Goal: Task Accomplishment & Management: Manage account settings

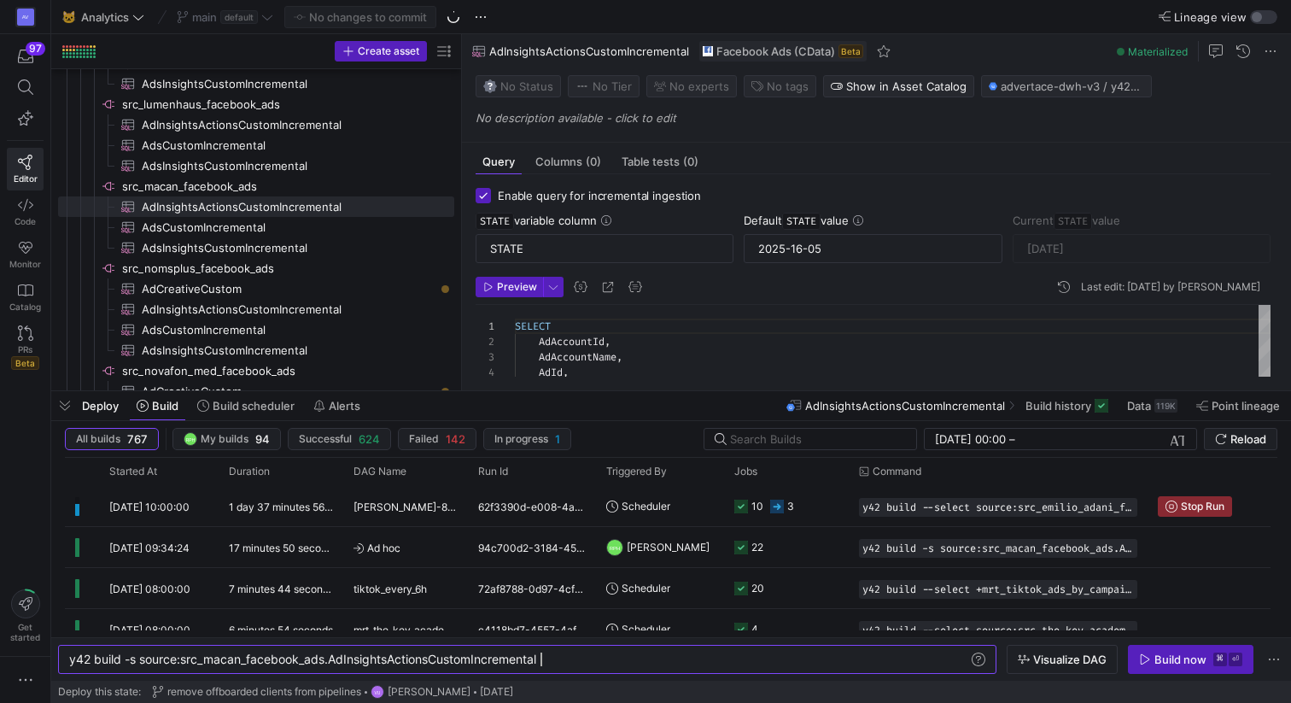
scroll to position [0, 471]
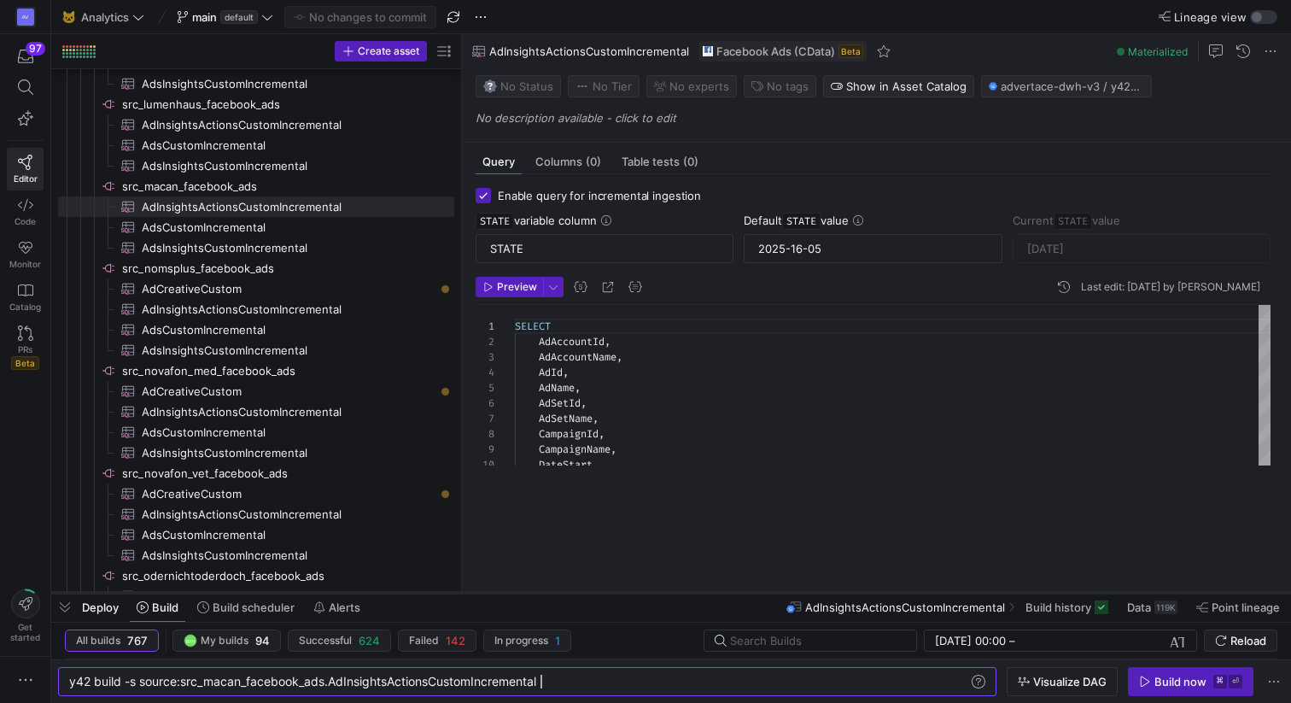
drag, startPoint x: 625, startPoint y: 393, endPoint x: 618, endPoint y: 597, distance: 204.2
click at [618, 596] on div at bounding box center [671, 592] width 1240 height 7
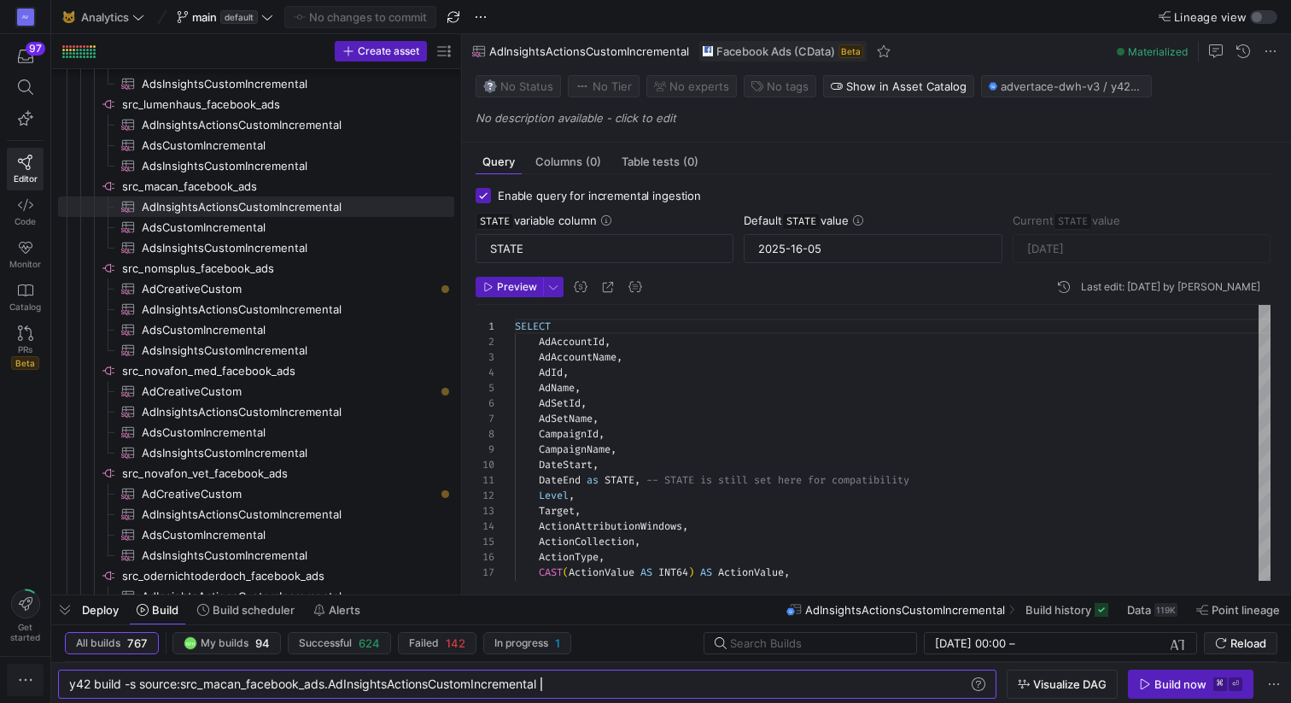
click at [24, 679] on icon "button" at bounding box center [25, 679] width 17 height 17
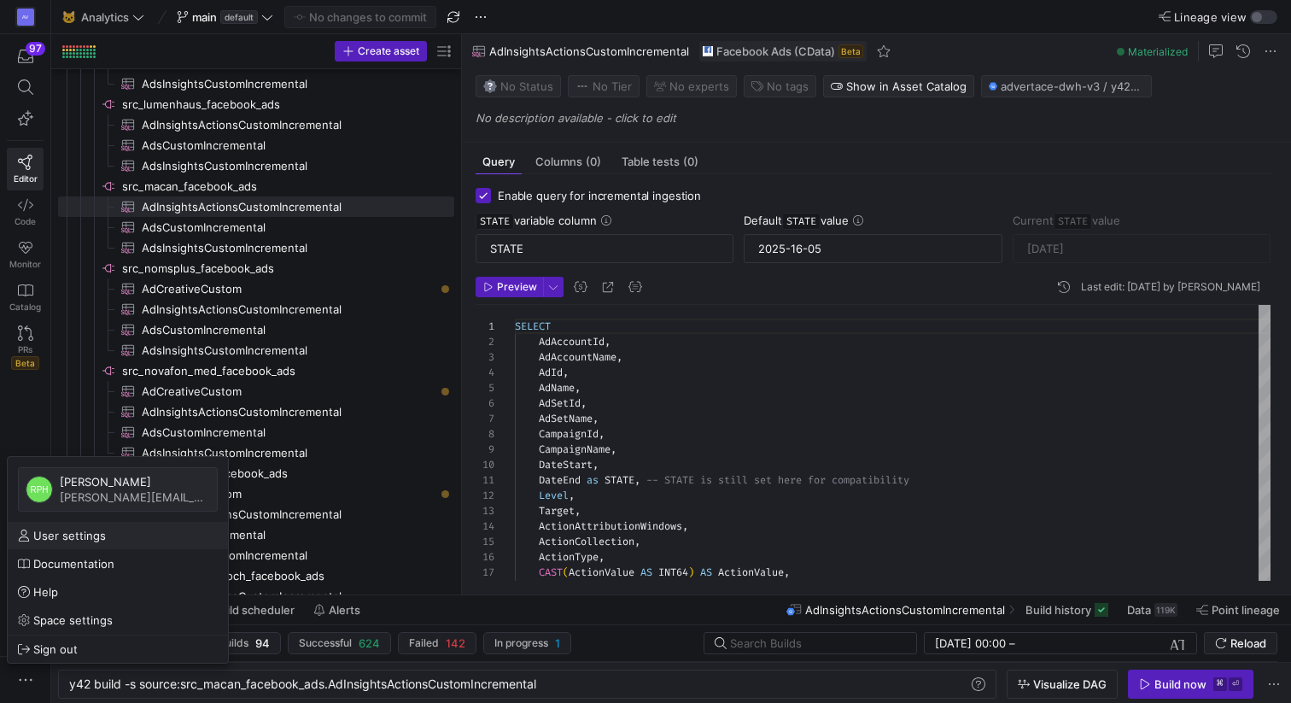
click at [61, 539] on span "User settings" at bounding box center [69, 536] width 73 height 14
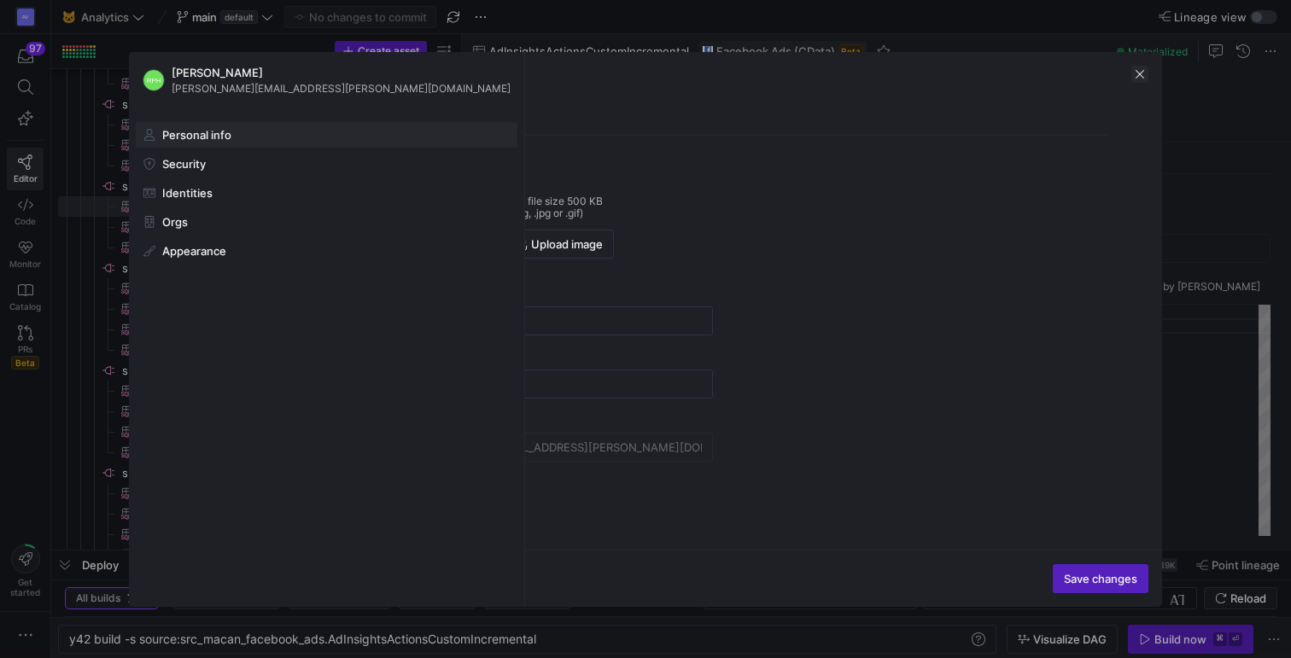
click at [1143, 72] on span "button" at bounding box center [1139, 74] width 17 height 17
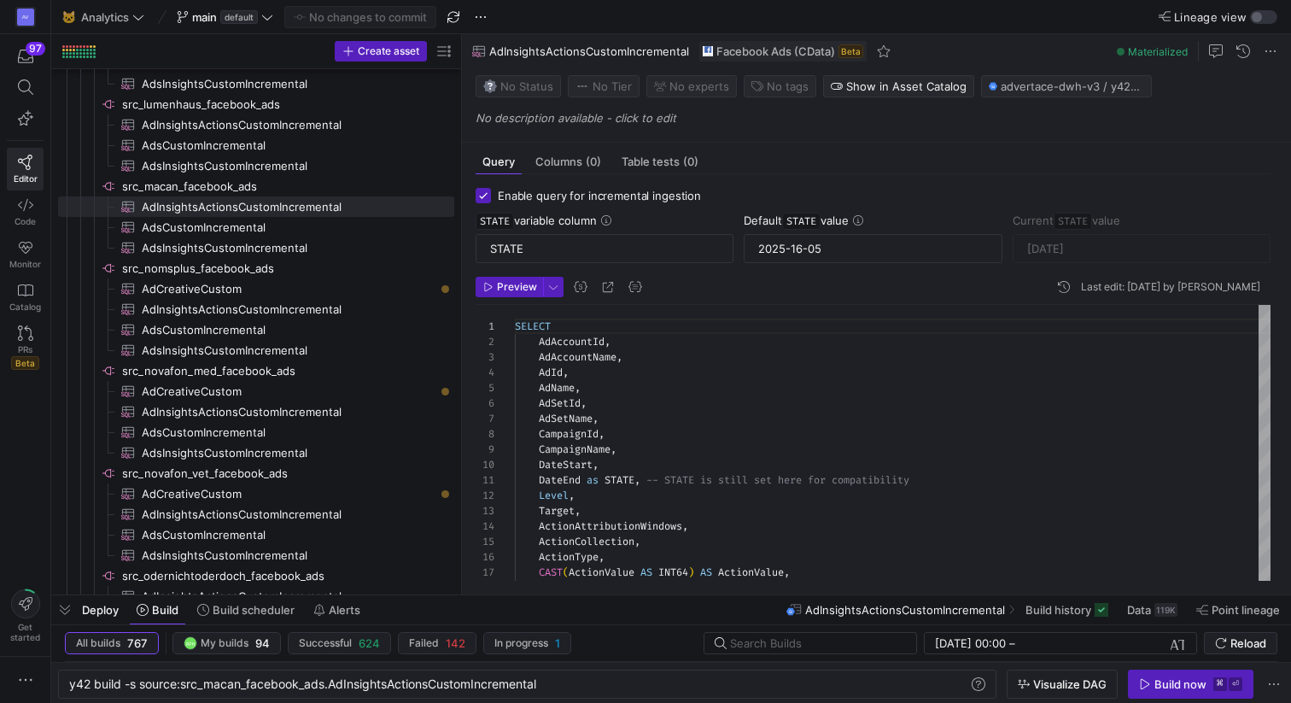
click at [20, 657] on div at bounding box center [25, 680] width 50 height 46
click at [23, 668] on span "button" at bounding box center [25, 679] width 35 height 31
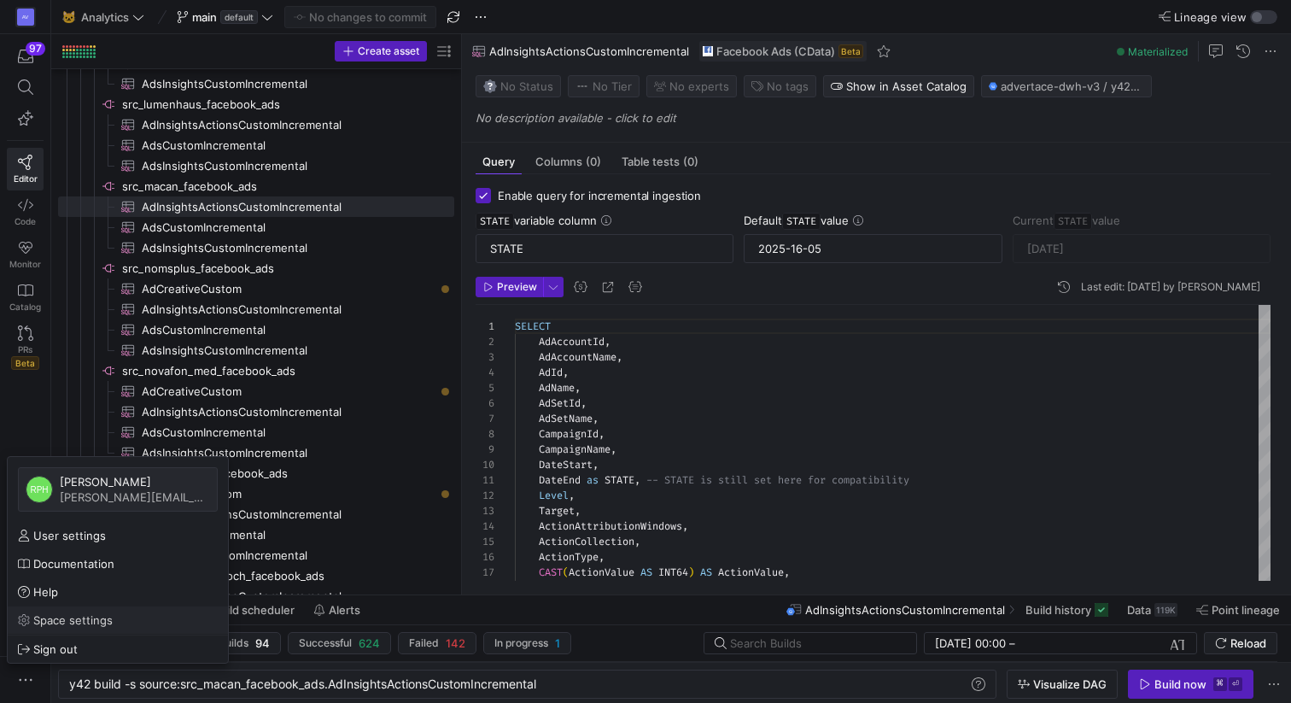
click at [67, 619] on span "Space settings" at bounding box center [72, 620] width 79 height 14
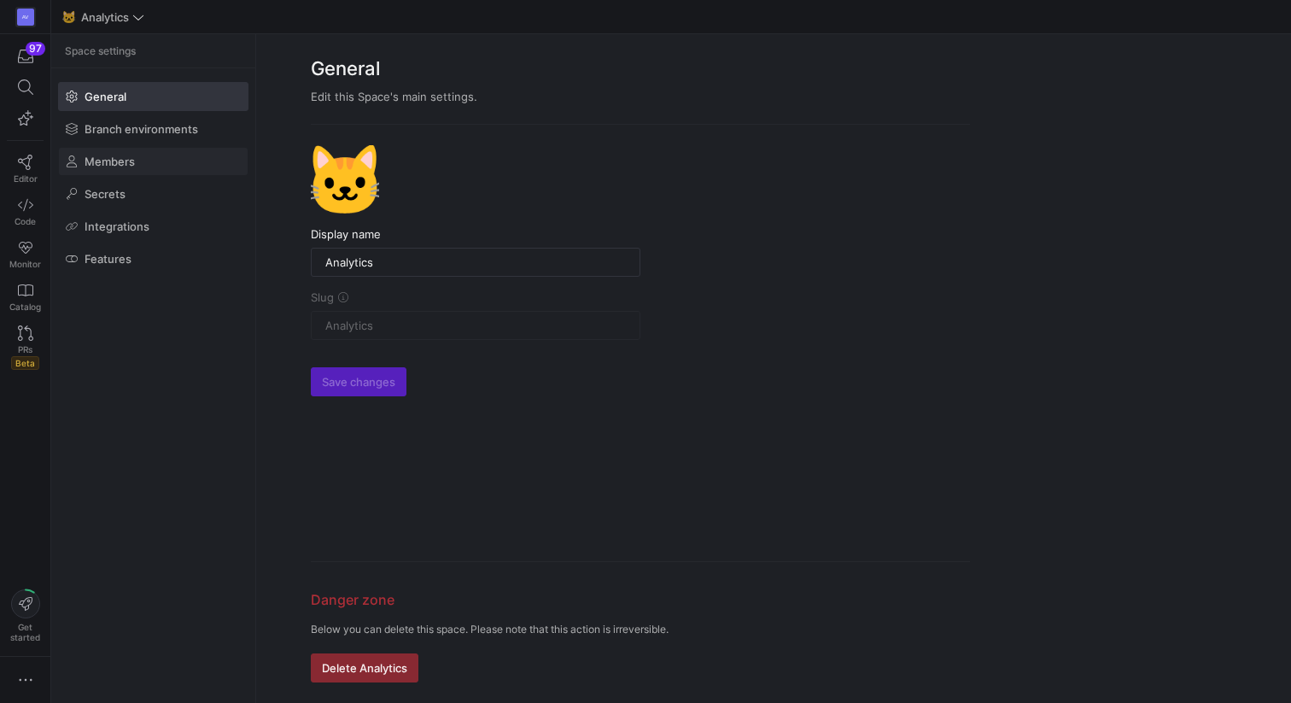
click at [149, 158] on span at bounding box center [153, 161] width 189 height 27
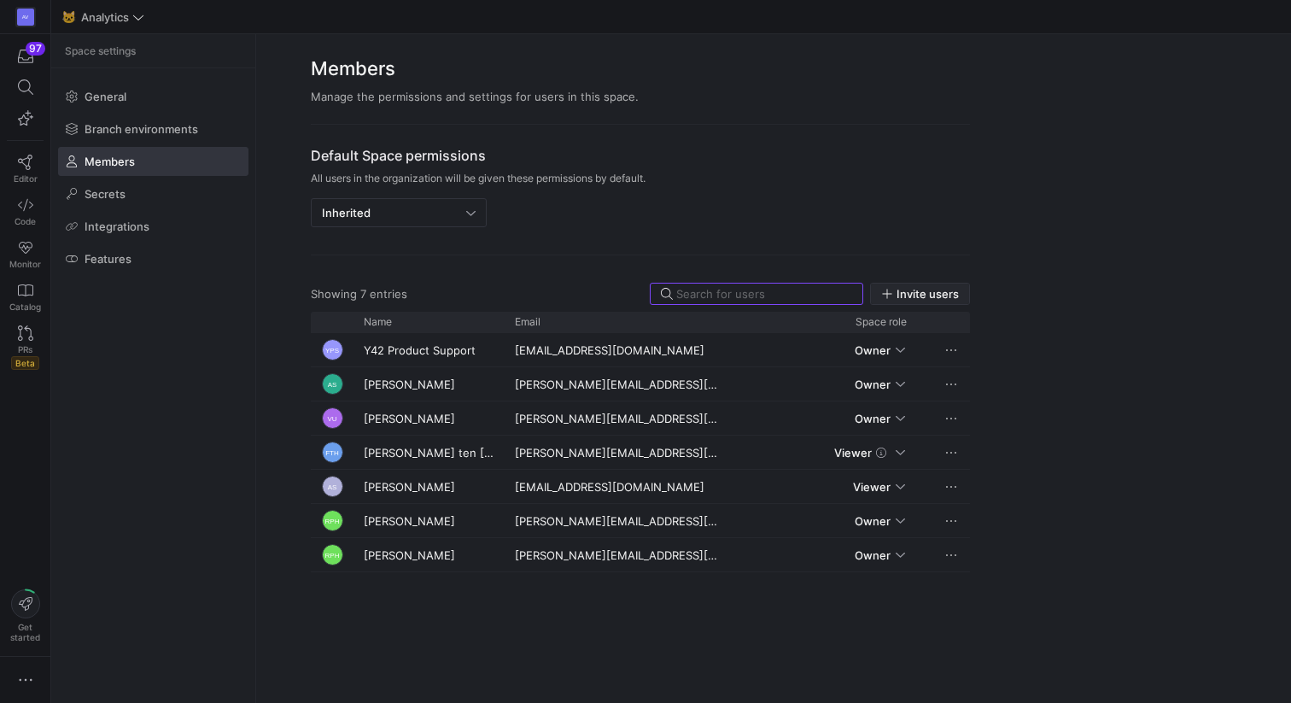
click at [916, 295] on span "Invite users" at bounding box center [928, 294] width 62 height 14
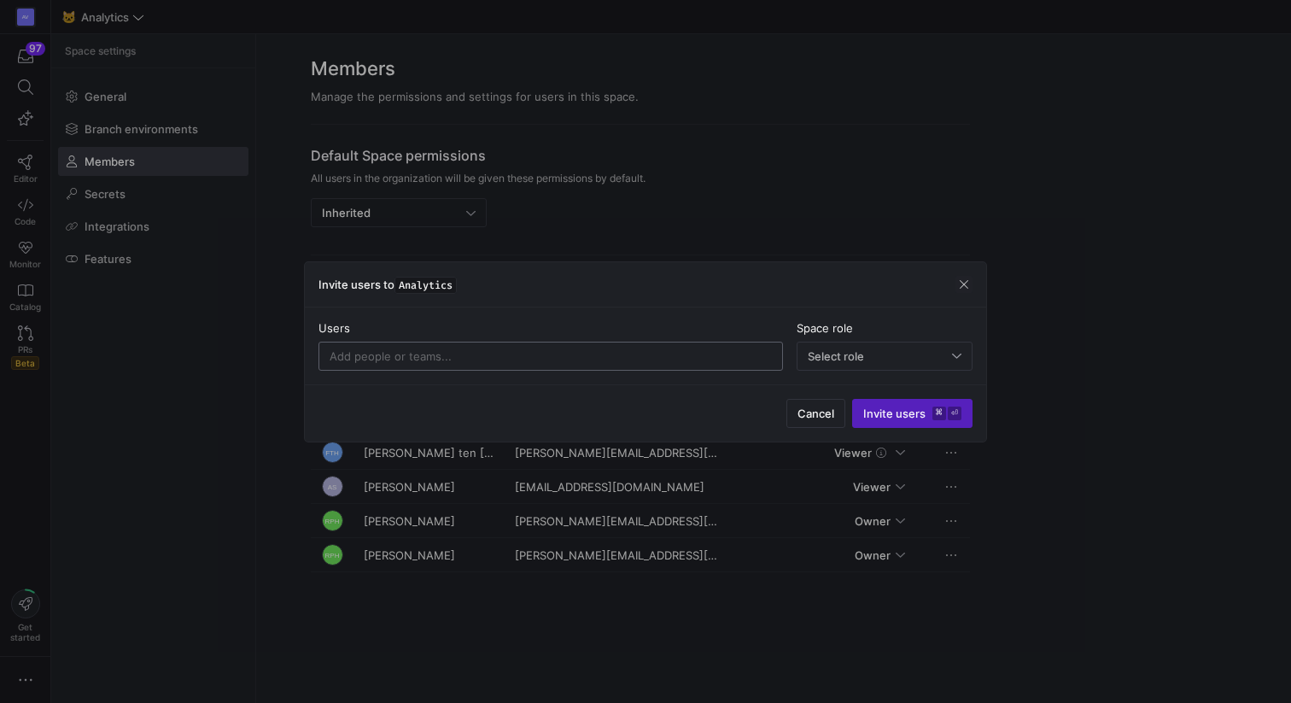
click at [622, 350] on input at bounding box center [551, 356] width 442 height 14
drag, startPoint x: 374, startPoint y: 355, endPoint x: 320, endPoint y: 355, distance: 53.8
click at [320, 355] on div "pegah" at bounding box center [550, 356] width 464 height 29
paste input ".[EMAIL_ADDRESS][DOMAIN_NAME]"
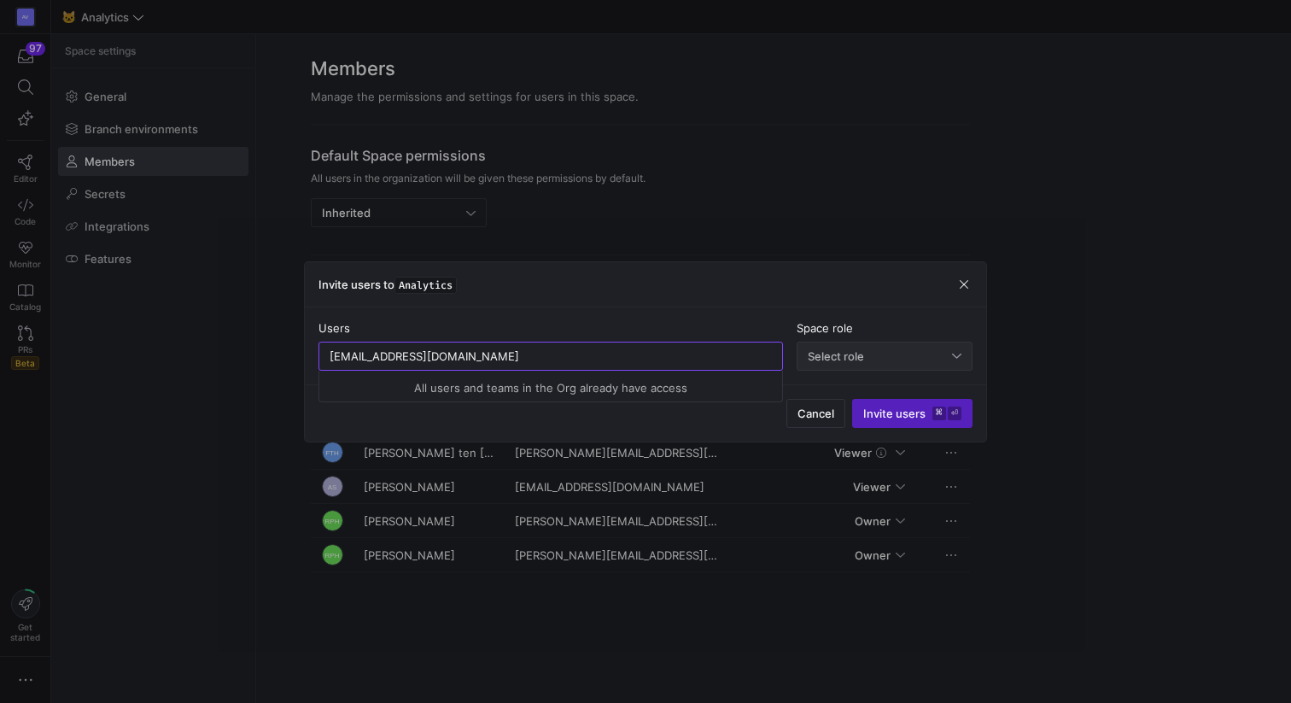
type input "[EMAIL_ADDRESS][DOMAIN_NAME]"
click at [863, 357] on span "Select role" at bounding box center [836, 356] width 56 height 14
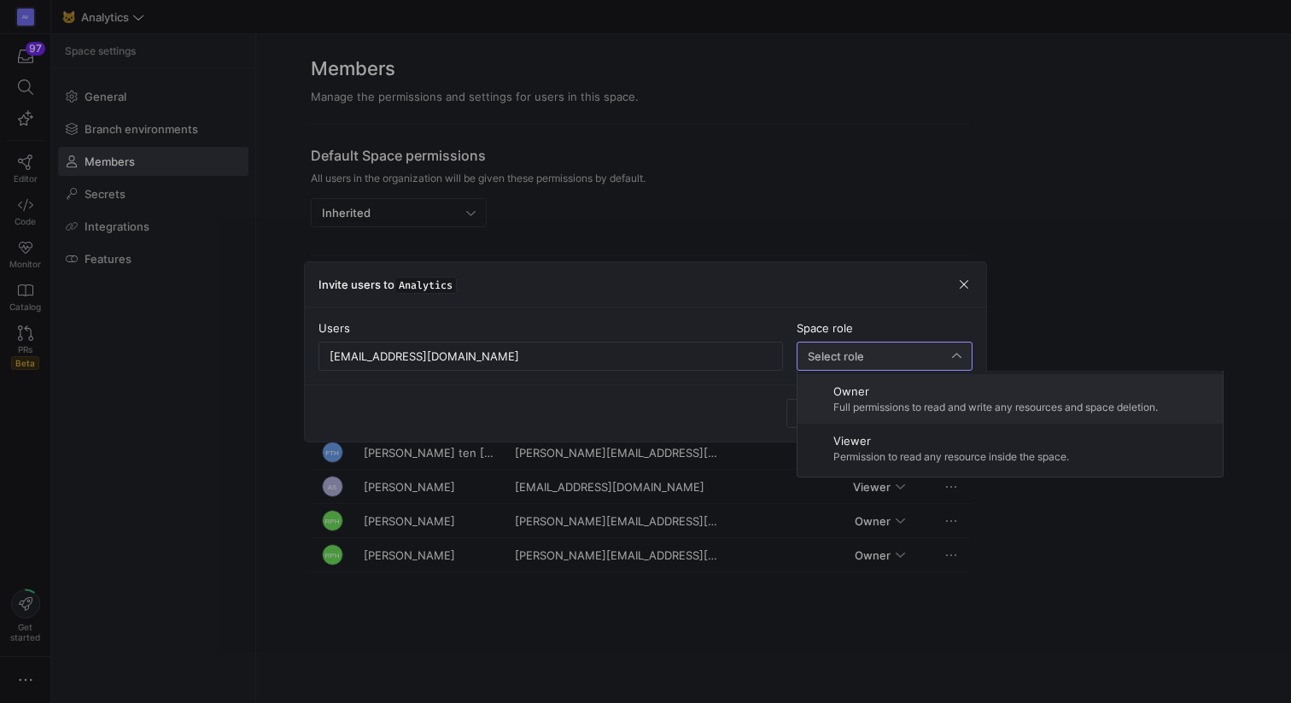
click at [856, 396] on span "Owner" at bounding box center [995, 391] width 324 height 14
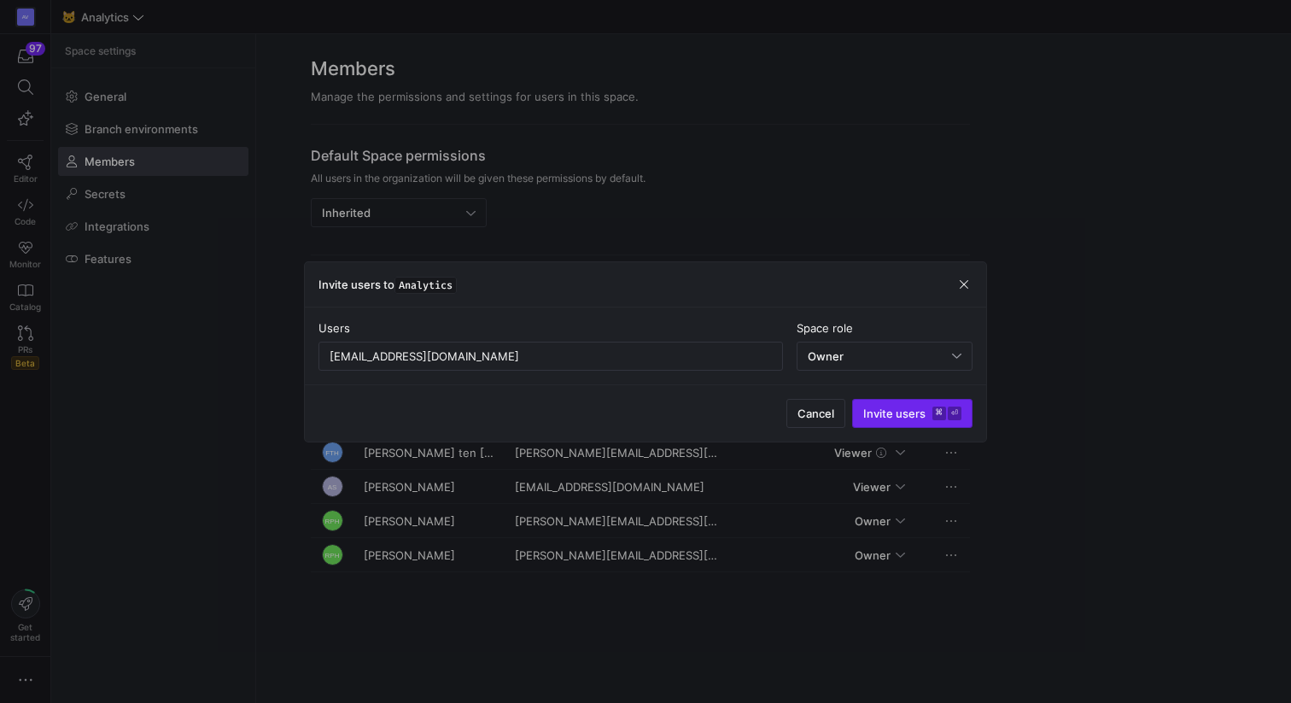
click at [890, 410] on span "Invite users ⌘ ⏎" at bounding box center [912, 413] width 98 height 14
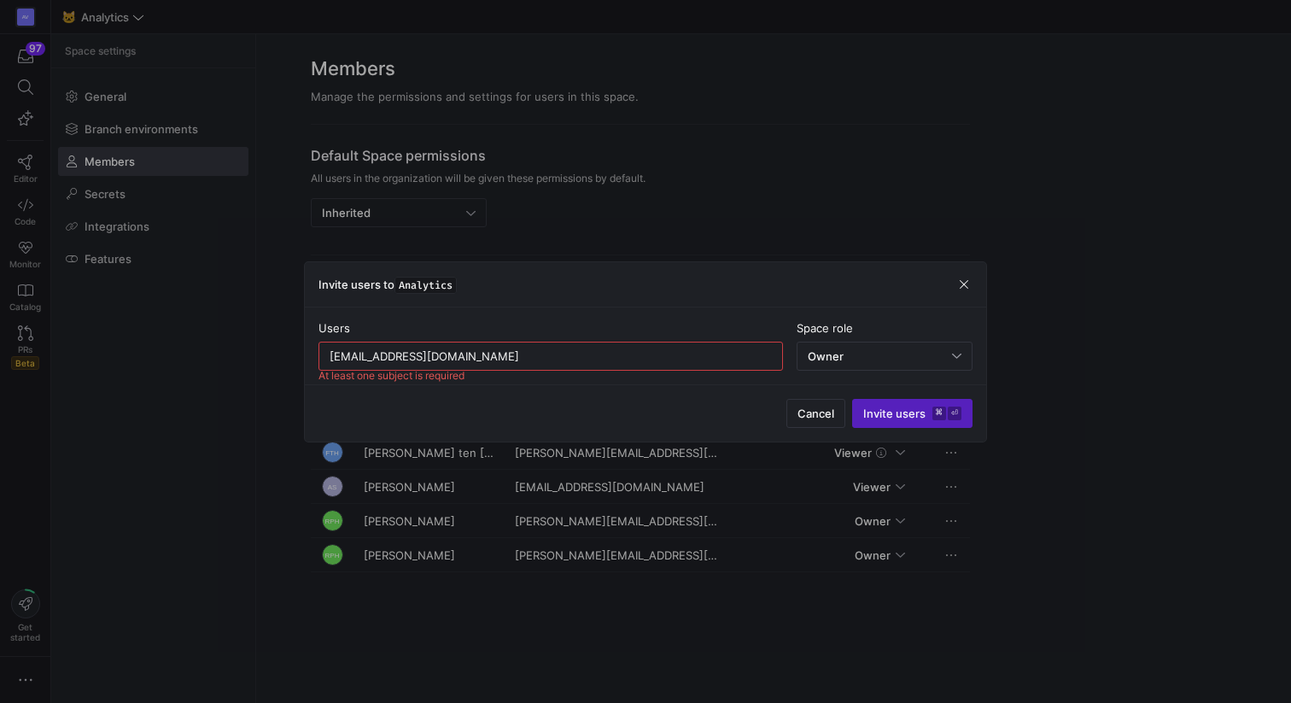
click at [330, 352] on input "[EMAIL_ADDRESS][DOMAIN_NAME]" at bounding box center [551, 356] width 442 height 14
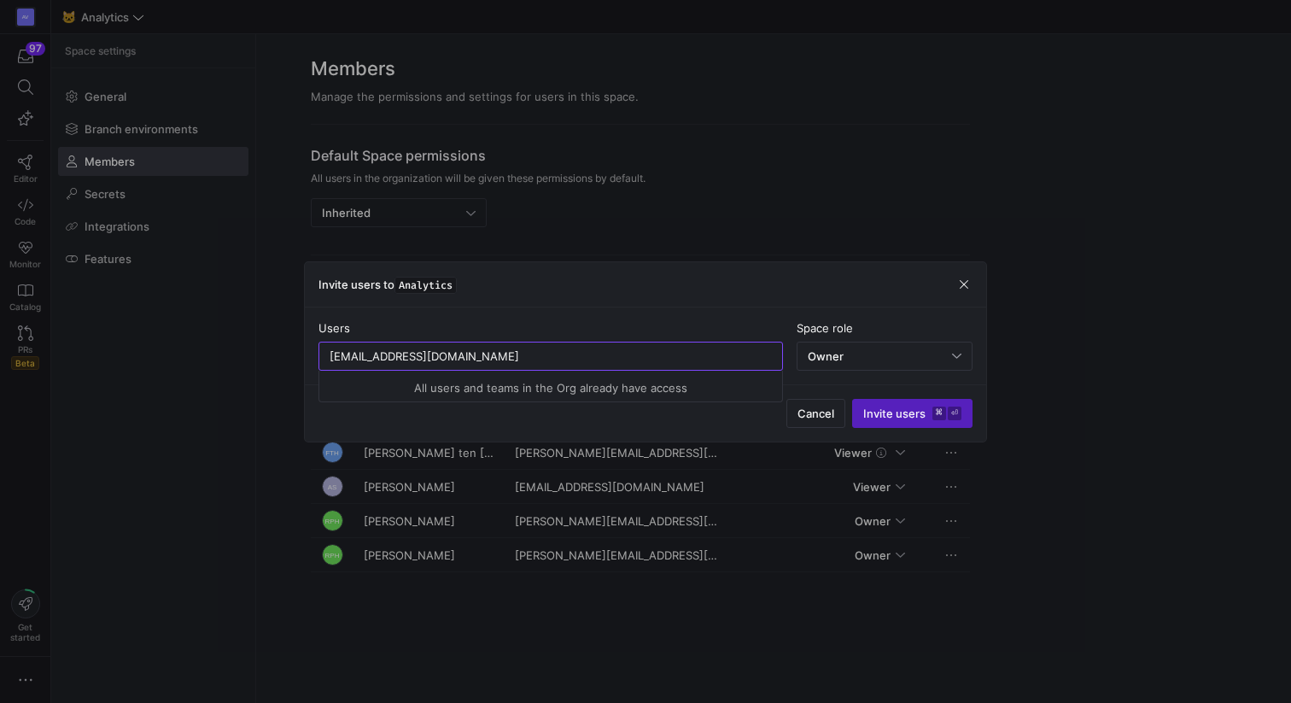
click at [514, 388] on div "All users and teams in the Org already have access" at bounding box center [550, 387] width 463 height 27
click at [505, 356] on input "[EMAIL_ADDRESS][DOMAIN_NAME]" at bounding box center [551, 356] width 442 height 14
click at [330, 354] on input "[EMAIL_ADDRESS][DOMAIN_NAME]" at bounding box center [551, 356] width 442 height 14
click at [535, 364] on div "[EMAIL_ADDRESS][DOMAIN_NAME]" at bounding box center [551, 355] width 442 height 27
click at [527, 354] on input "[EMAIL_ADDRESS][DOMAIN_NAME]" at bounding box center [551, 356] width 442 height 14
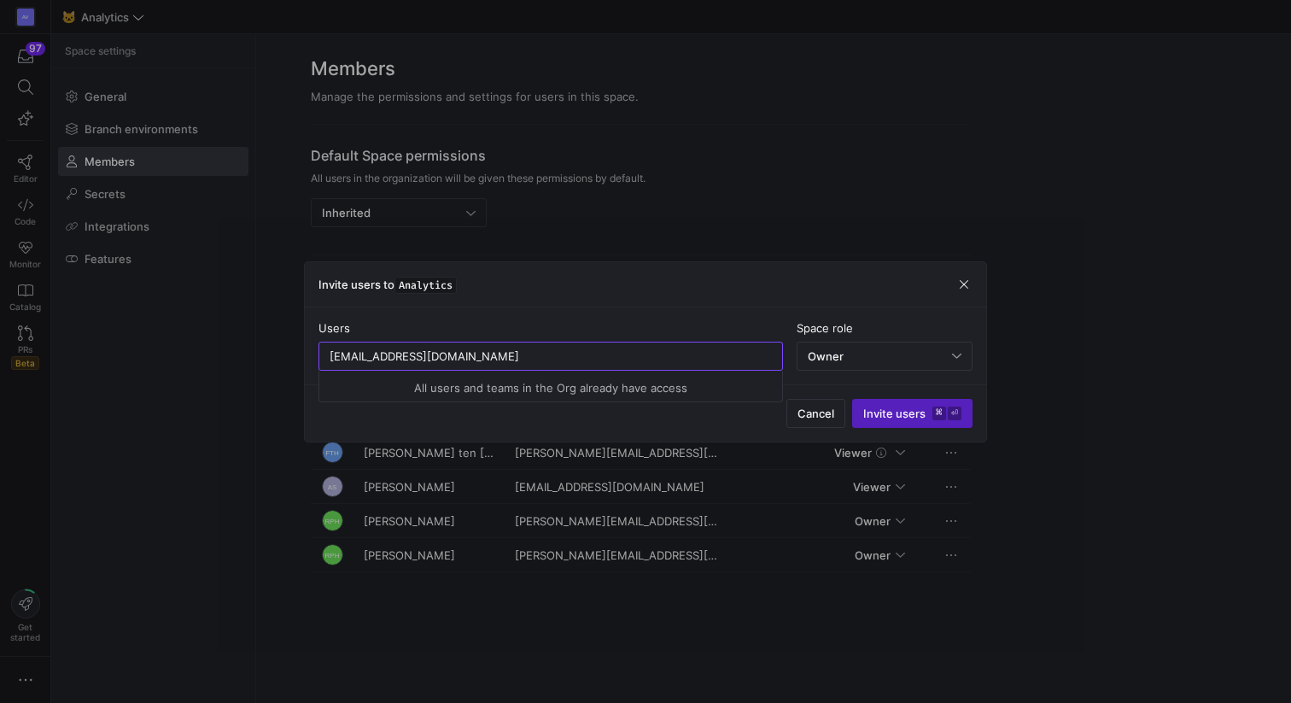
drag, startPoint x: 664, startPoint y: 356, endPoint x: 255, endPoint y: 348, distance: 409.1
click at [255, 348] on div "Invite users to Analytics Users [EMAIL_ADDRESS][DOMAIN_NAME] At least one subje…" at bounding box center [645, 351] width 1291 height 703
click at [959, 287] on span "button" at bounding box center [963, 284] width 17 height 17
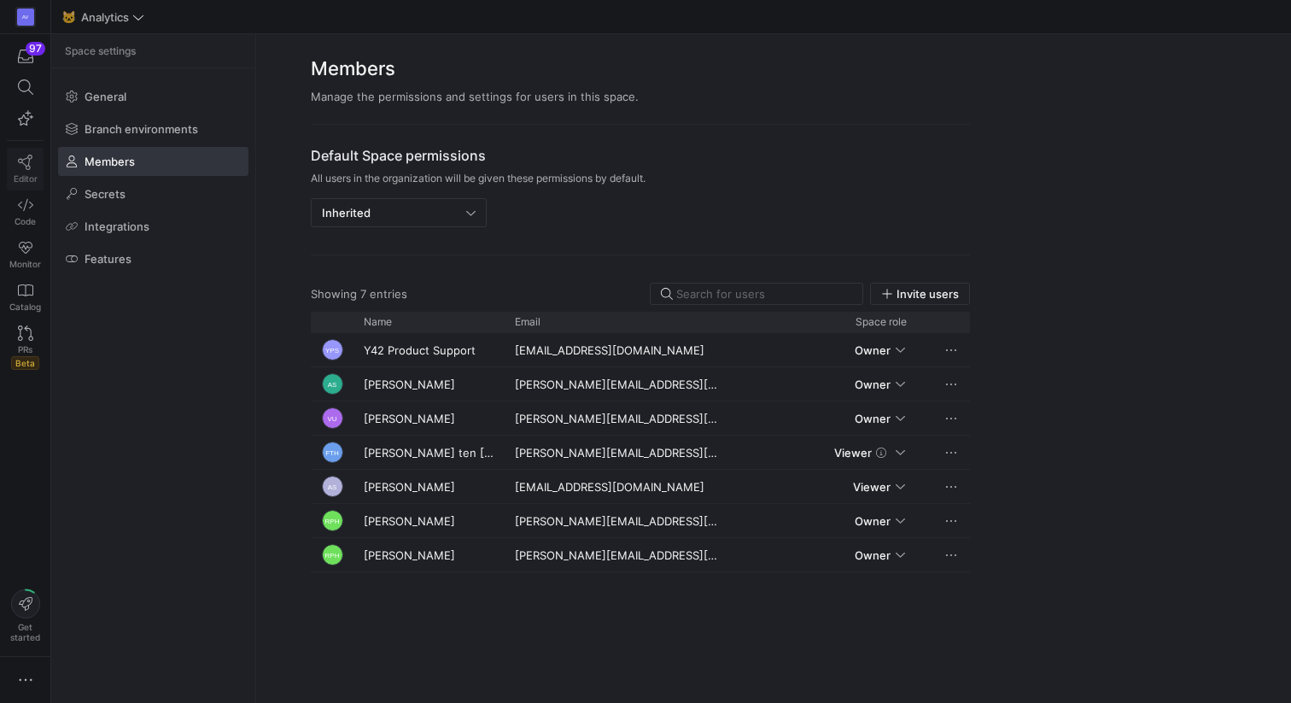
click at [22, 176] on span "Editor" at bounding box center [26, 178] width 24 height 10
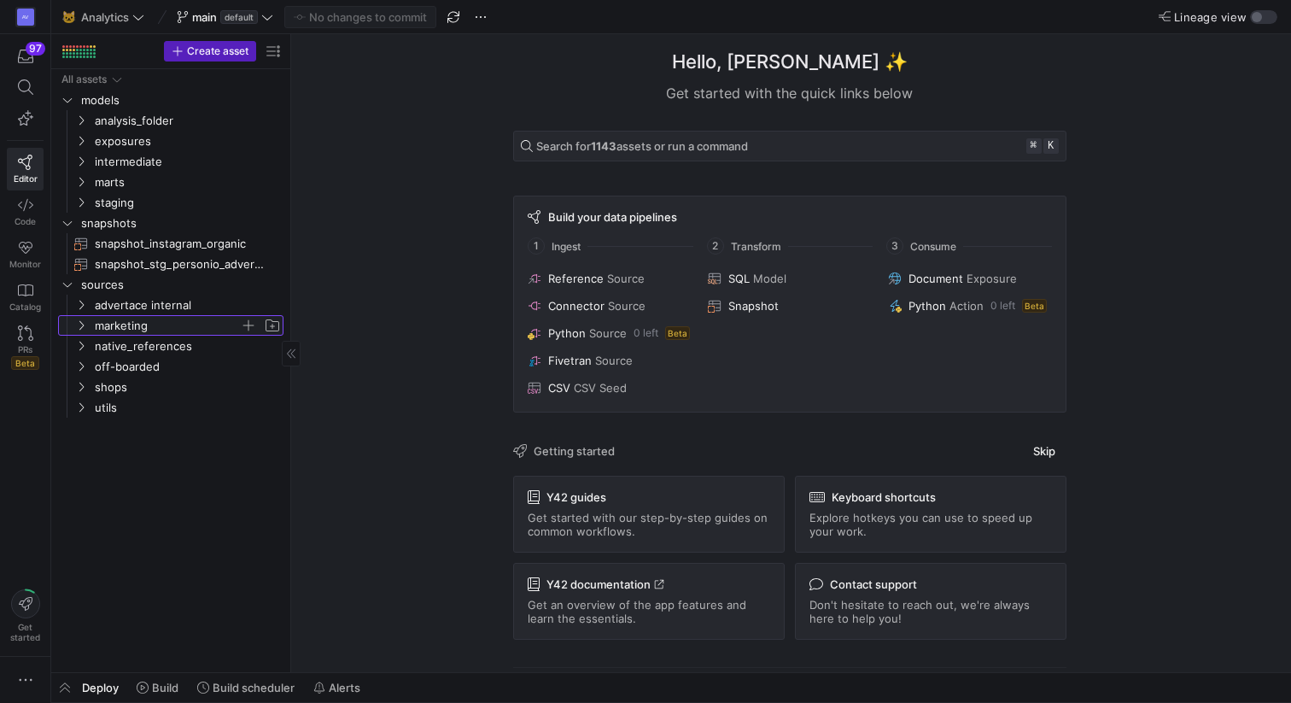
click at [77, 323] on icon "Press SPACE to select this row." at bounding box center [81, 325] width 12 height 10
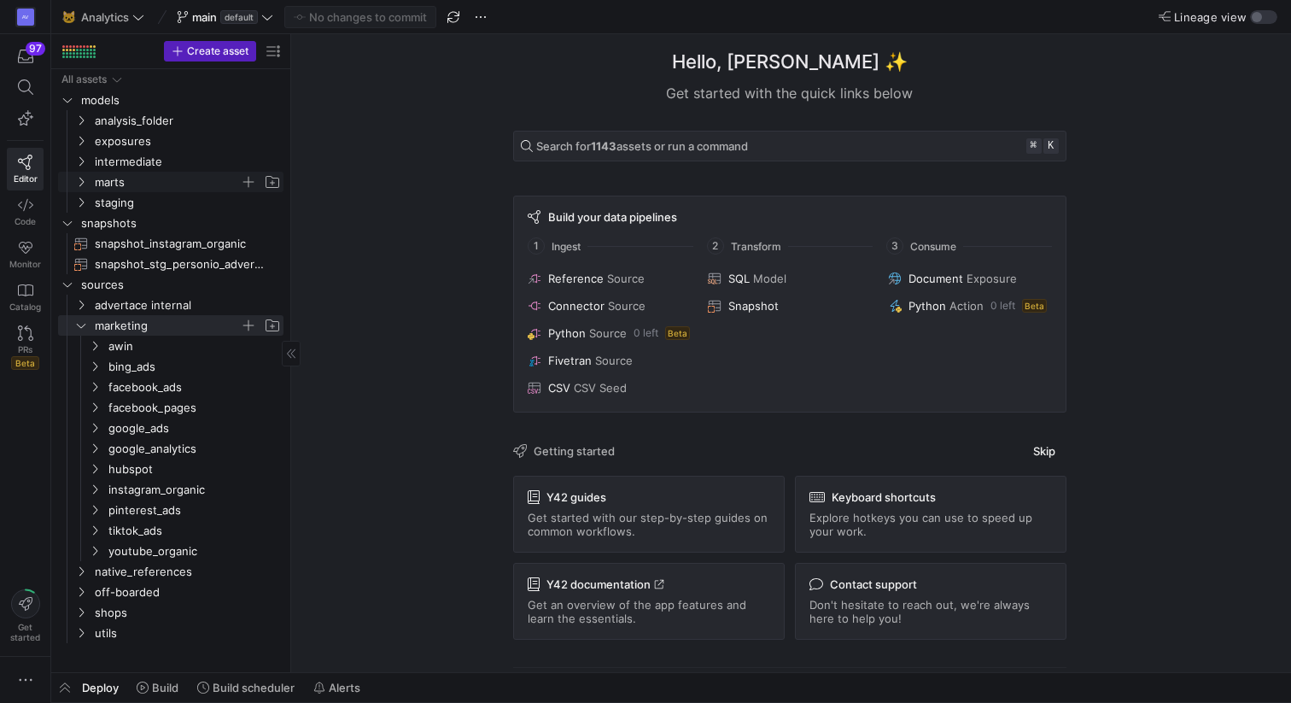
click at [95, 184] on span "marts" at bounding box center [167, 182] width 145 height 20
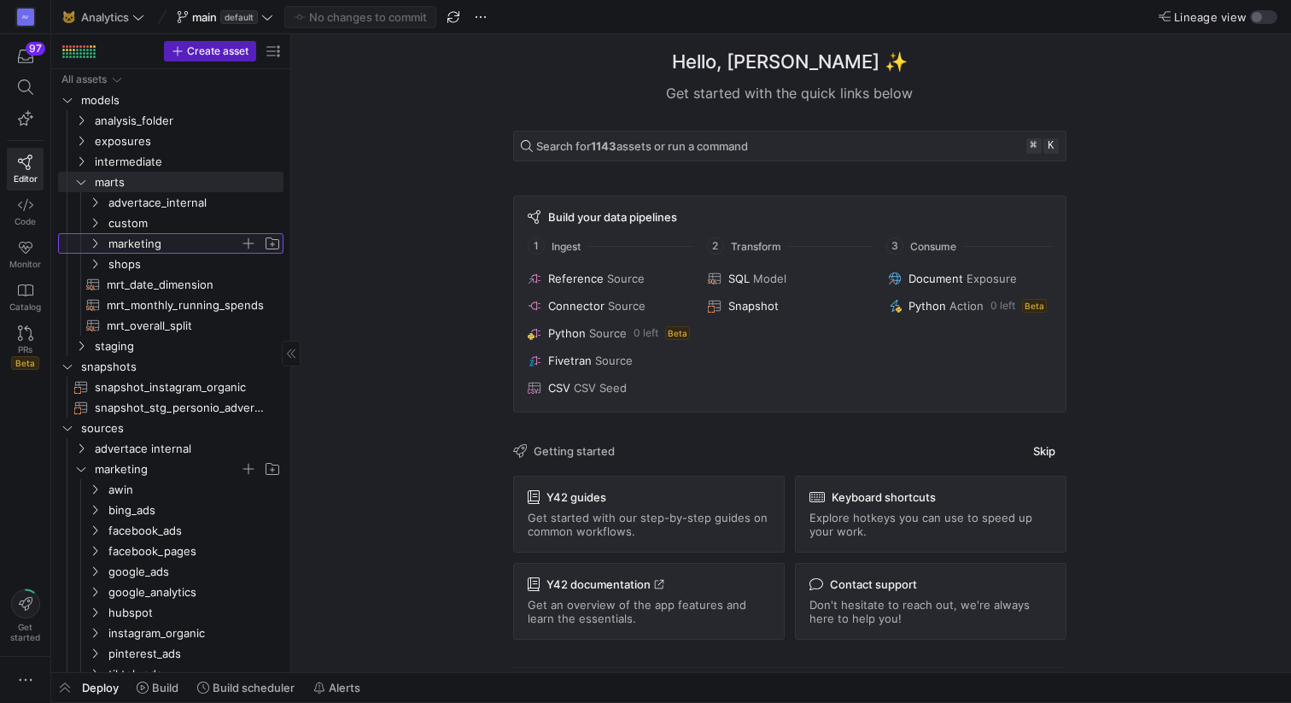
click at [93, 242] on icon "Press SPACE to select this row." at bounding box center [95, 243] width 12 height 10
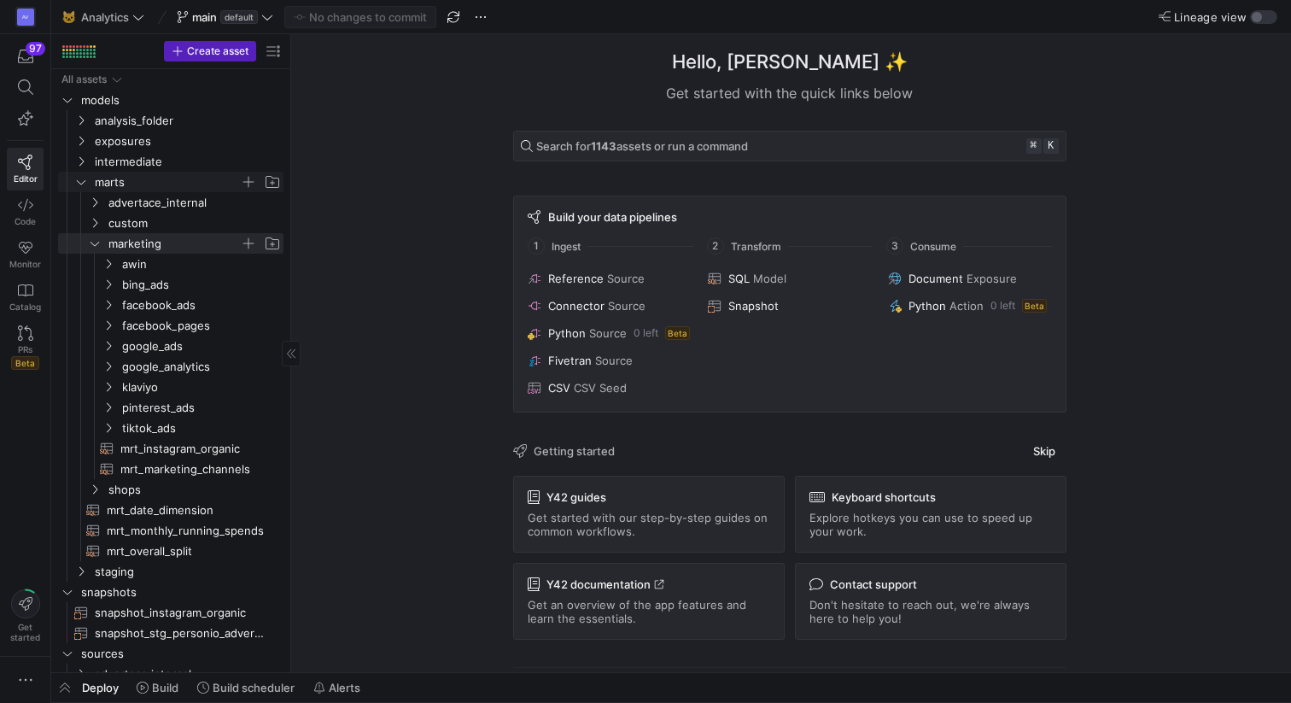
click at [83, 179] on icon "Press SPACE to select this row." at bounding box center [81, 182] width 12 height 10
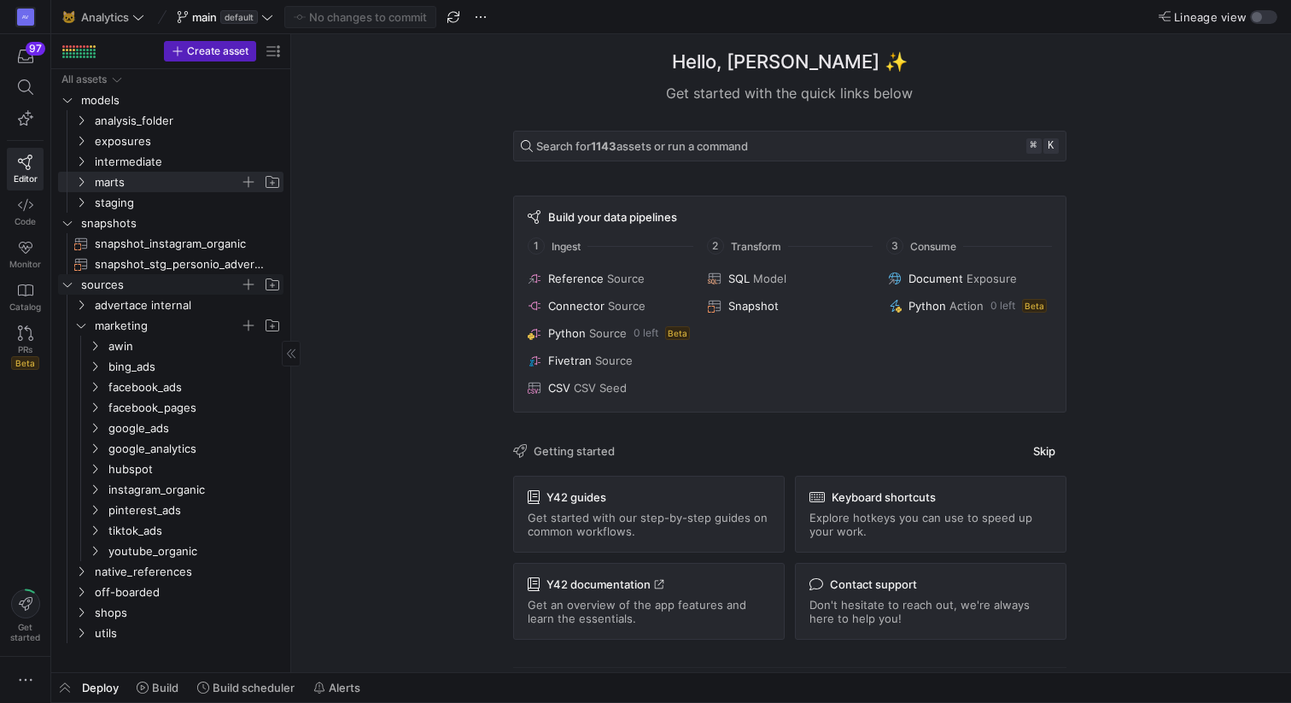
click at [66, 281] on icon "Press SPACE to select this row." at bounding box center [67, 284] width 12 height 10
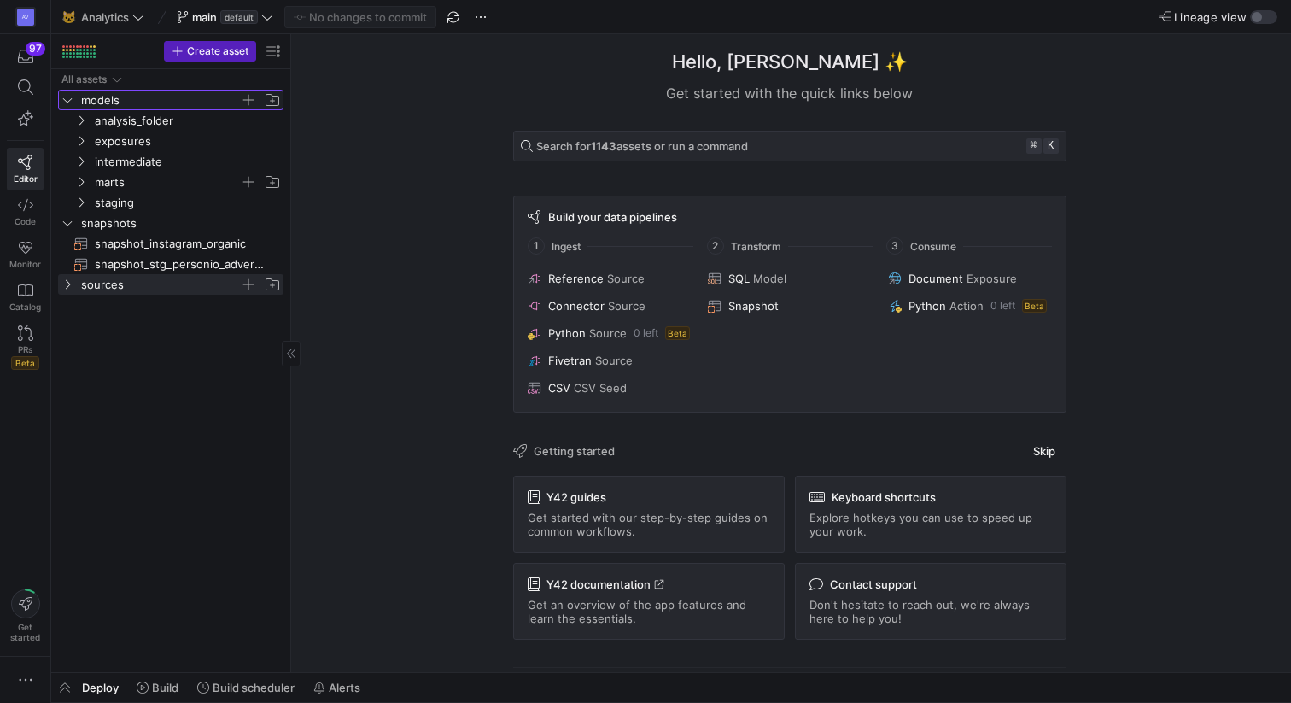
click at [66, 100] on icon "Press SPACE to select this row." at bounding box center [67, 100] width 12 height 10
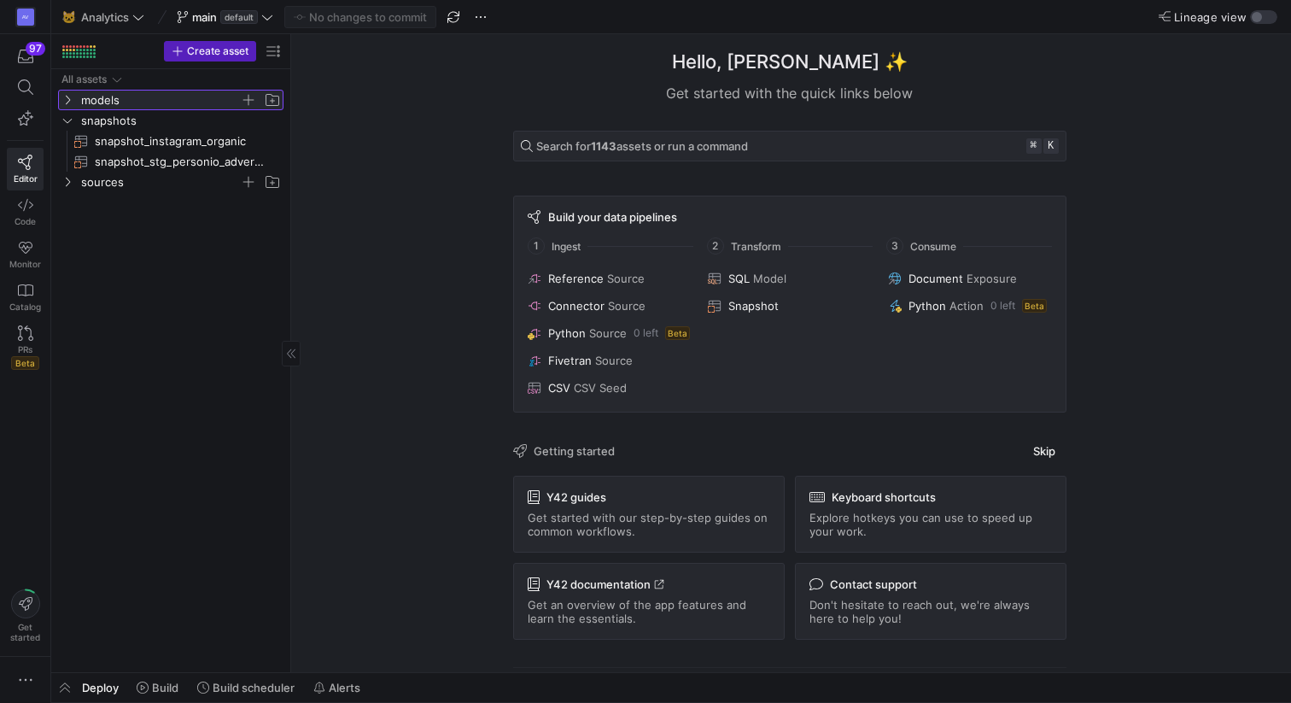
click at [66, 100] on icon at bounding box center [67, 100] width 12 height 10
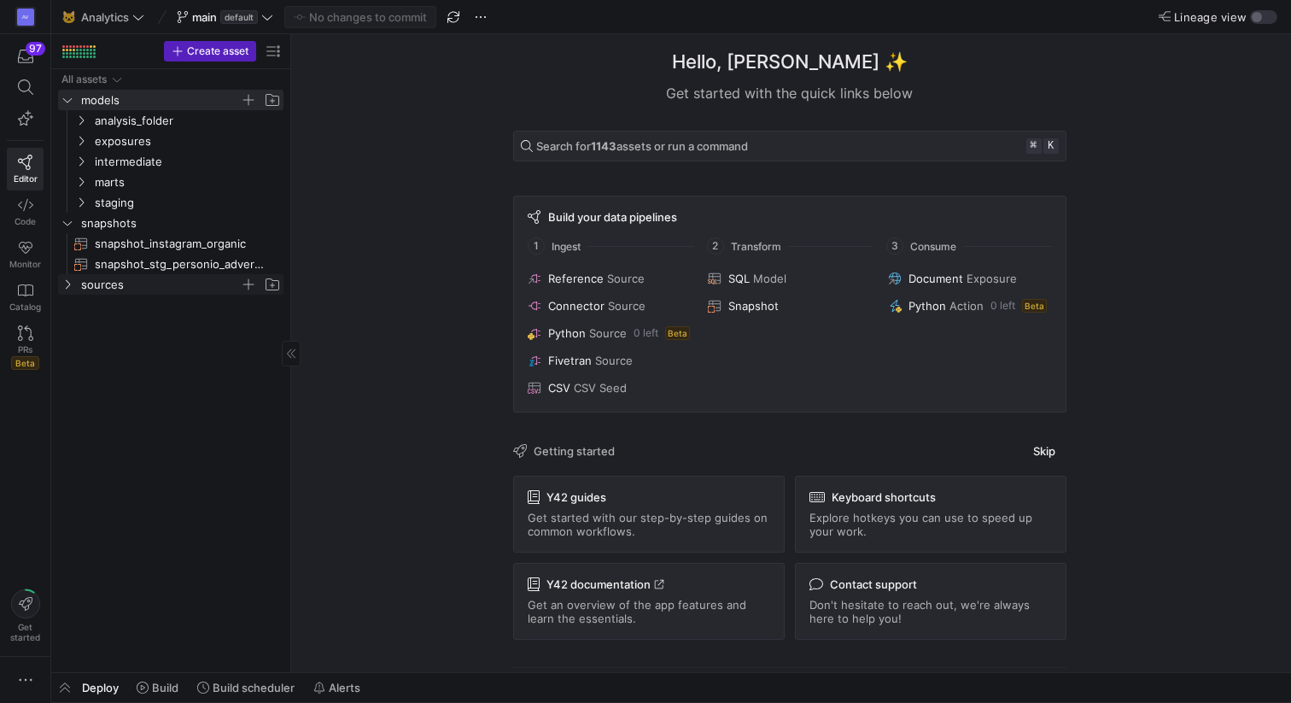
click at [67, 286] on icon "Press SPACE to select this row." at bounding box center [68, 284] width 4 height 9
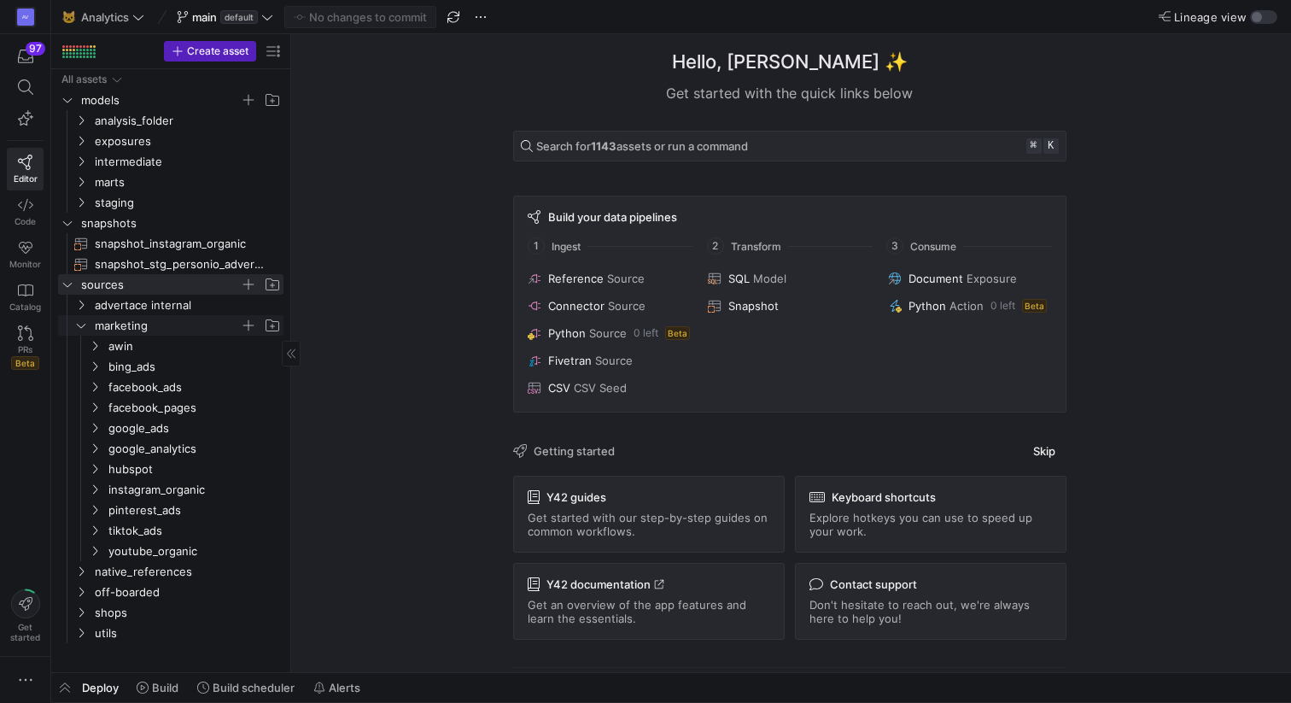
click at [79, 324] on icon "Press SPACE to select this row." at bounding box center [81, 325] width 12 height 10
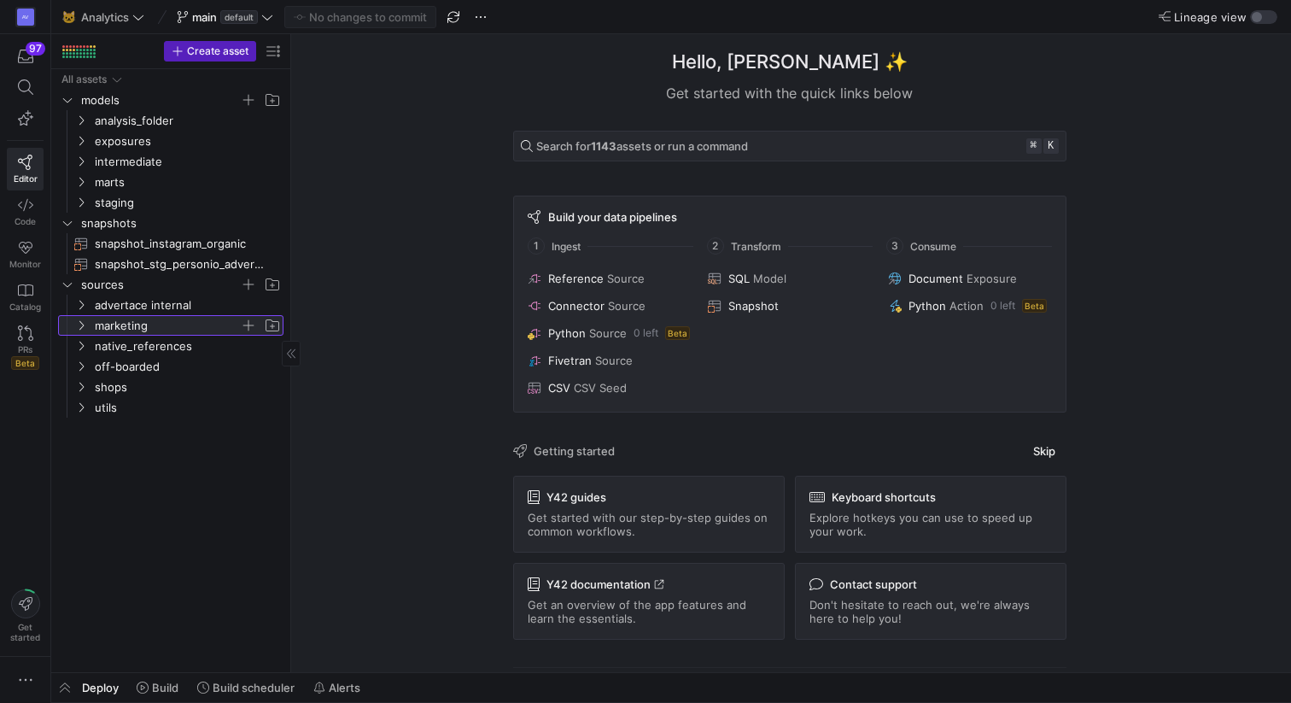
click at [83, 320] on icon at bounding box center [81, 325] width 12 height 10
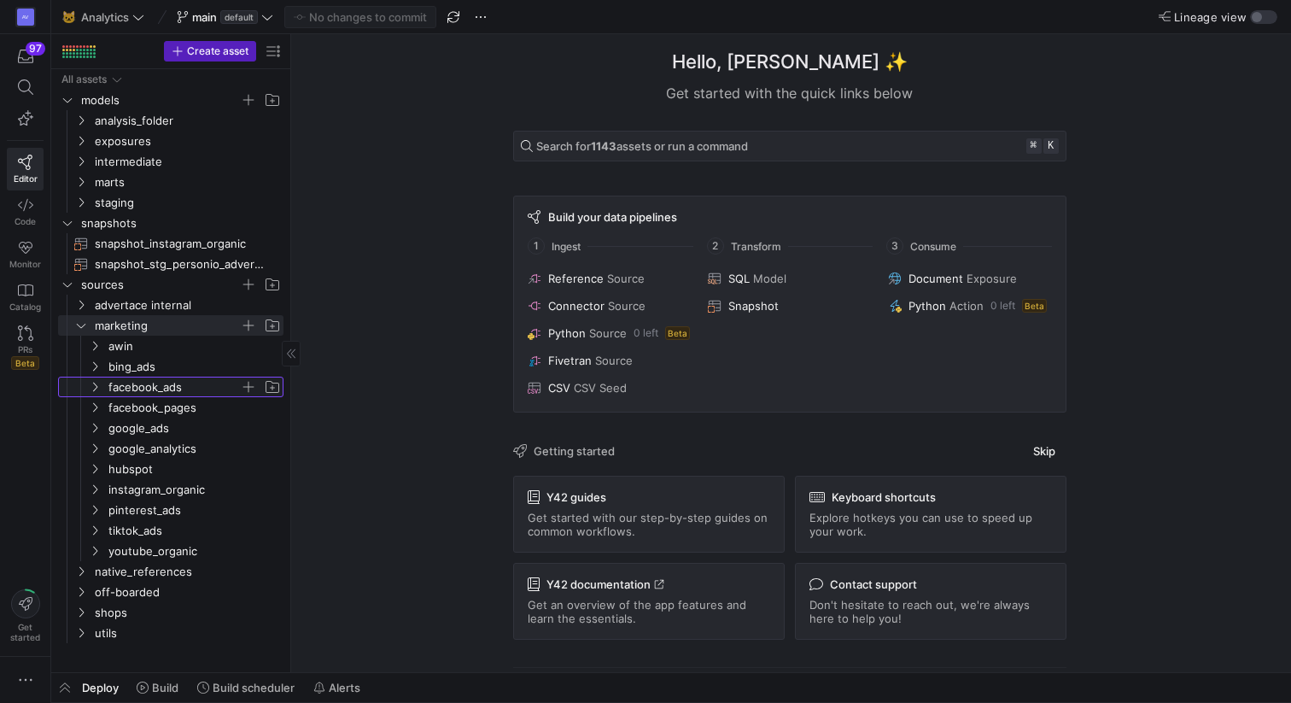
click at [133, 389] on span "facebook_ads" at bounding box center [173, 387] width 131 height 20
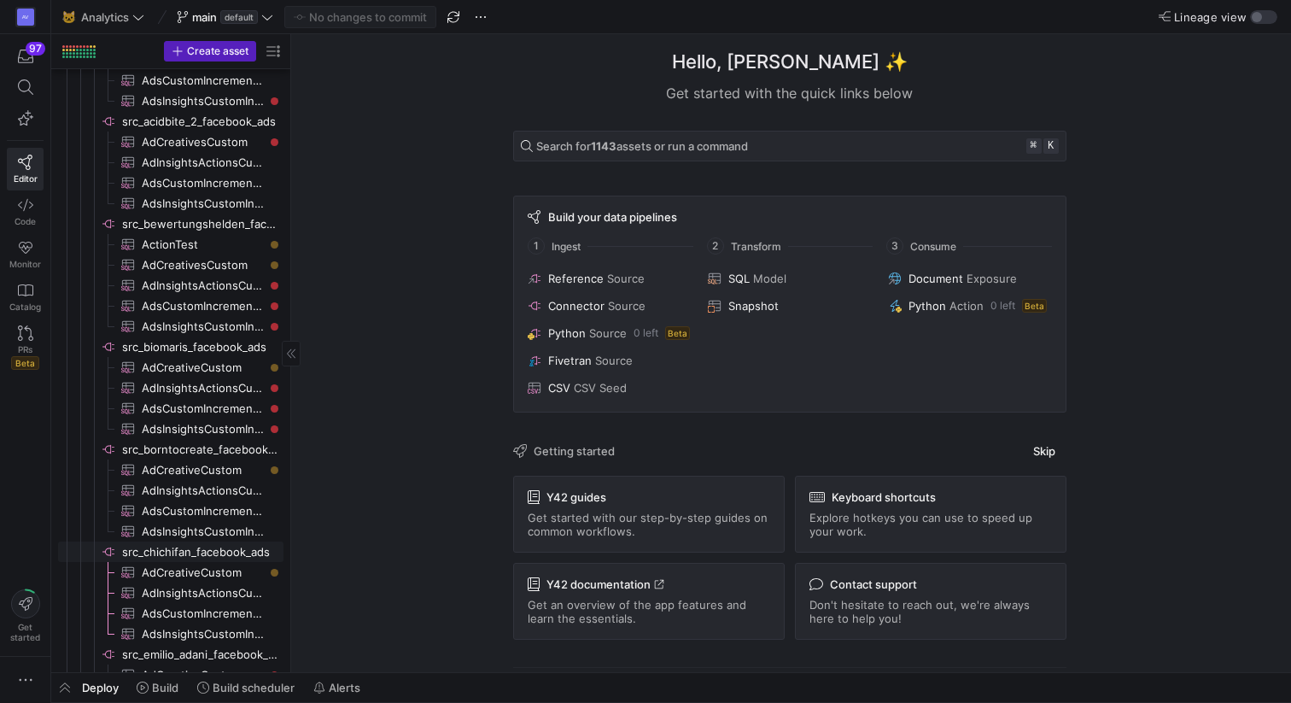
click at [167, 555] on span "src_chichifan_facebook_ads​​​​​​​​" at bounding box center [201, 552] width 159 height 20
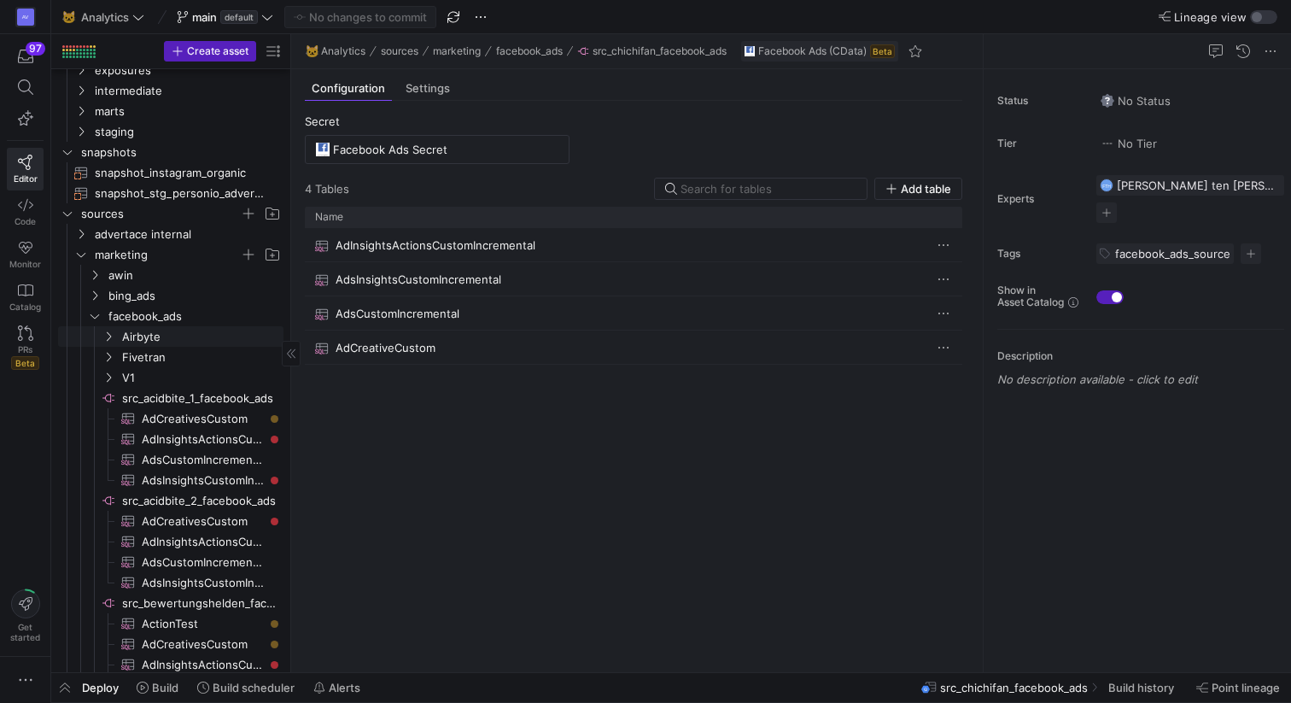
scroll to position [71, 0]
click at [75, 250] on icon "Press SPACE to select this row." at bounding box center [81, 254] width 12 height 10
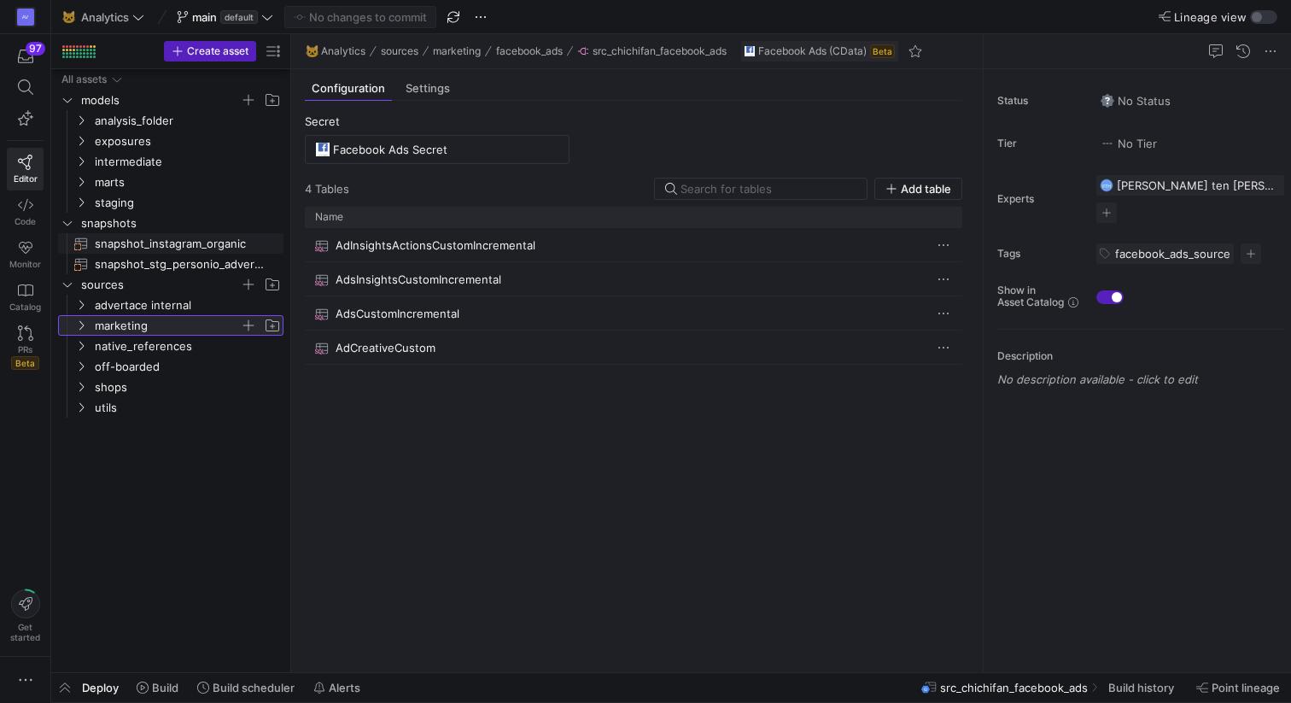
scroll to position [0, 0]
click at [78, 328] on icon at bounding box center [81, 325] width 12 height 10
click at [88, 324] on span "marketing" at bounding box center [178, 325] width 210 height 19
click at [90, 327] on span "marketing" at bounding box center [178, 325] width 210 height 19
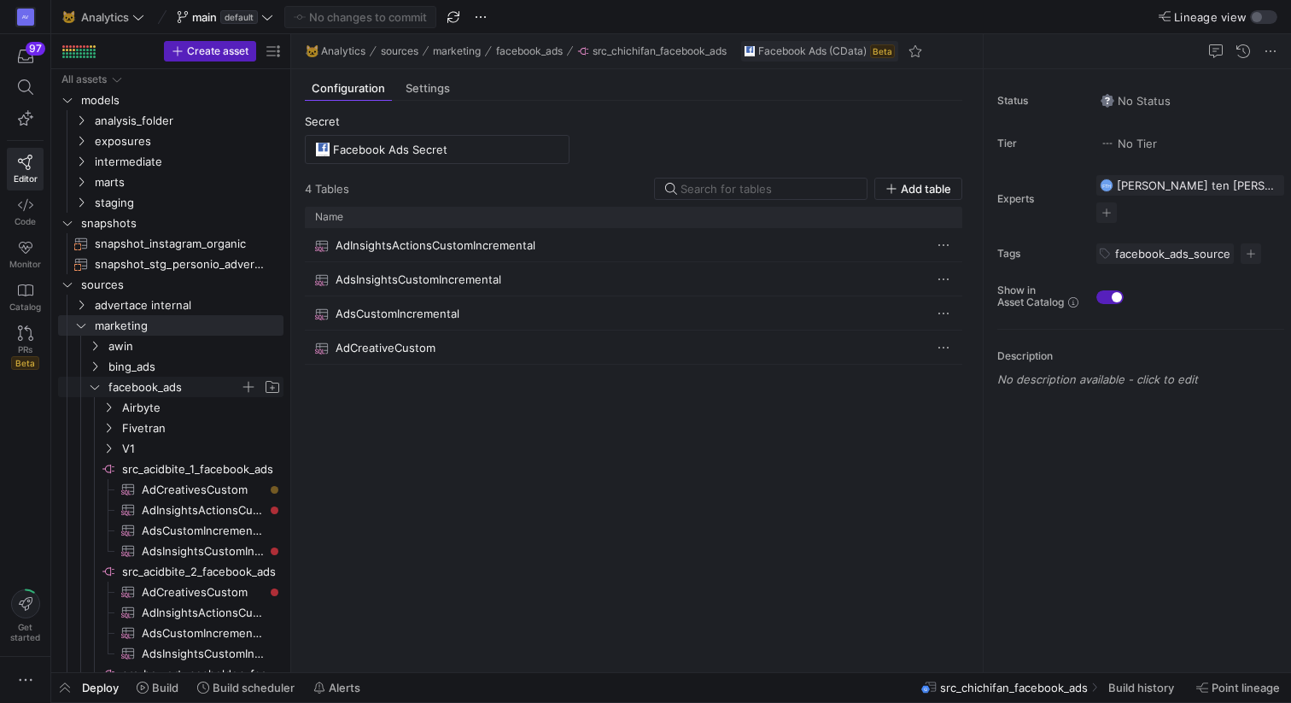
click at [93, 388] on icon "Press SPACE to select this row." at bounding box center [95, 387] width 9 height 4
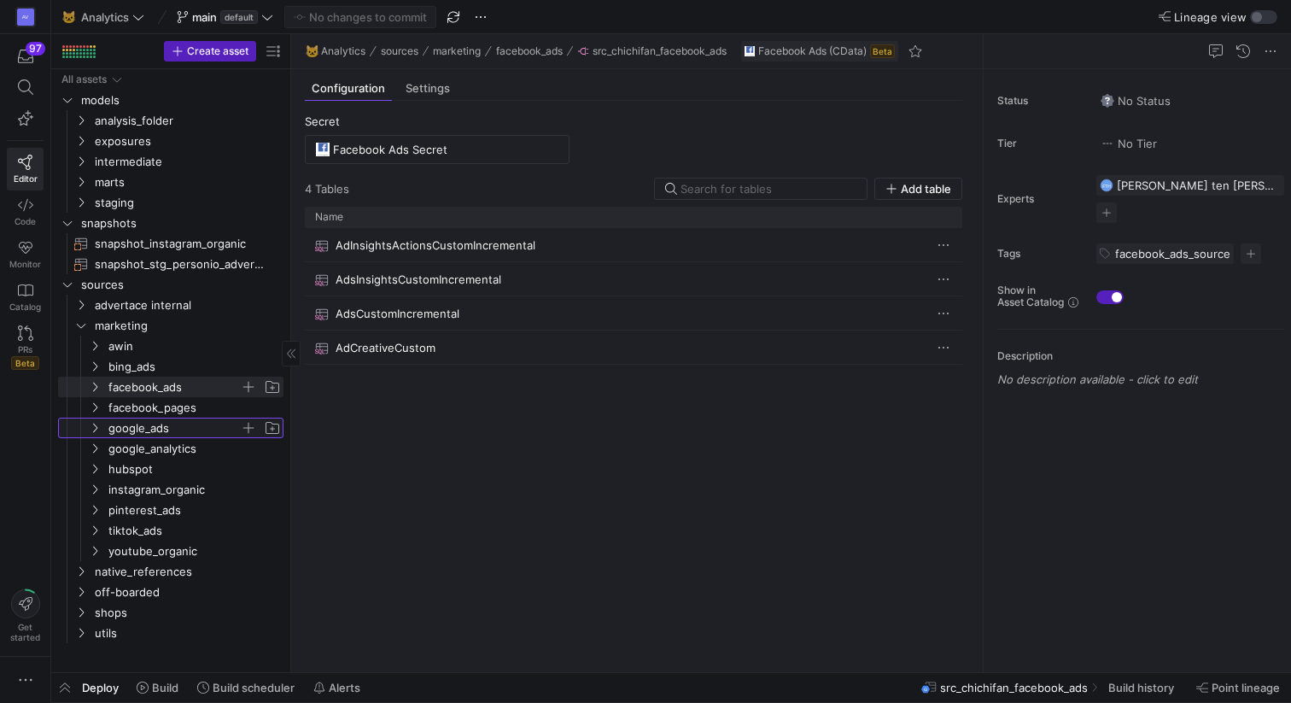
click at [96, 431] on icon "Press SPACE to select this row." at bounding box center [95, 428] width 12 height 10
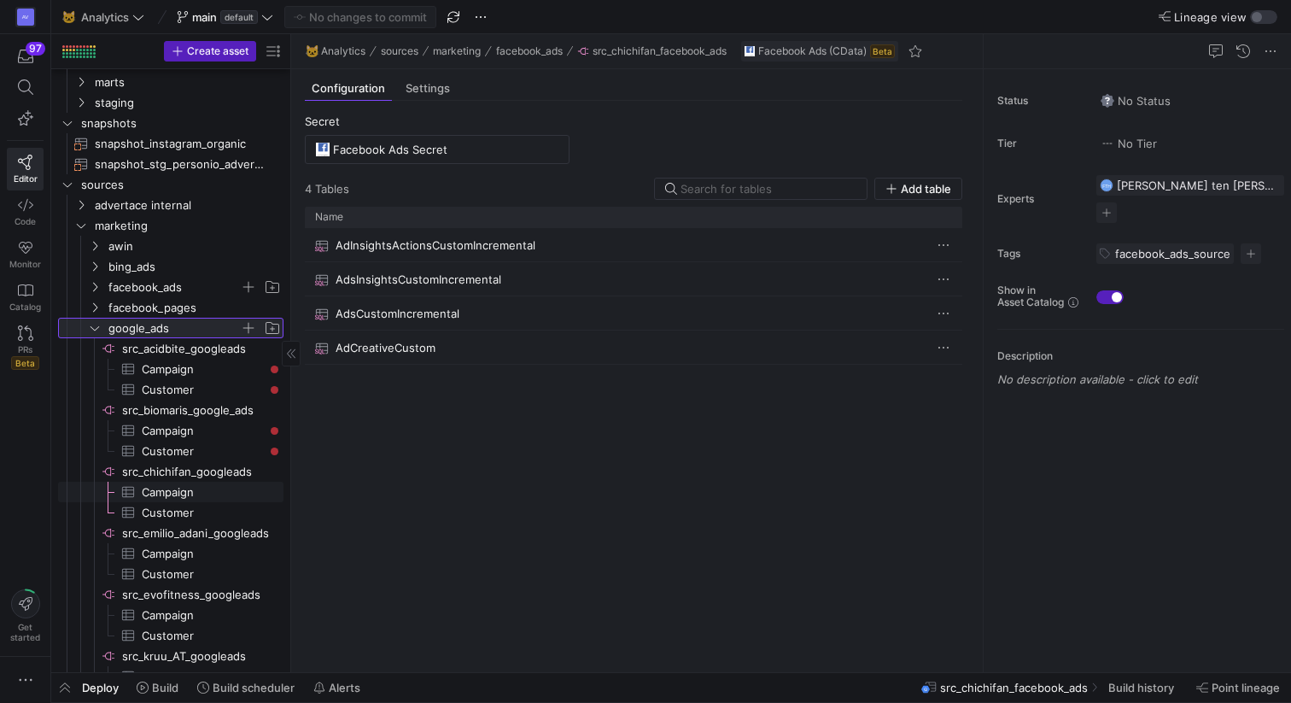
scroll to position [66, 0]
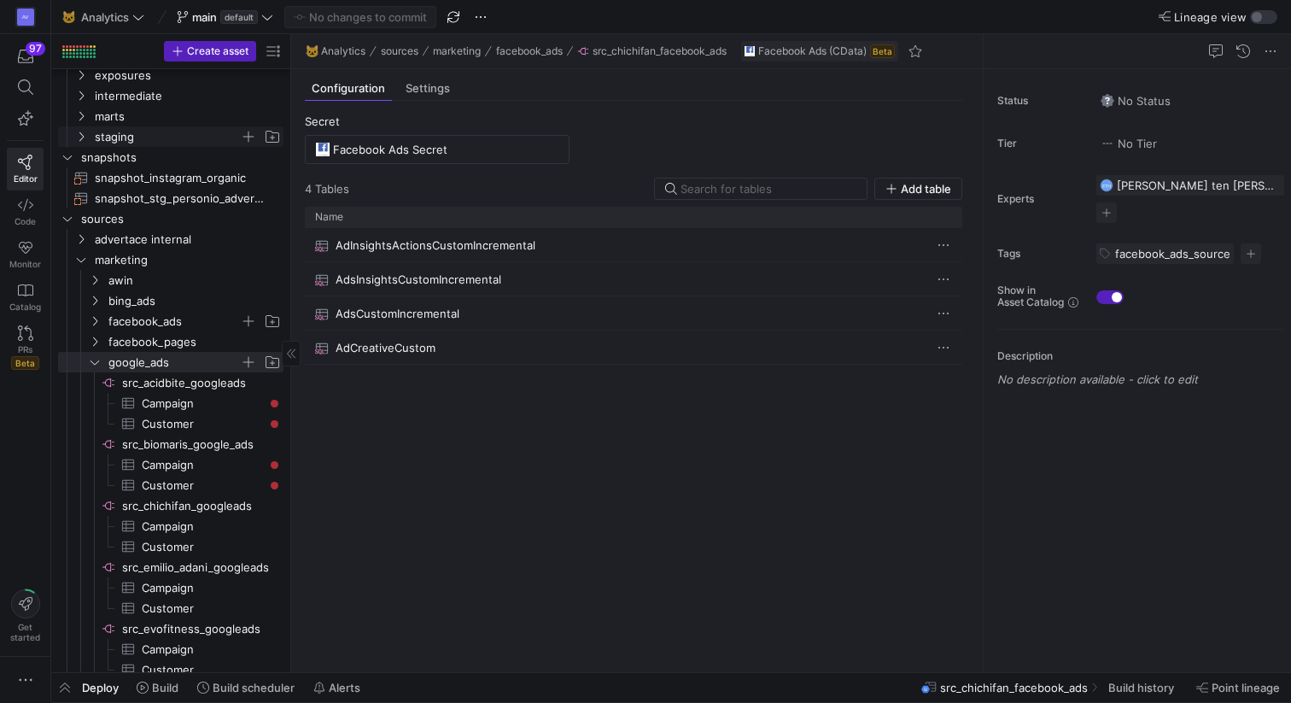
click at [89, 137] on span "staging" at bounding box center [178, 136] width 210 height 19
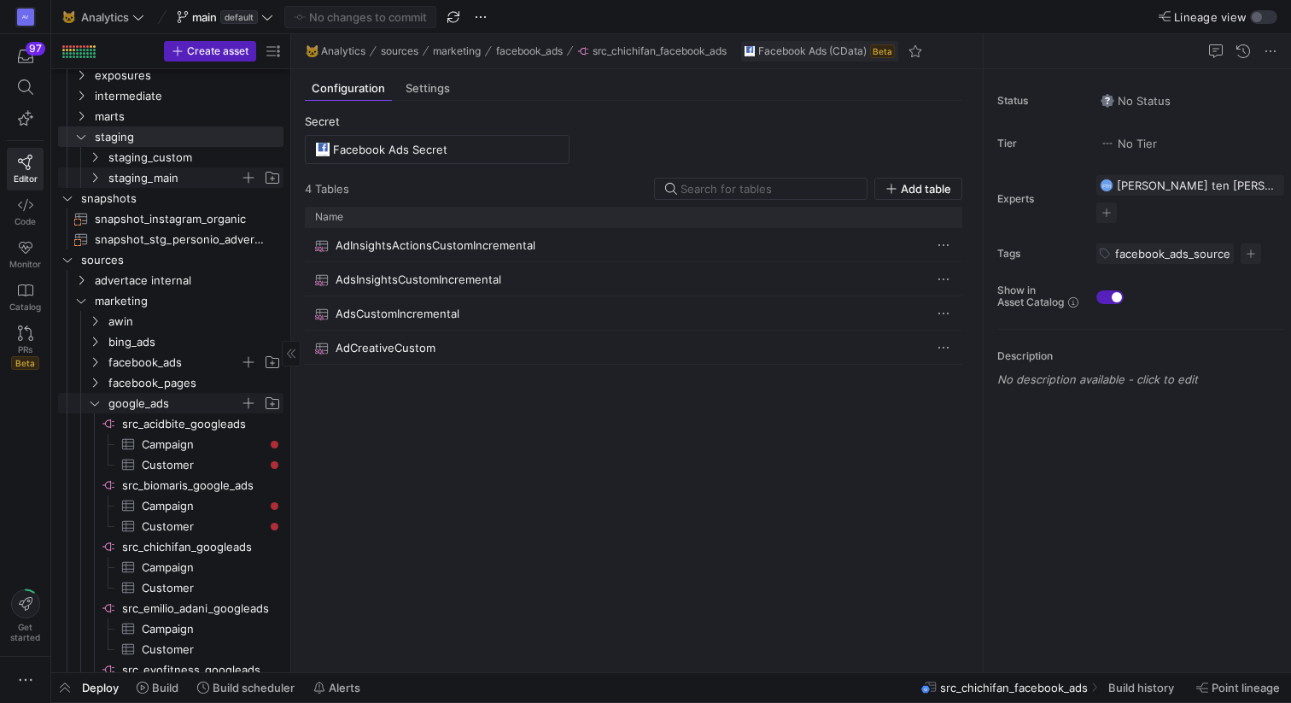
click at [117, 183] on span "staging_main" at bounding box center [173, 178] width 131 height 20
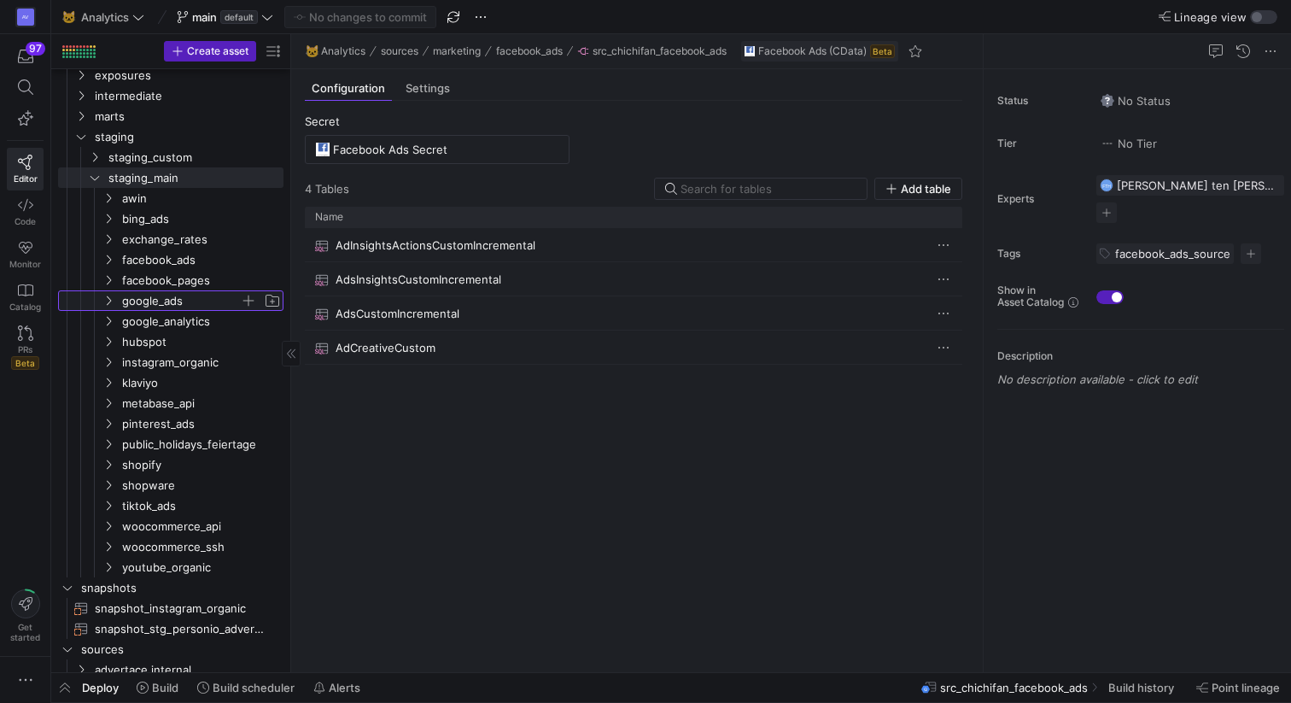
click at [139, 297] on span "google_ads" at bounding box center [181, 301] width 118 height 20
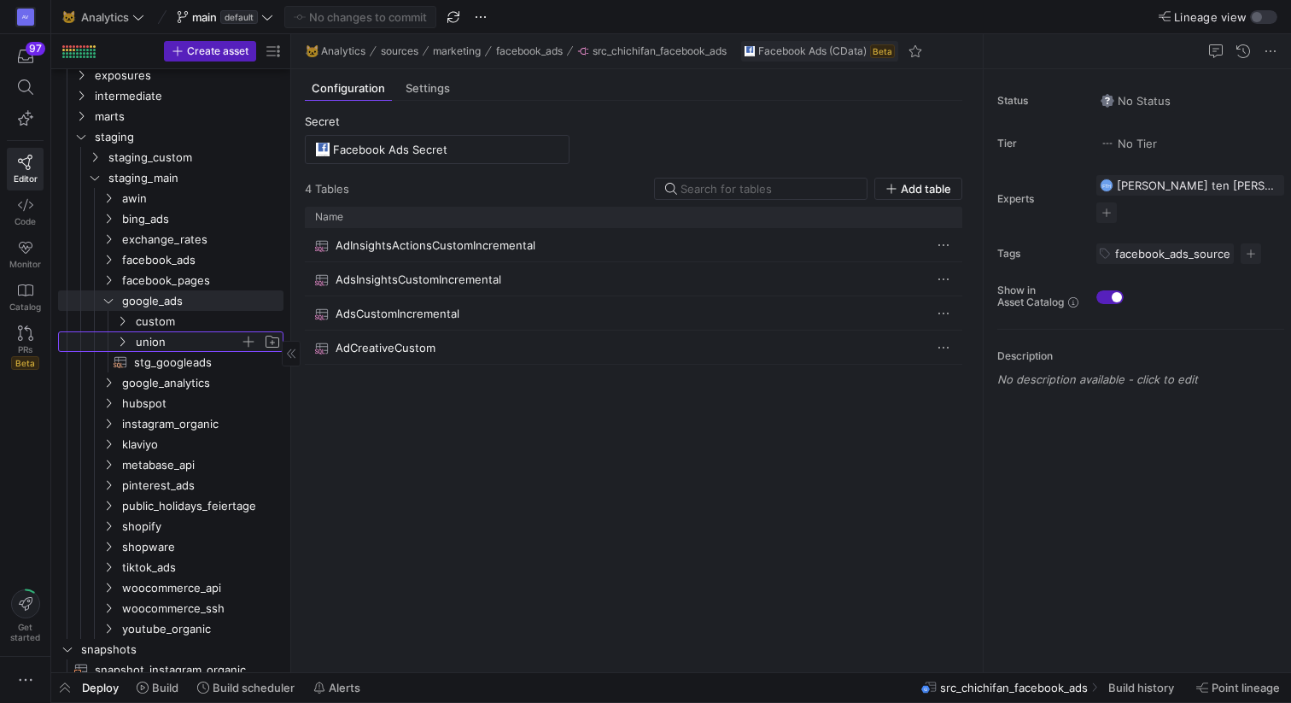
click at [115, 342] on y42-icon "Press SPACE to select this row." at bounding box center [122, 342] width 14 height 14
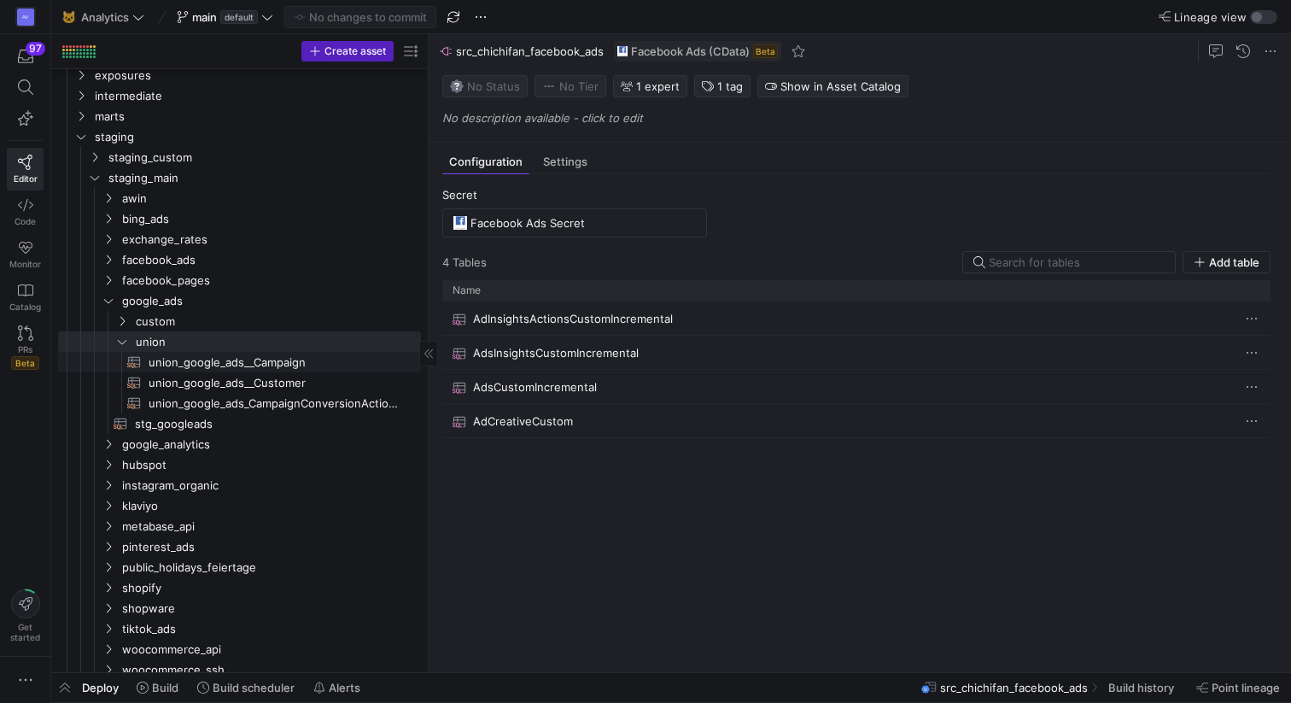
click at [272, 362] on span "union_google_ads__Campaign​​​​​​​​​​" at bounding box center [275, 363] width 253 height 20
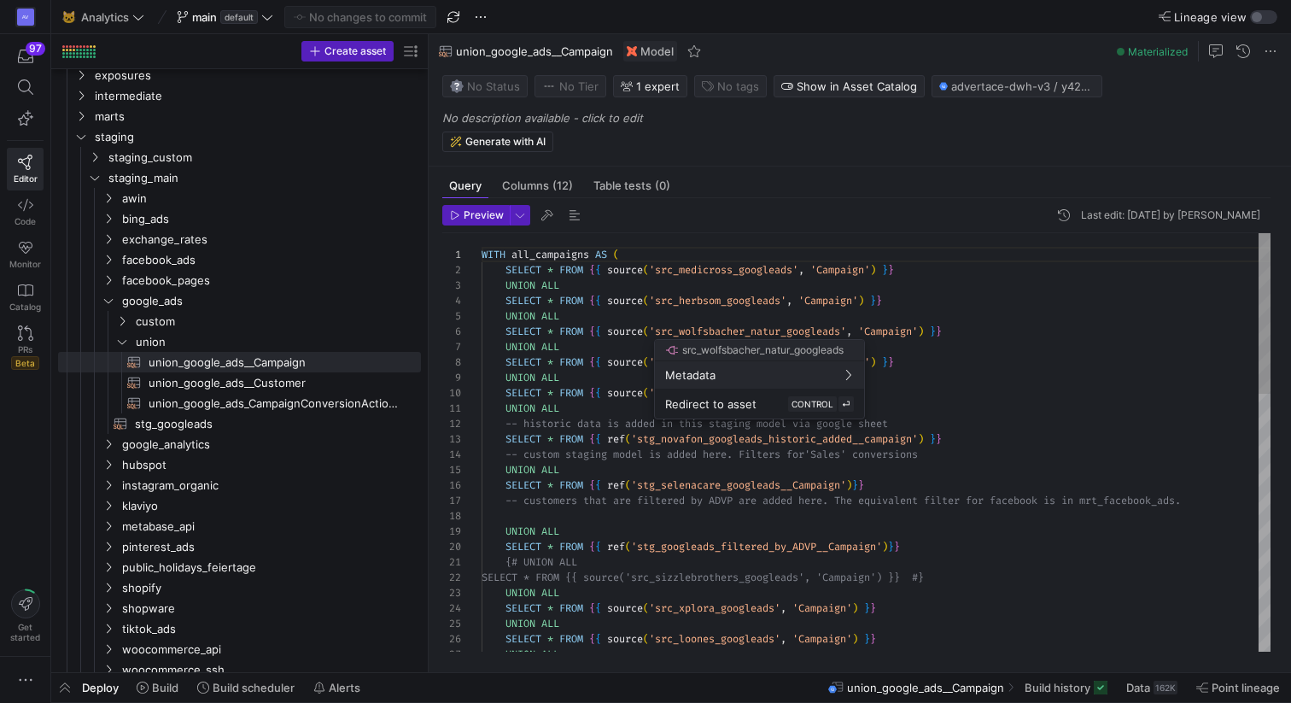
scroll to position [154, 0]
click at [845, 319] on div at bounding box center [645, 351] width 1291 height 703
click at [883, 429] on div at bounding box center [645, 351] width 1291 height 703
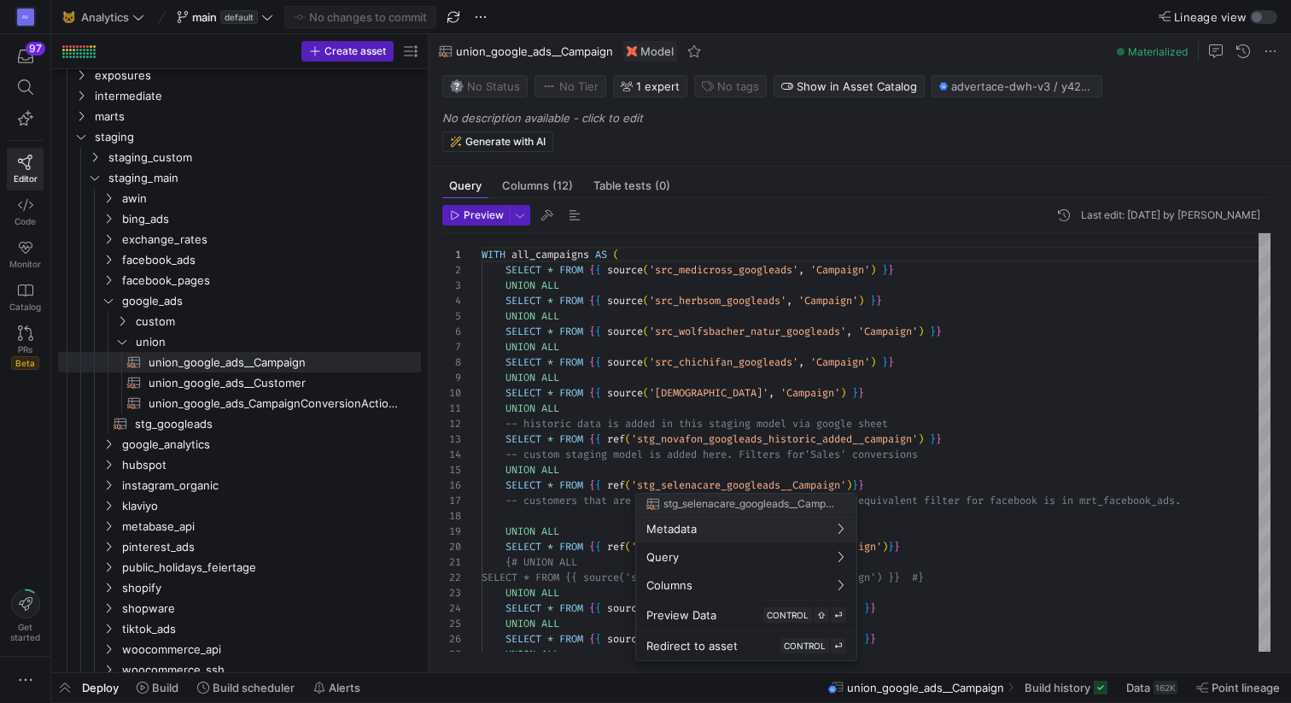
click at [915, 435] on div at bounding box center [645, 351] width 1291 height 703
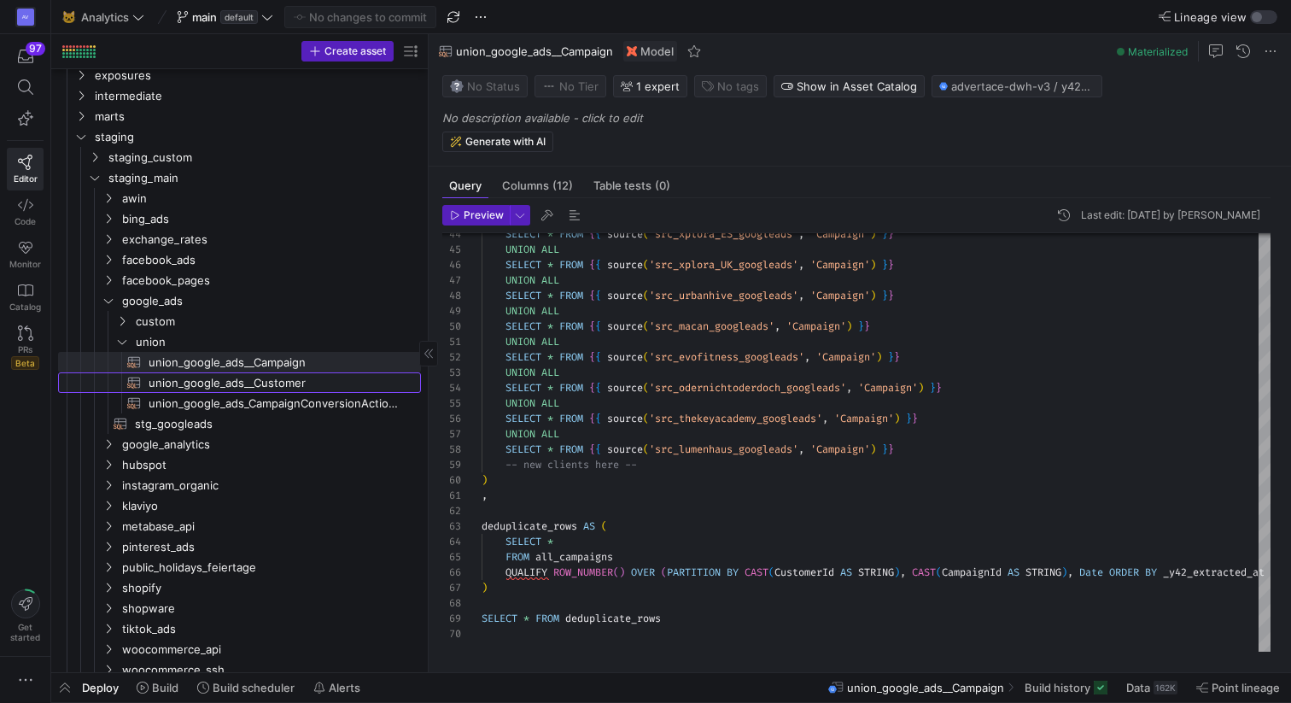
click at [271, 389] on span "union_google_ads__Customer​​​​​​​​​​" at bounding box center [275, 383] width 253 height 20
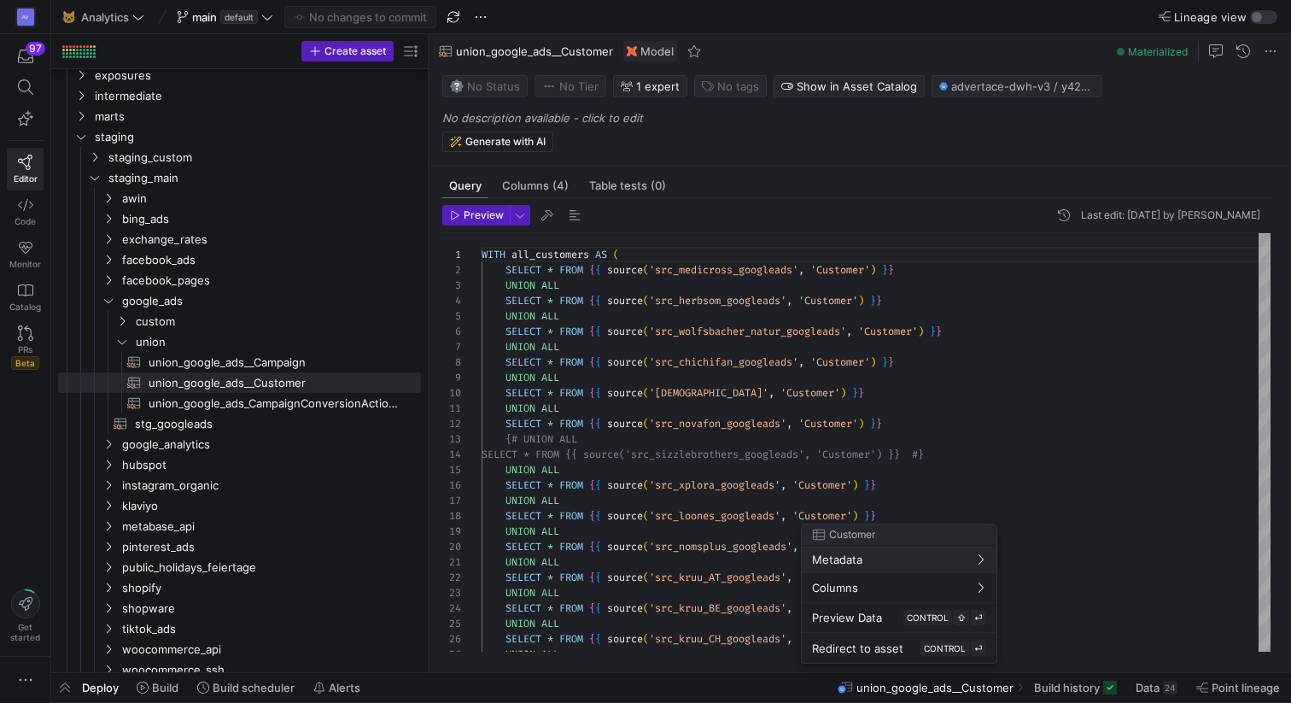
click at [149, 429] on div at bounding box center [645, 351] width 1291 height 703
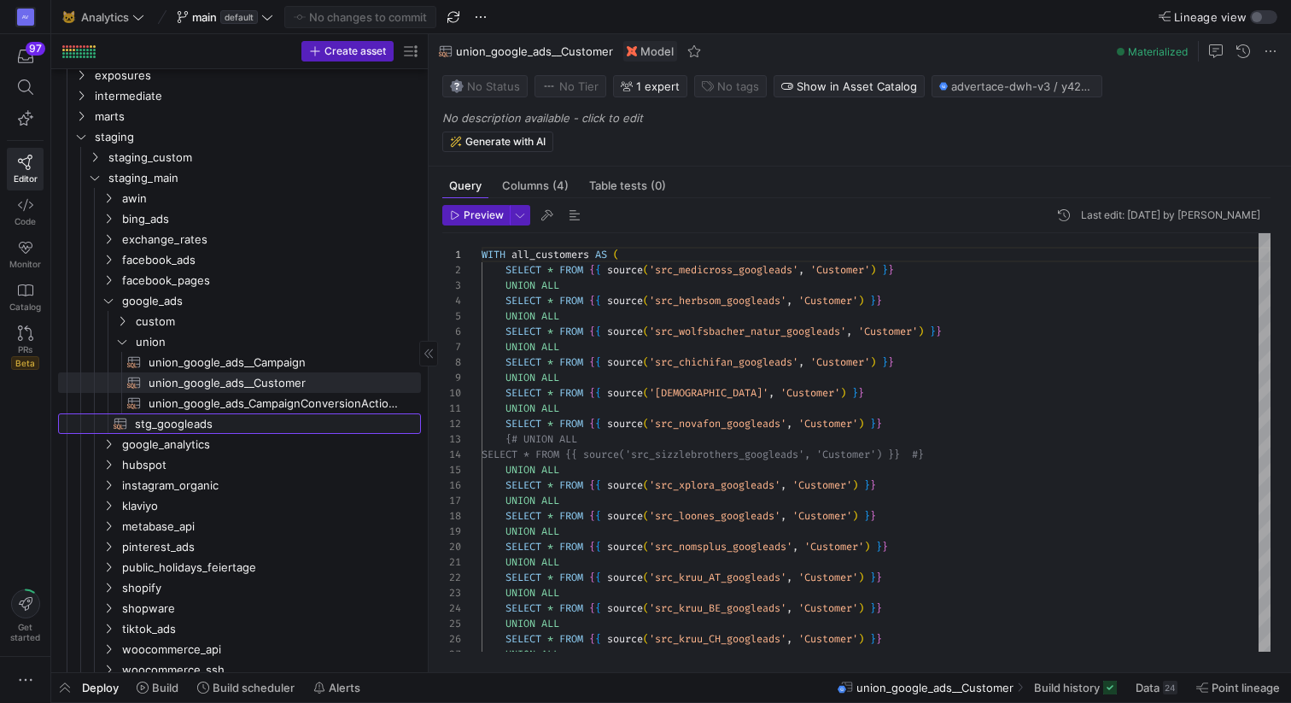
click at [164, 429] on span "stg_googleads​​​​​​​​​​" at bounding box center [268, 424] width 266 height 20
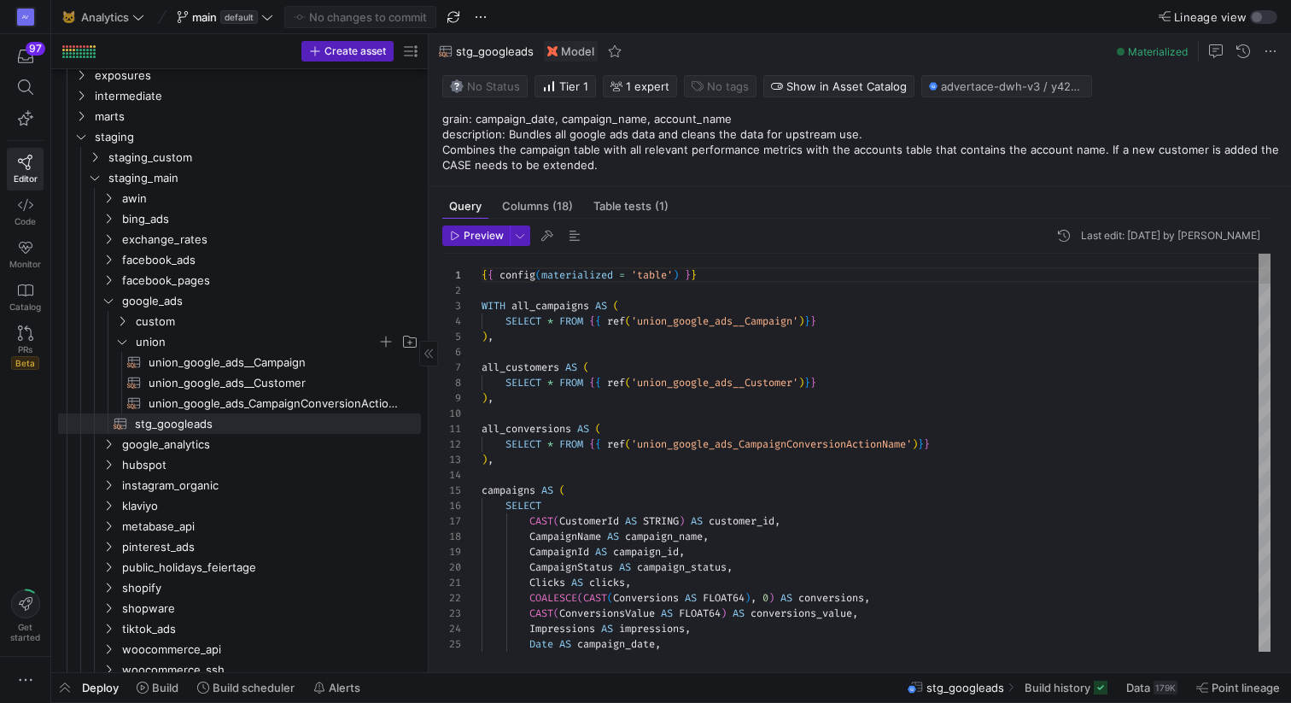
click at [126, 342] on icon "Press SPACE to select this row." at bounding box center [122, 341] width 12 height 10
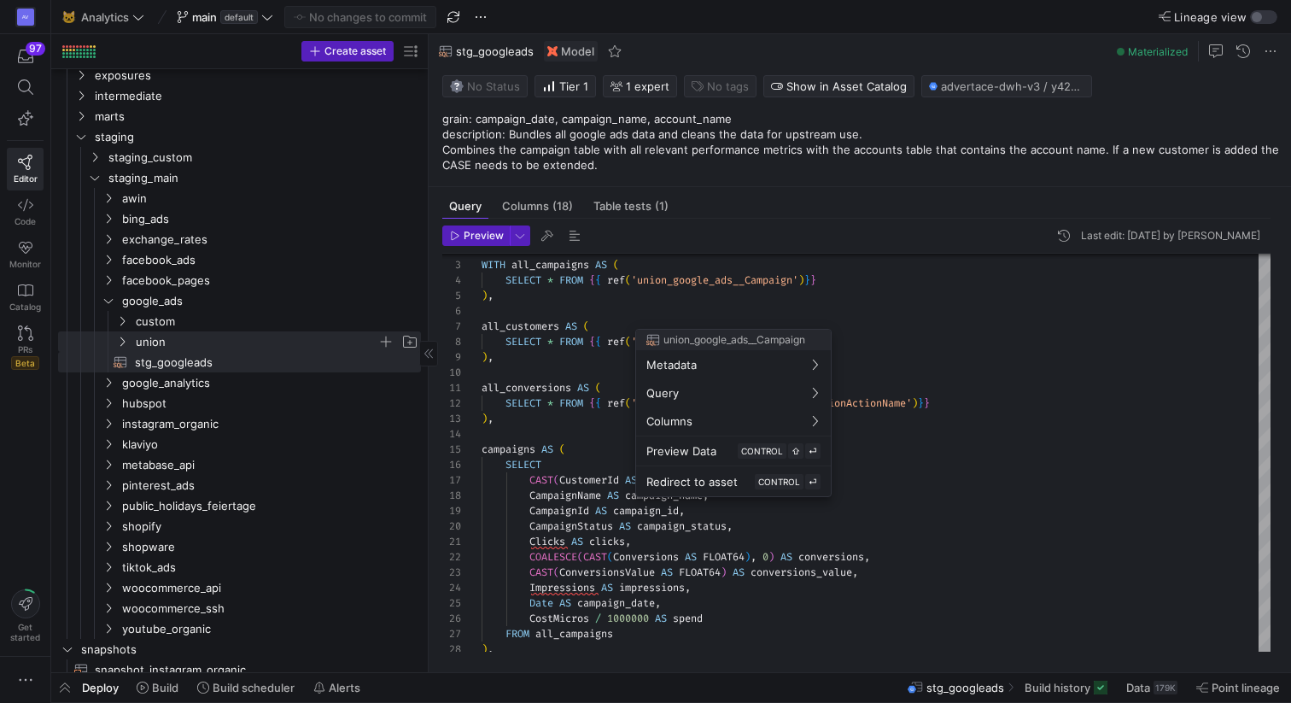
click at [185, 360] on div at bounding box center [645, 351] width 1291 height 703
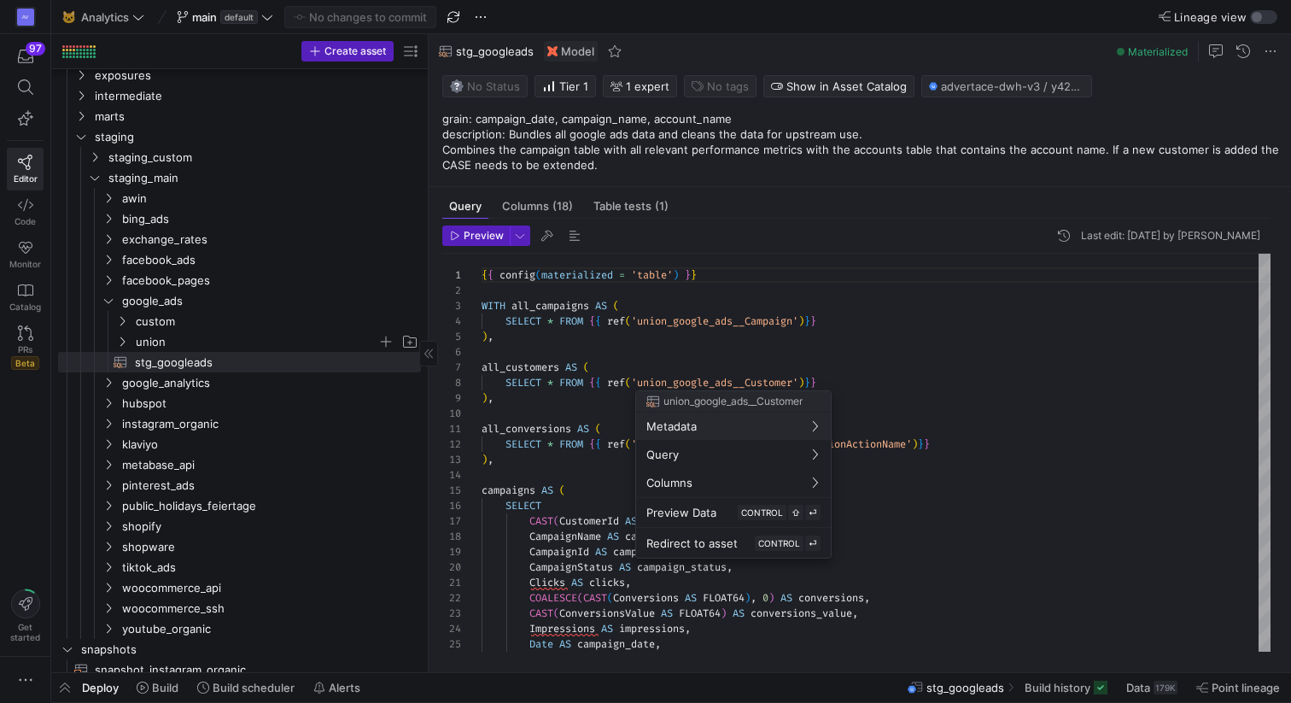
click at [603, 455] on div at bounding box center [645, 351] width 1291 height 703
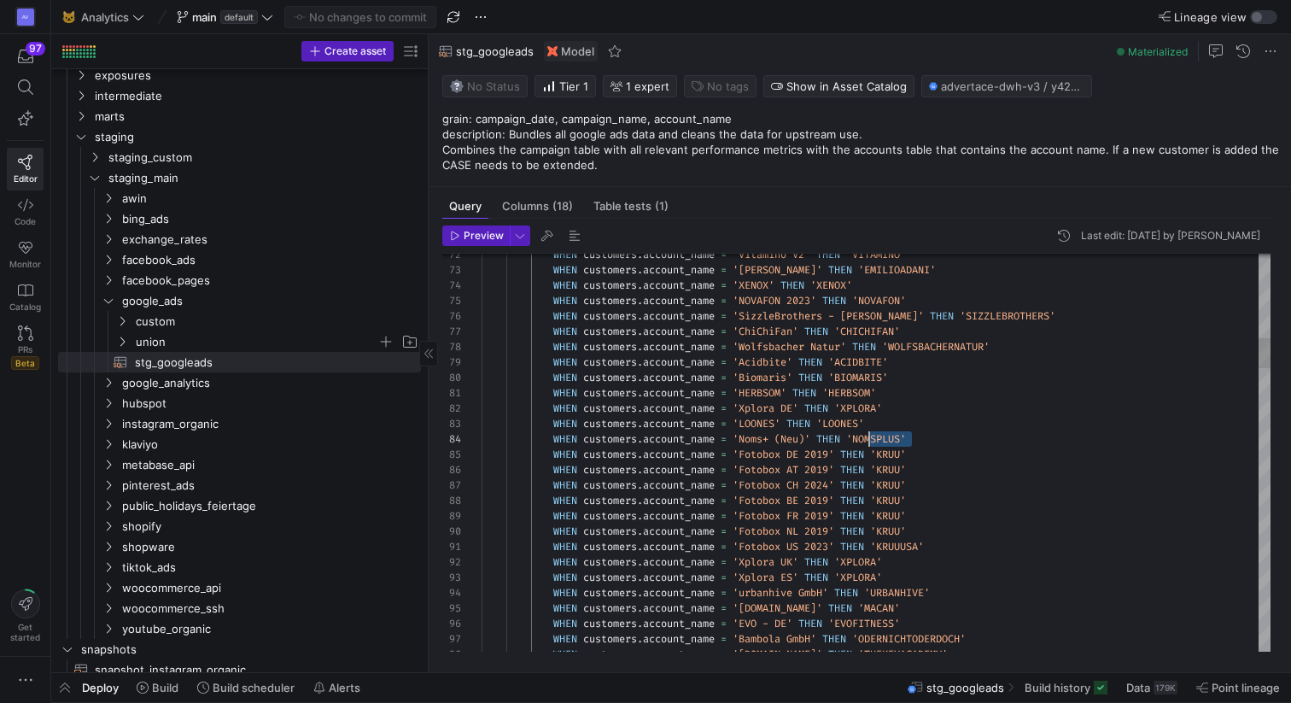
drag, startPoint x: 912, startPoint y: 438, endPoint x: 862, endPoint y: 438, distance: 50.4
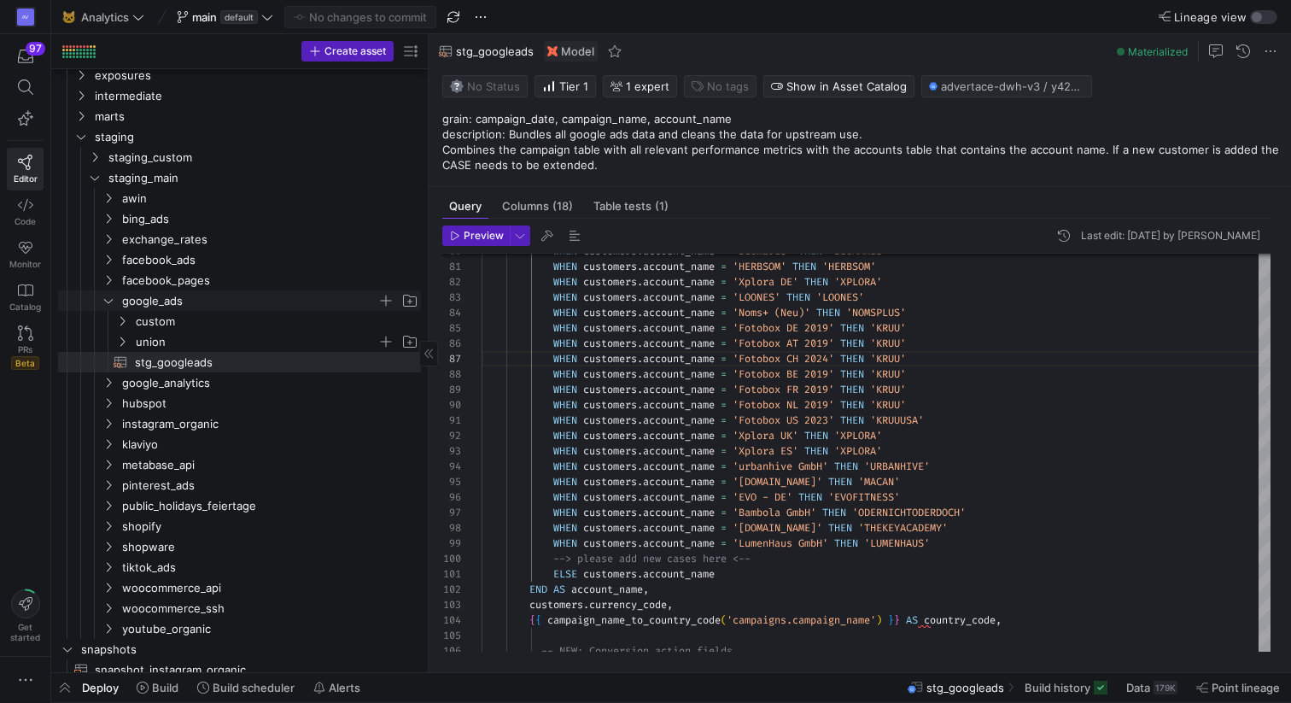
click at [107, 299] on icon "Press SPACE to select this row." at bounding box center [108, 300] width 12 height 10
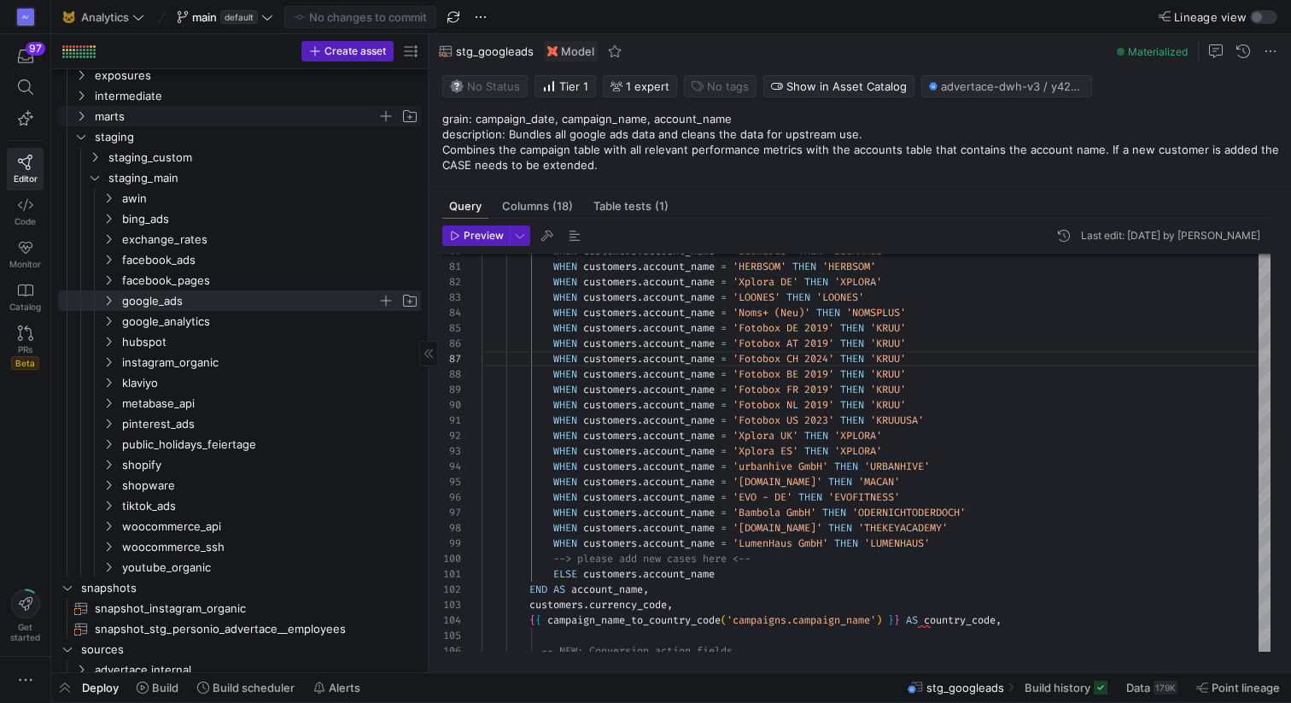
click at [83, 114] on icon "Press SPACE to select this row." at bounding box center [81, 116] width 12 height 10
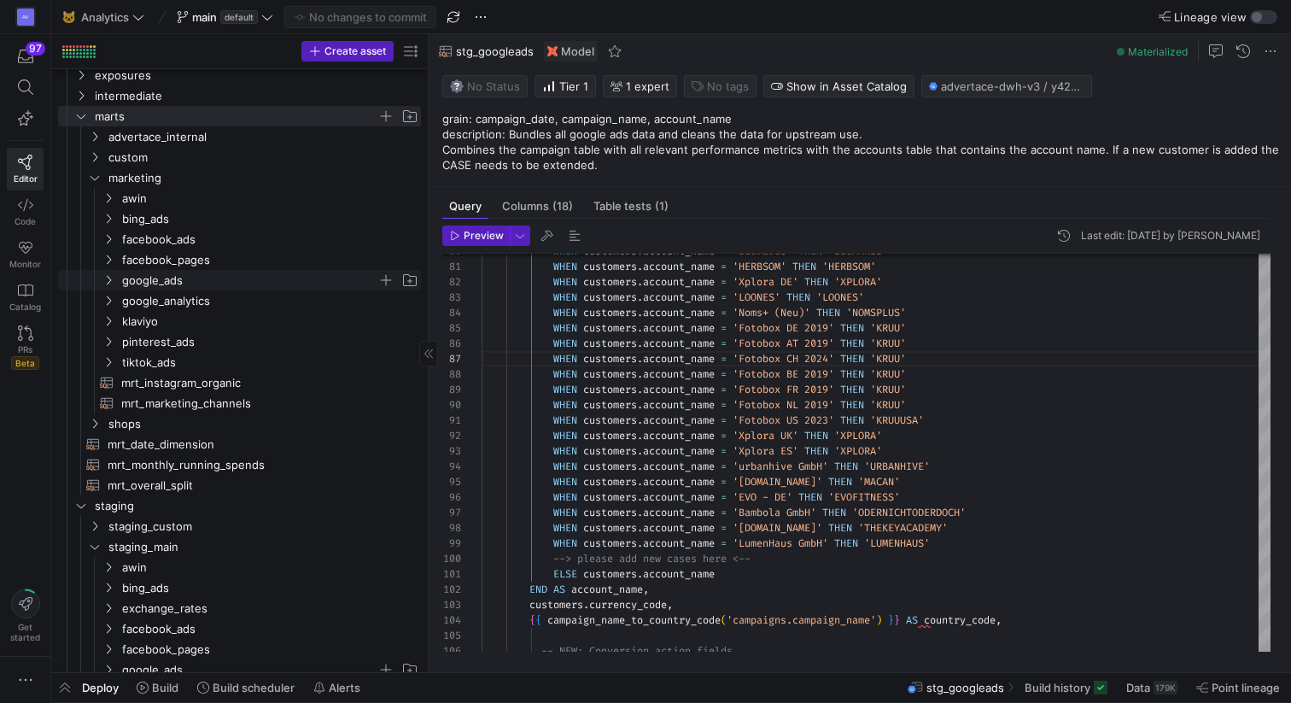
click at [155, 285] on span "google_ads" at bounding box center [249, 281] width 255 height 20
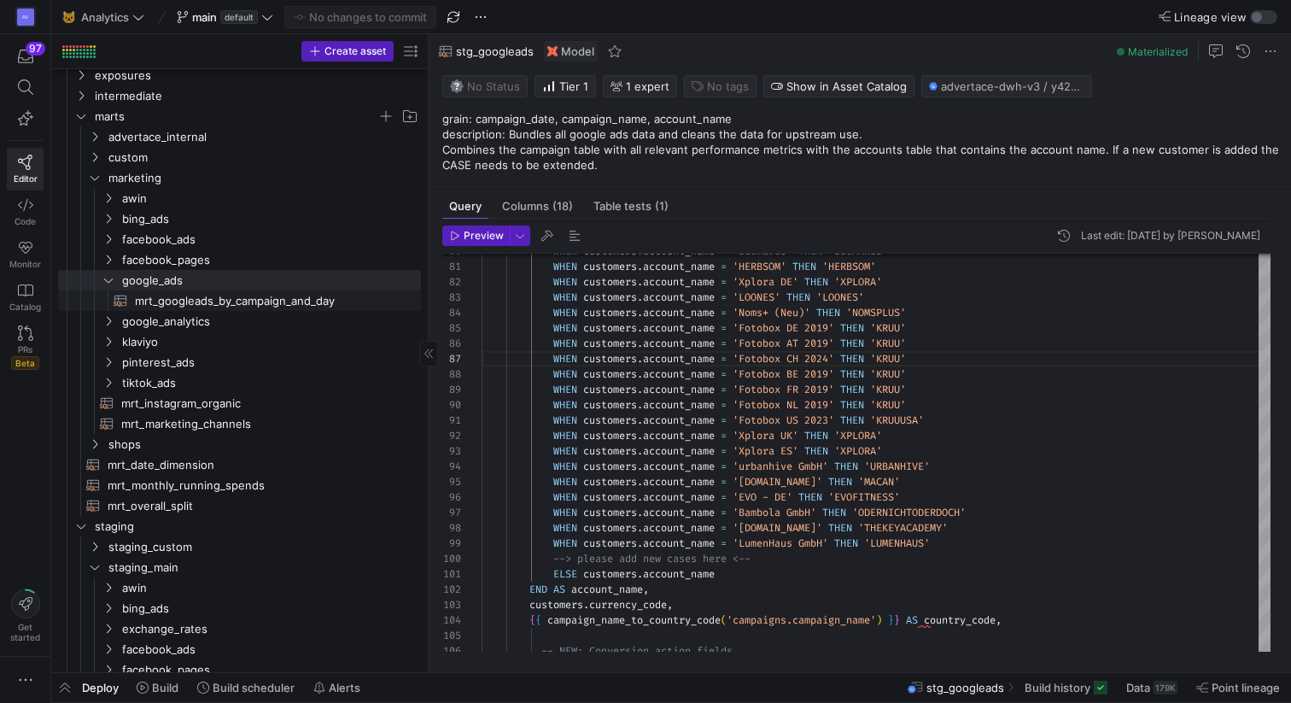
click at [156, 301] on span "mrt_googleads_by_campaign_and_day​​​​​​​​​​" at bounding box center [268, 301] width 266 height 20
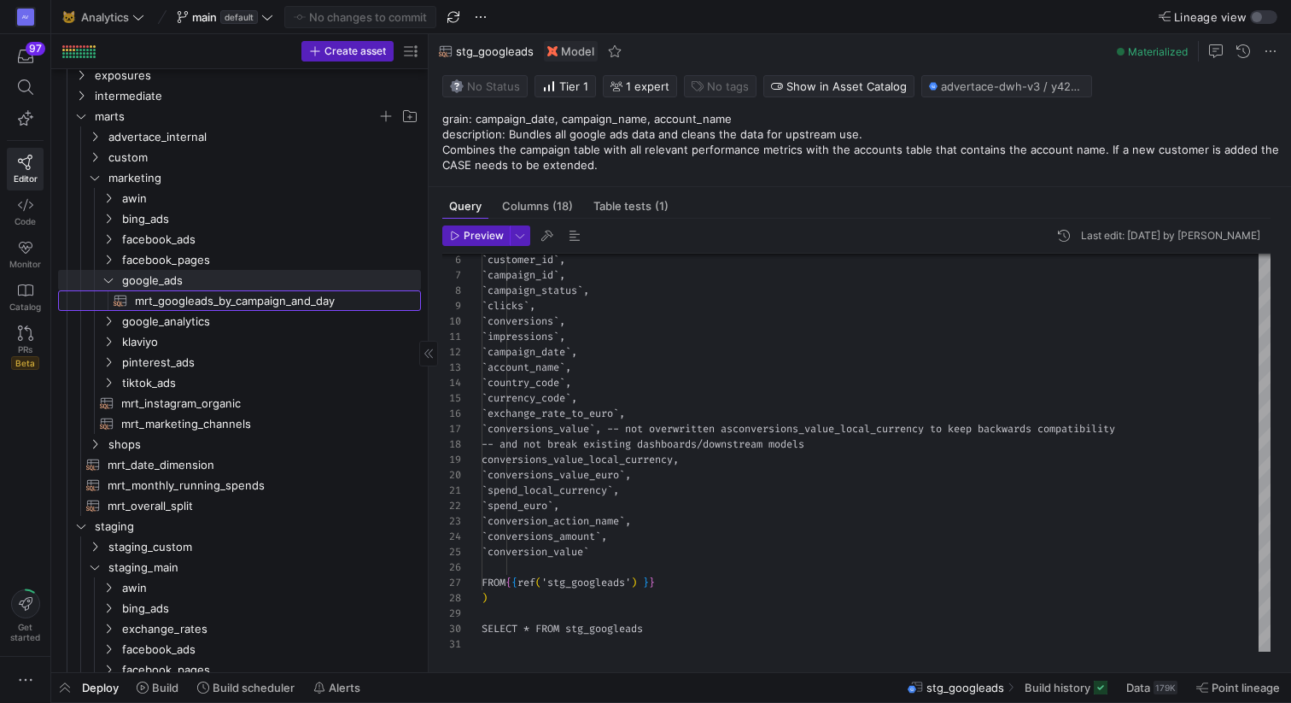
type textarea "WITH stg_googleads AS ( SELECT `ad_source`, `campaign_name`, `customer_id`, `ca…"
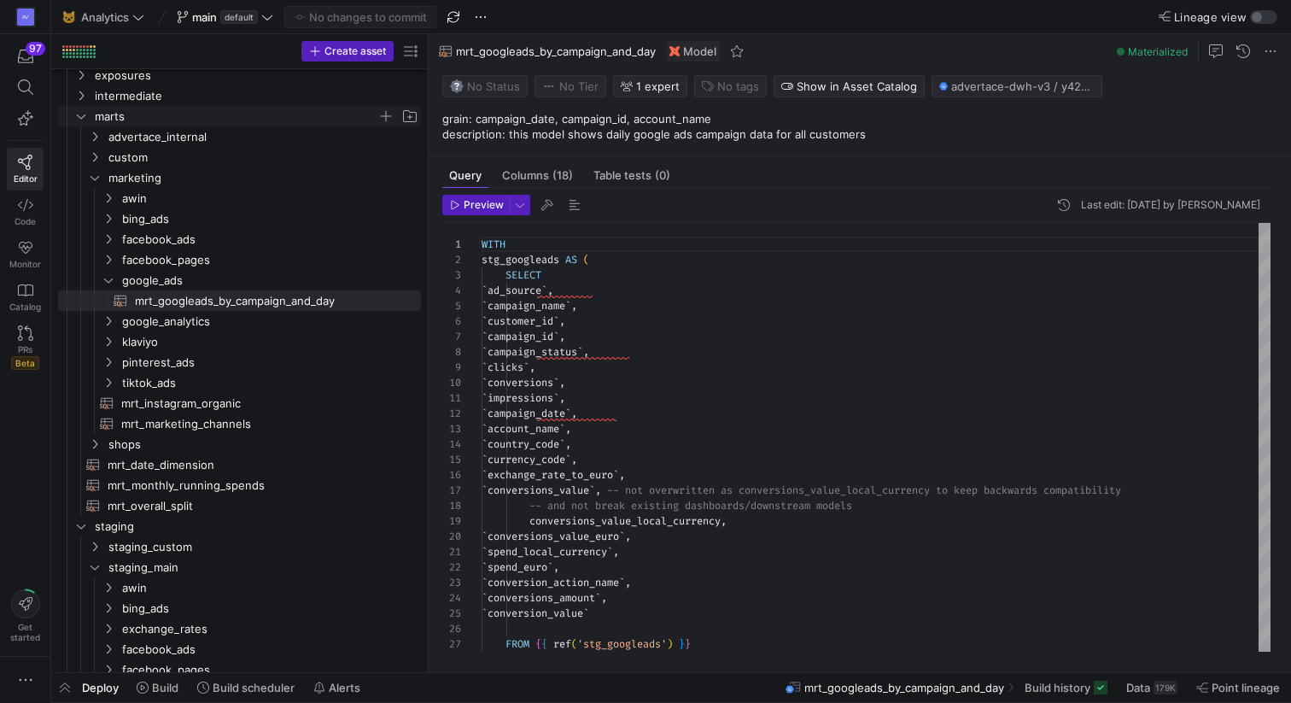
click at [78, 116] on icon "Press SPACE to select this row." at bounding box center [81, 116] width 9 height 4
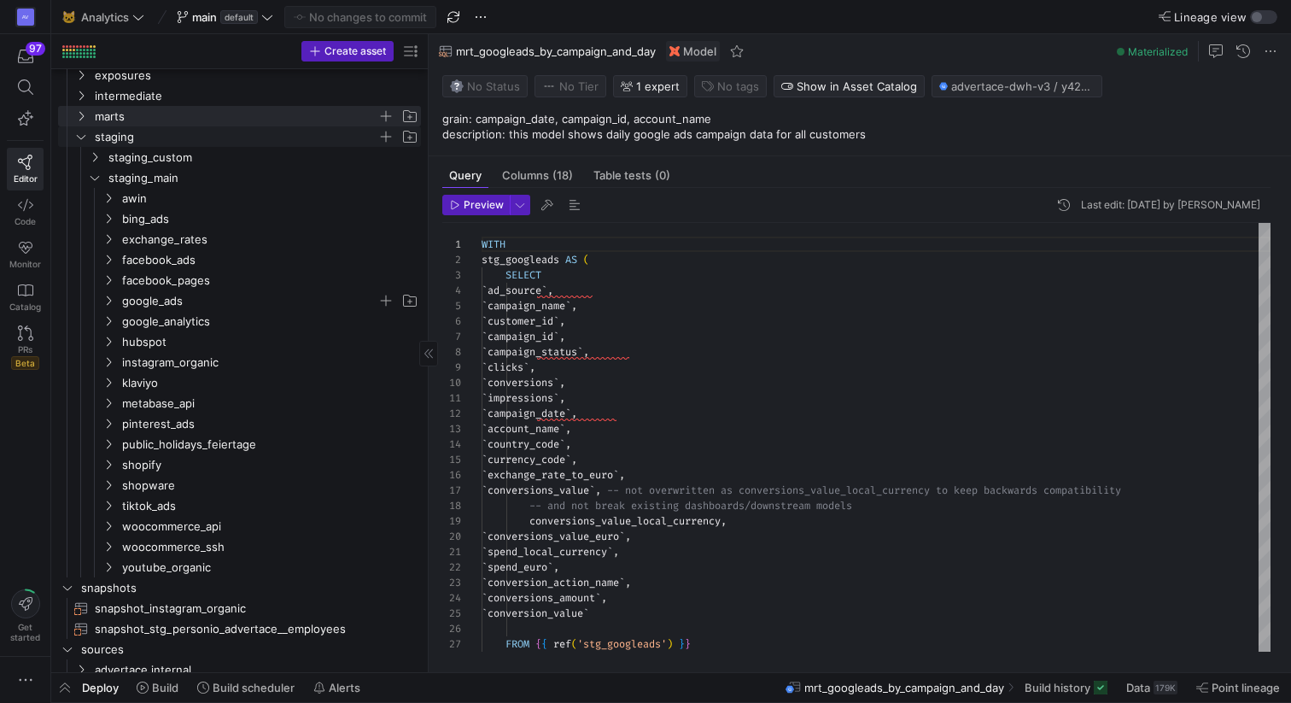
click at [77, 135] on icon "Press SPACE to select this row." at bounding box center [81, 136] width 12 height 10
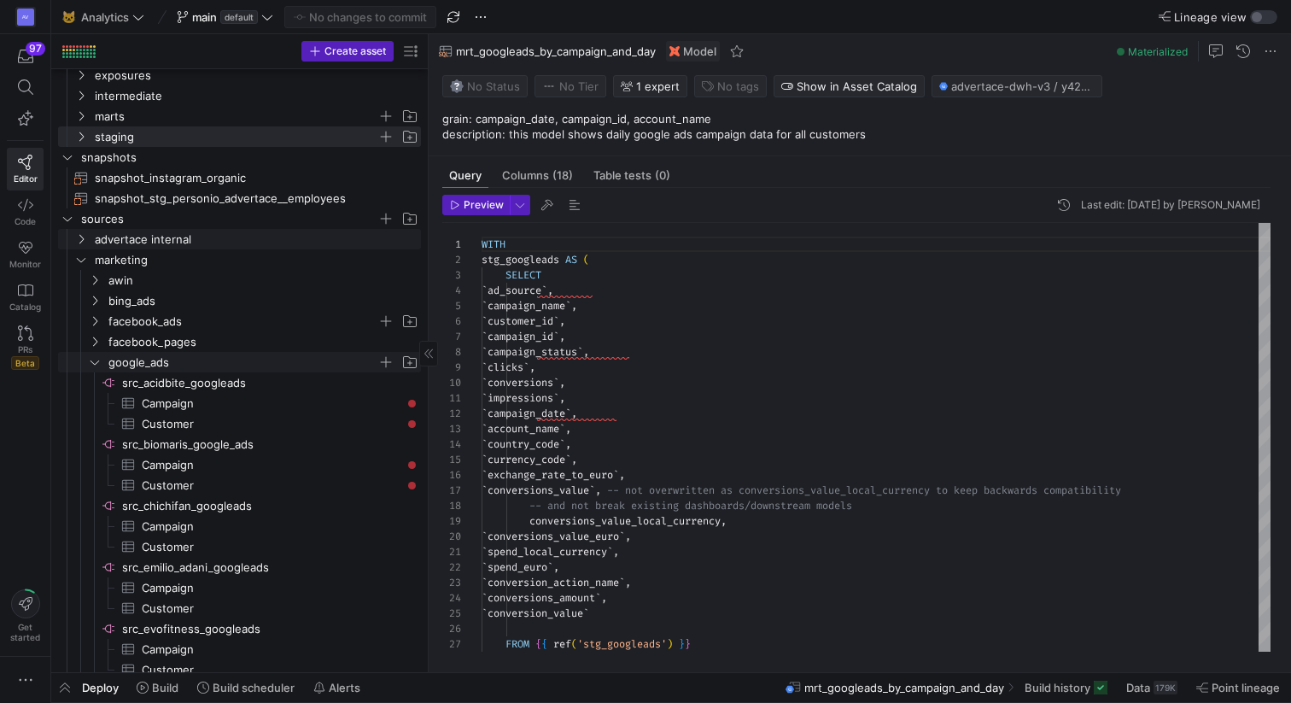
click at [67, 220] on icon "Press SPACE to select this row." at bounding box center [67, 219] width 9 height 4
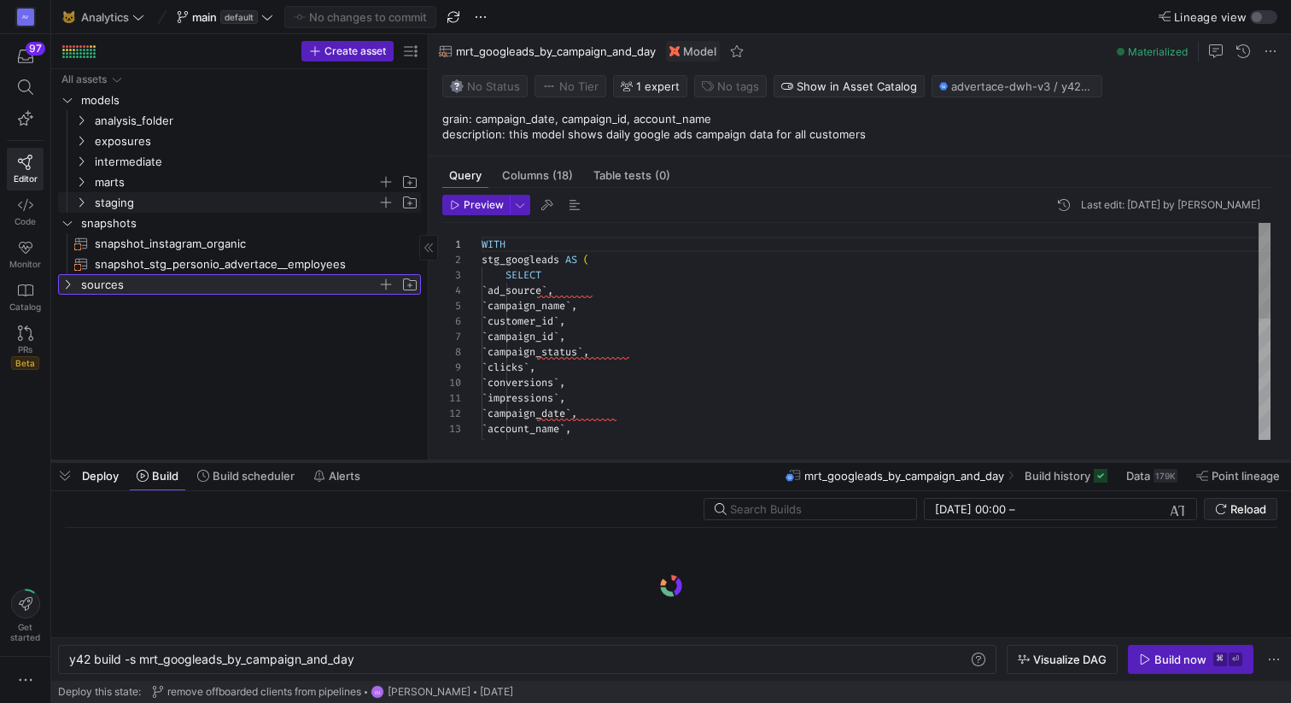
drag, startPoint x: 464, startPoint y: 674, endPoint x: 462, endPoint y: 462, distance: 211.8
click at [463, 462] on div at bounding box center [671, 461] width 1240 height 7
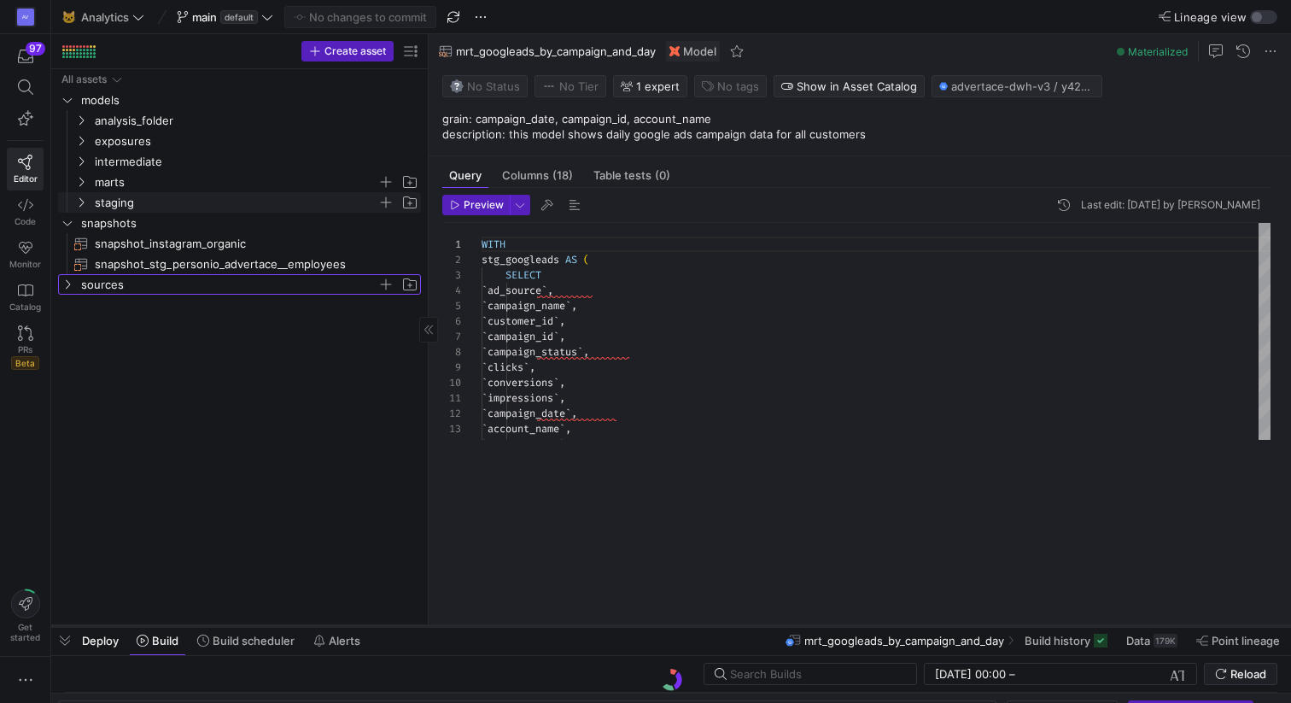
drag, startPoint x: 529, startPoint y: 463, endPoint x: 529, endPoint y: 647, distance: 184.4
click at [529, 629] on div at bounding box center [671, 625] width 1240 height 7
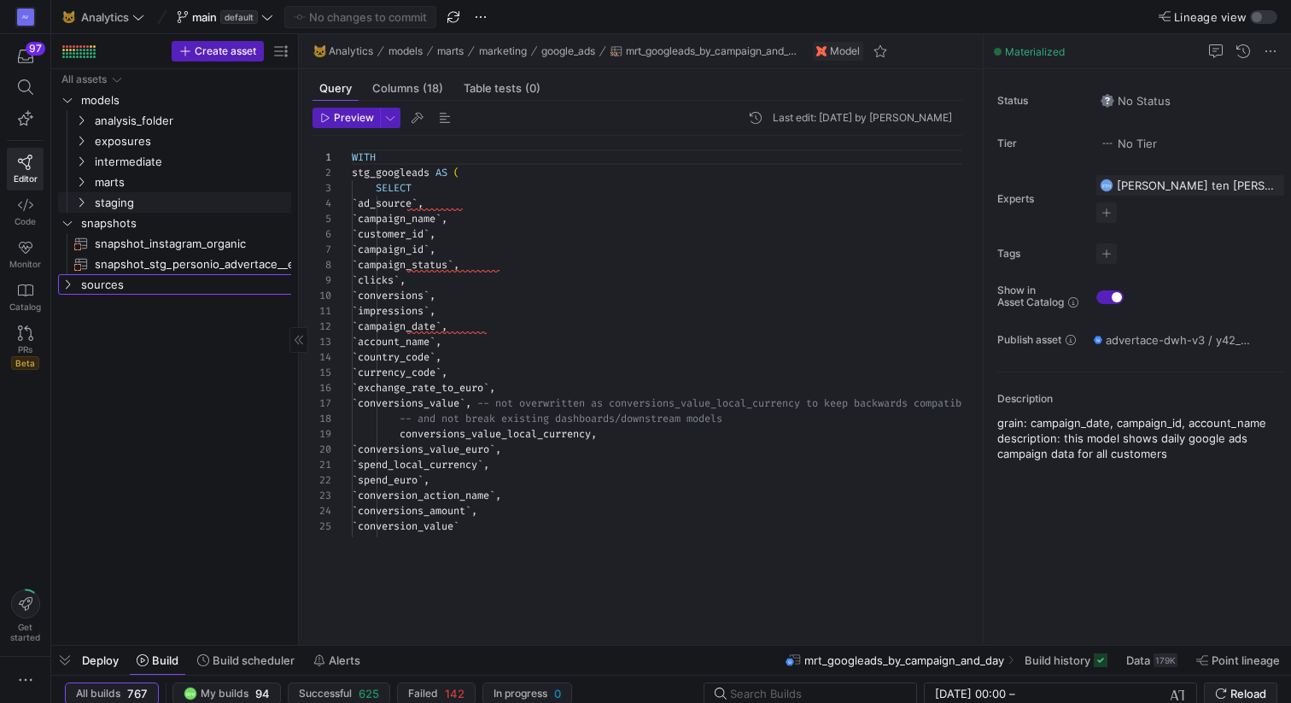
drag, startPoint x: 428, startPoint y: 401, endPoint x: 298, endPoint y: 359, distance: 136.4
click at [298, 359] on div at bounding box center [298, 339] width 1 height 610
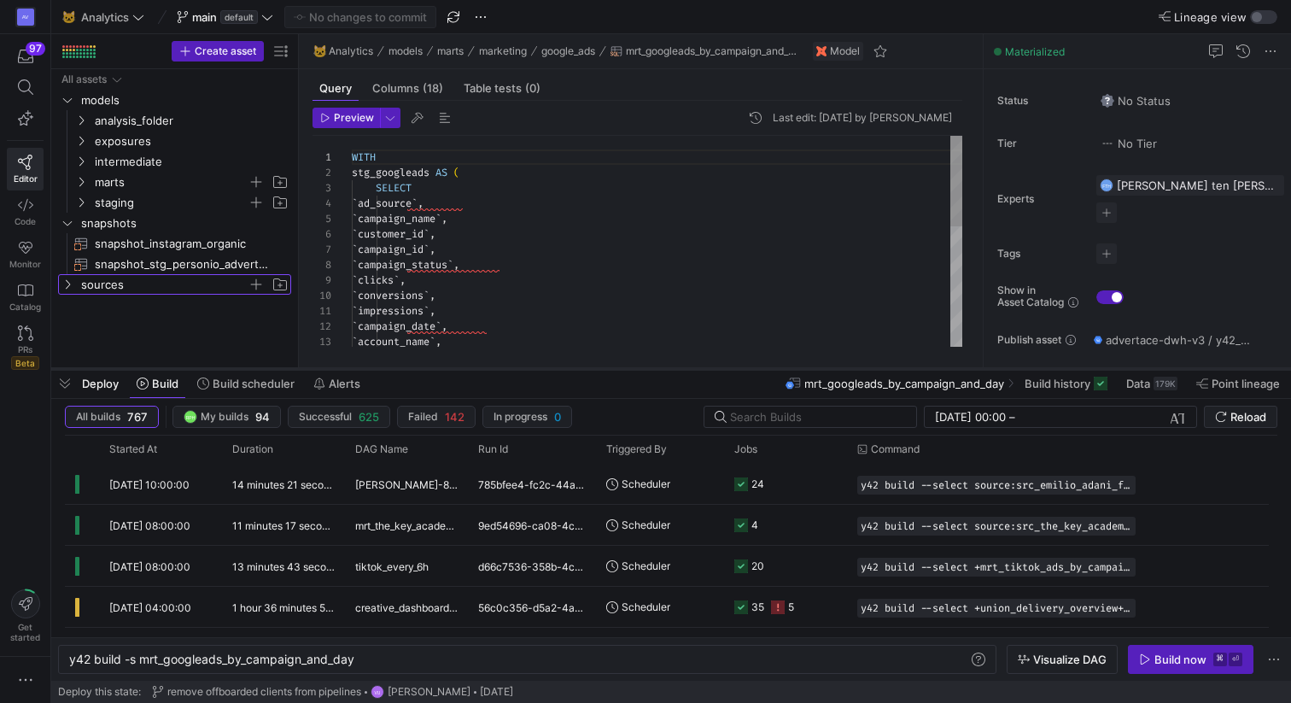
drag, startPoint x: 445, startPoint y: 647, endPoint x: 447, endPoint y: 371, distance: 276.6
click at [447, 371] on div at bounding box center [671, 368] width 1240 height 7
click at [272, 389] on span "Build scheduler" at bounding box center [254, 384] width 82 height 14
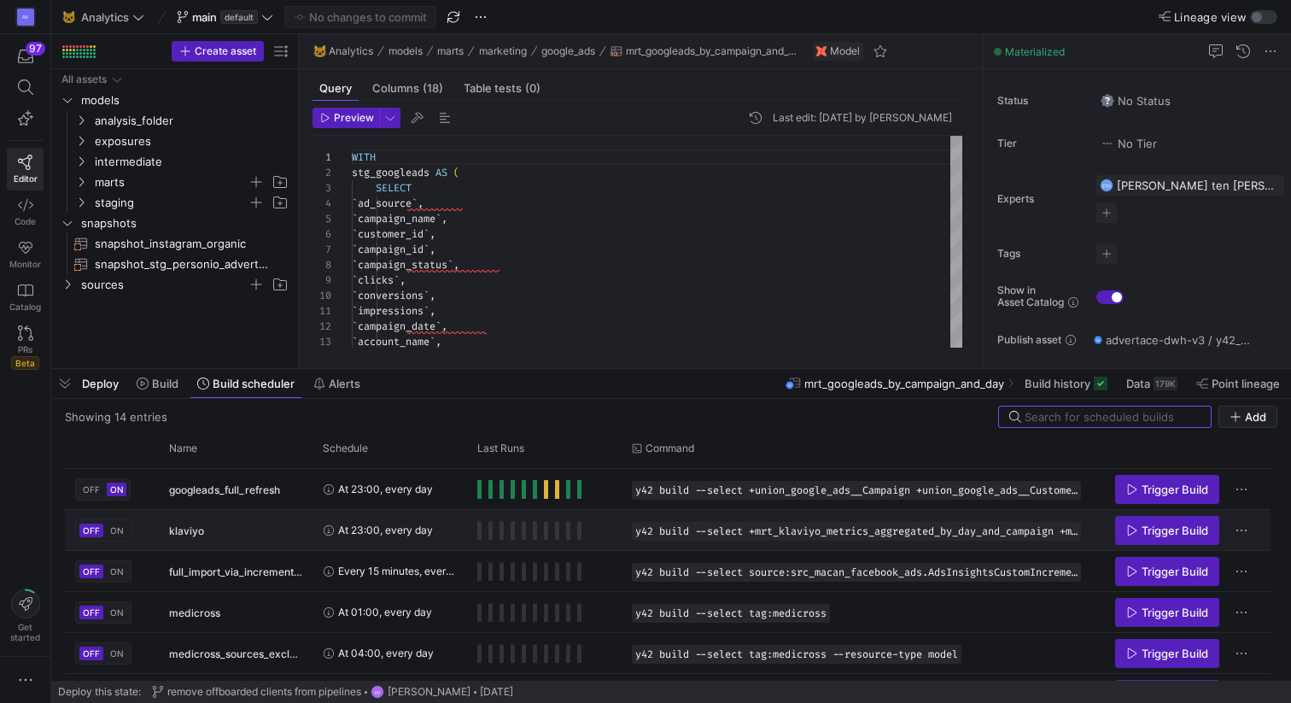
scroll to position [274, 0]
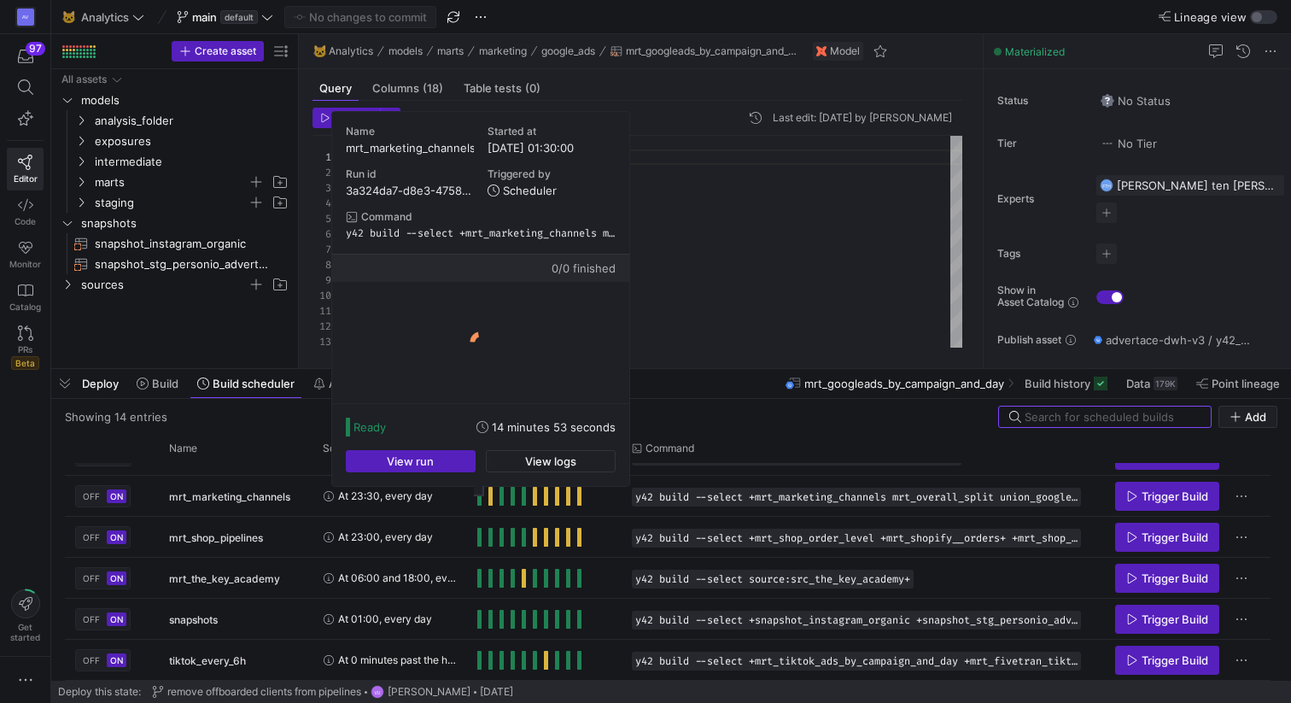
click at [705, 414] on div "Showing 14 entries Add" at bounding box center [671, 417] width 1212 height 22
click at [689, 393] on div "Deploy Build Build scheduler Alerts mrt_googleads_by_campaign_and_day Build his…" at bounding box center [671, 383] width 1240 height 29
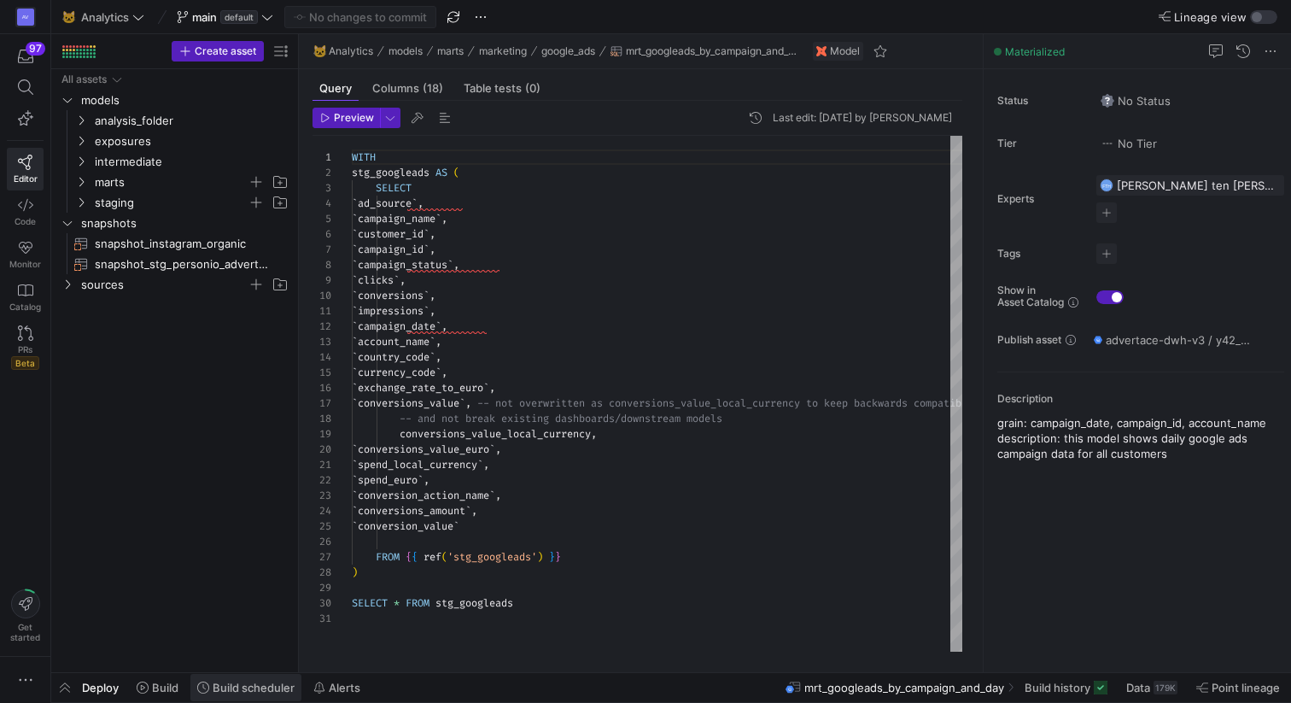
click at [233, 692] on span "Build scheduler" at bounding box center [254, 688] width 82 height 14
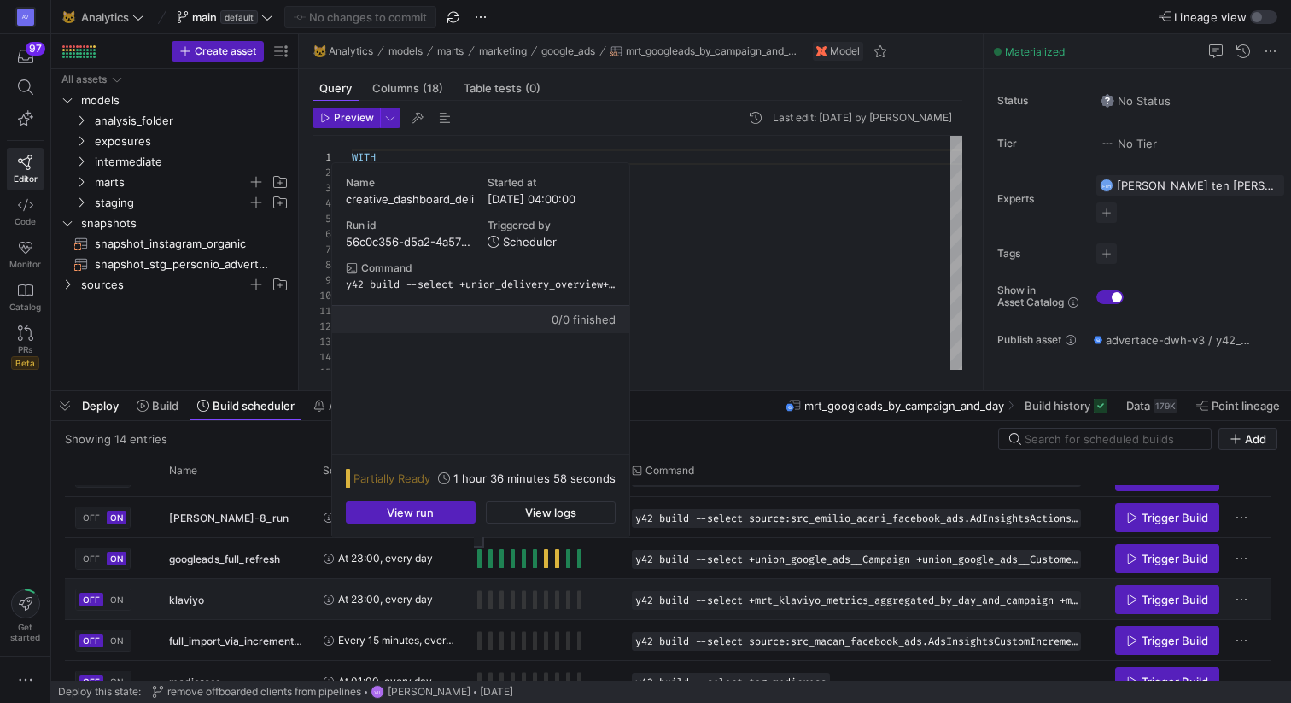
click at [455, 604] on div "At 23:00, every day" at bounding box center [390, 599] width 134 height 38
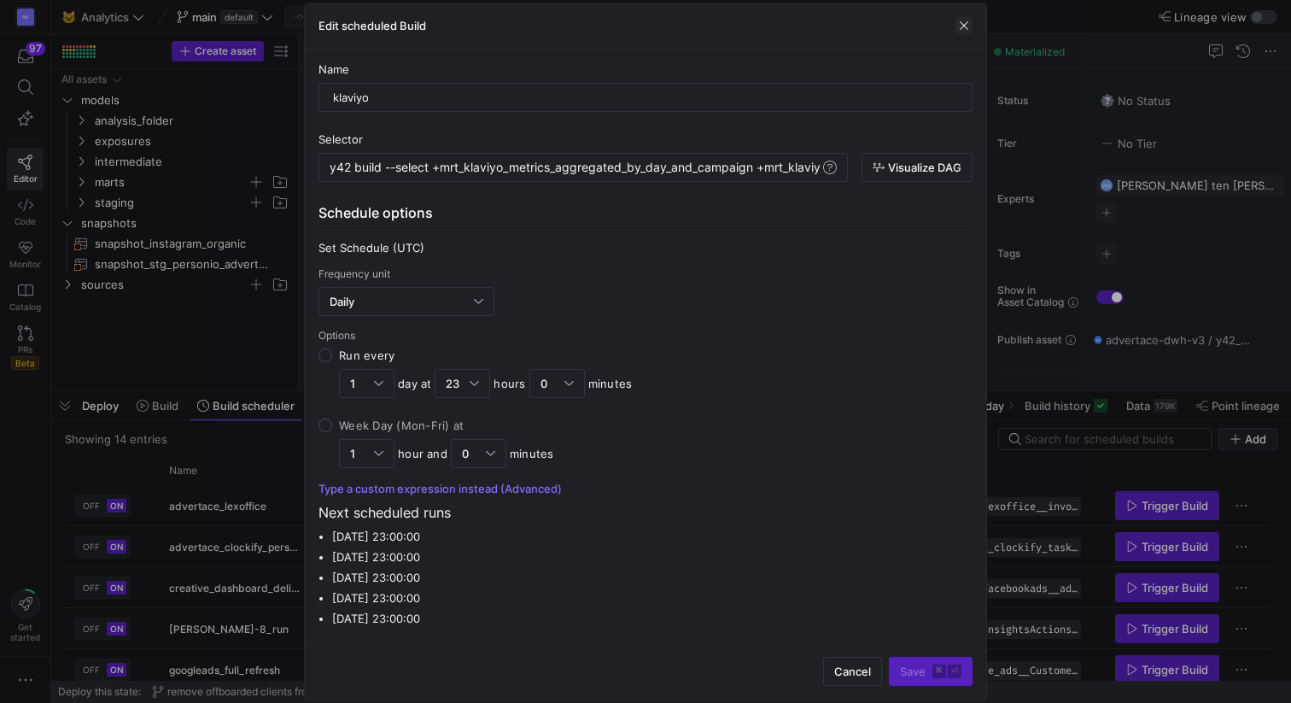
click at [962, 26] on span "button" at bounding box center [963, 25] width 17 height 17
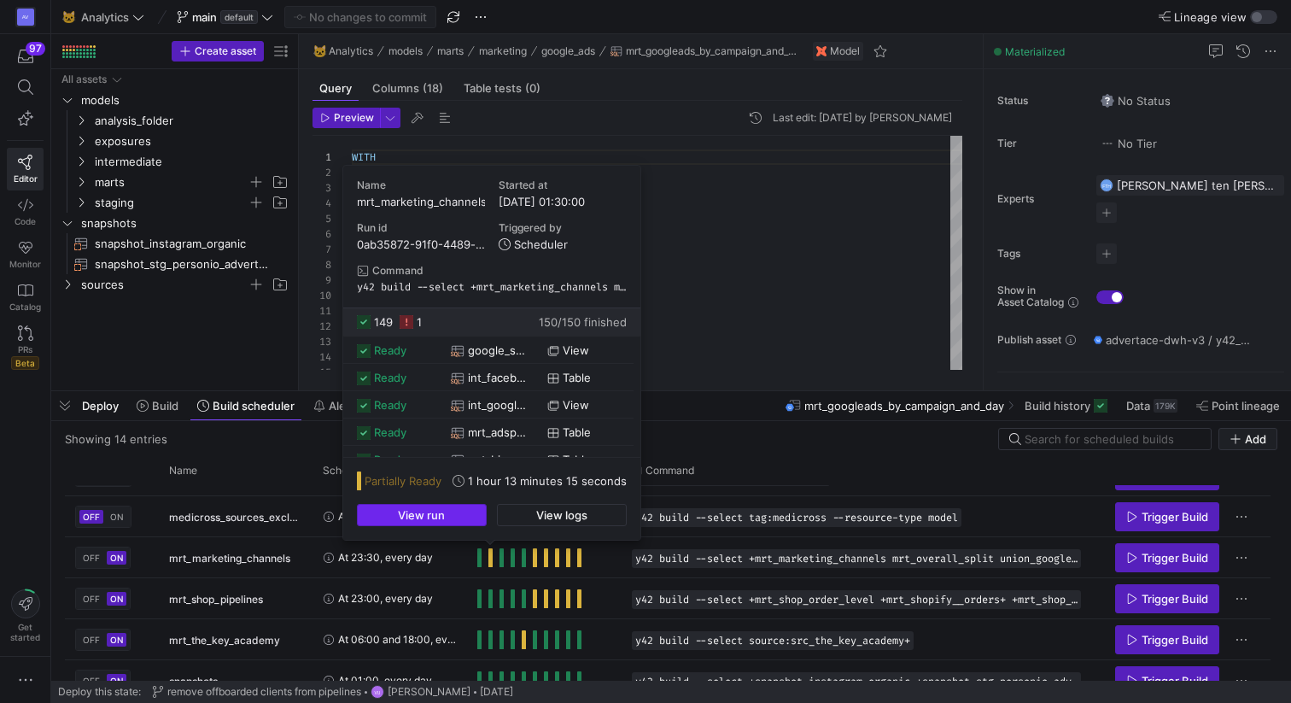
click at [458, 517] on span "button" at bounding box center [422, 515] width 128 height 20
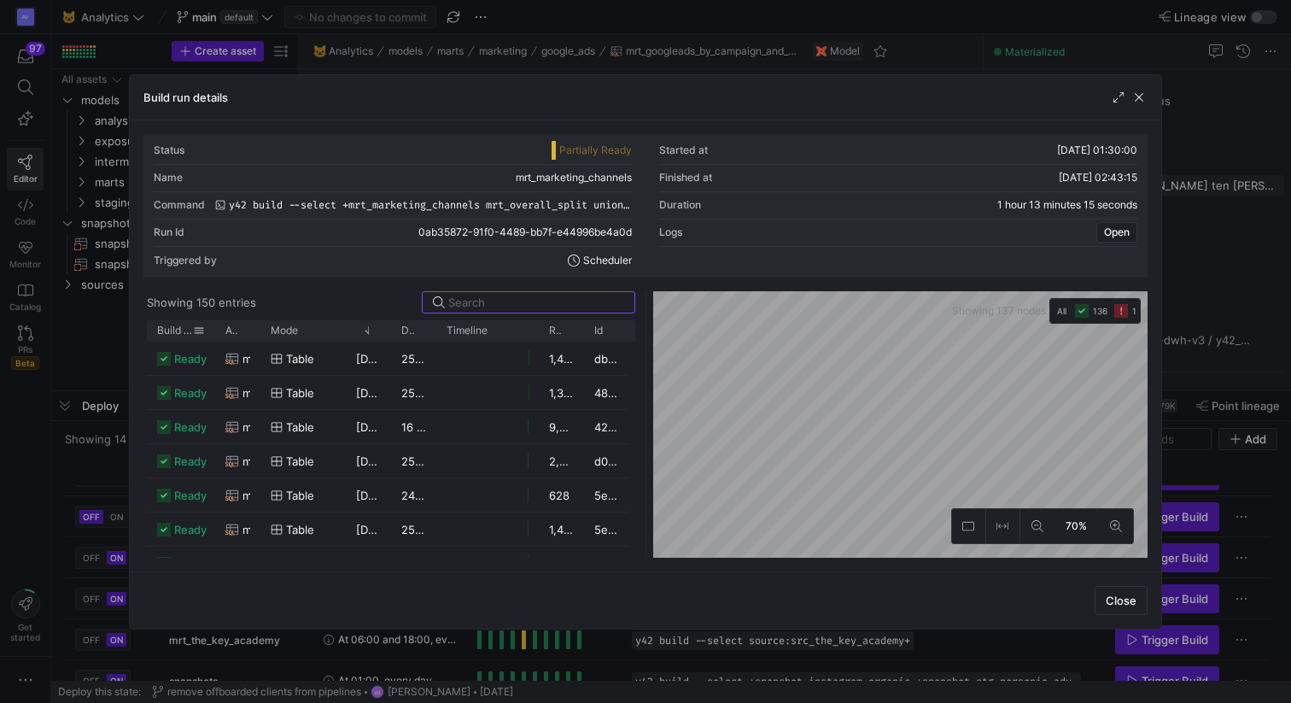
click at [169, 330] on span "Build status" at bounding box center [175, 330] width 36 height 12
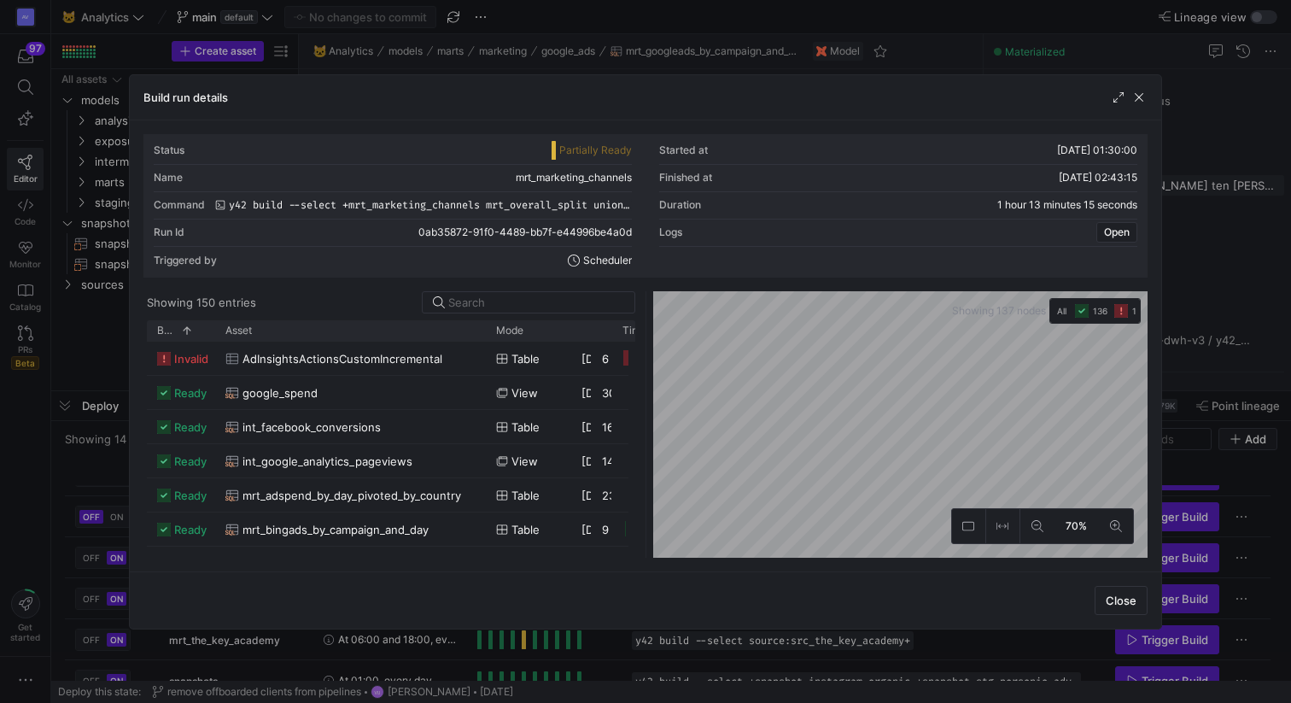
drag, startPoint x: 257, startPoint y: 332, endPoint x: 482, endPoint y: 351, distance: 225.3
click at [482, 352] on div "Build status 1 Asset Mode" at bounding box center [391, 438] width 488 height 237
click at [1142, 99] on span "button" at bounding box center [1138, 97] width 17 height 17
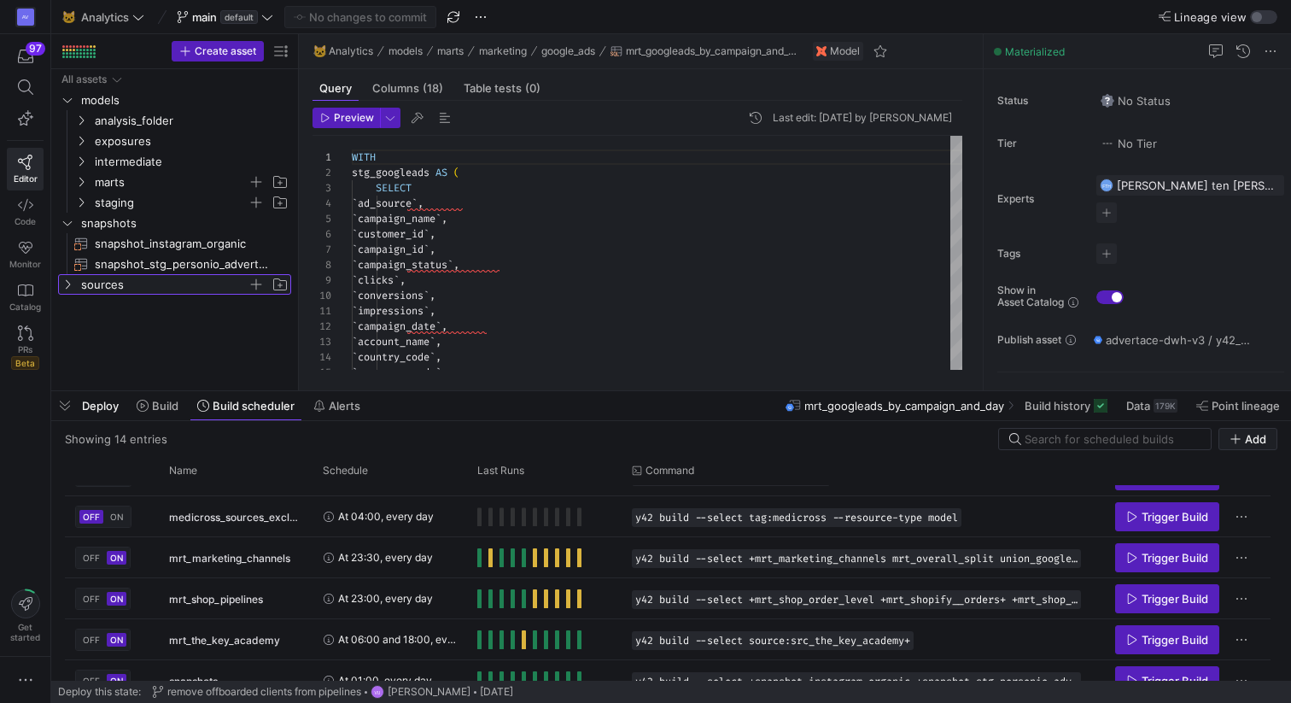
click at [68, 288] on icon "Press SPACE to select this row." at bounding box center [67, 284] width 12 height 10
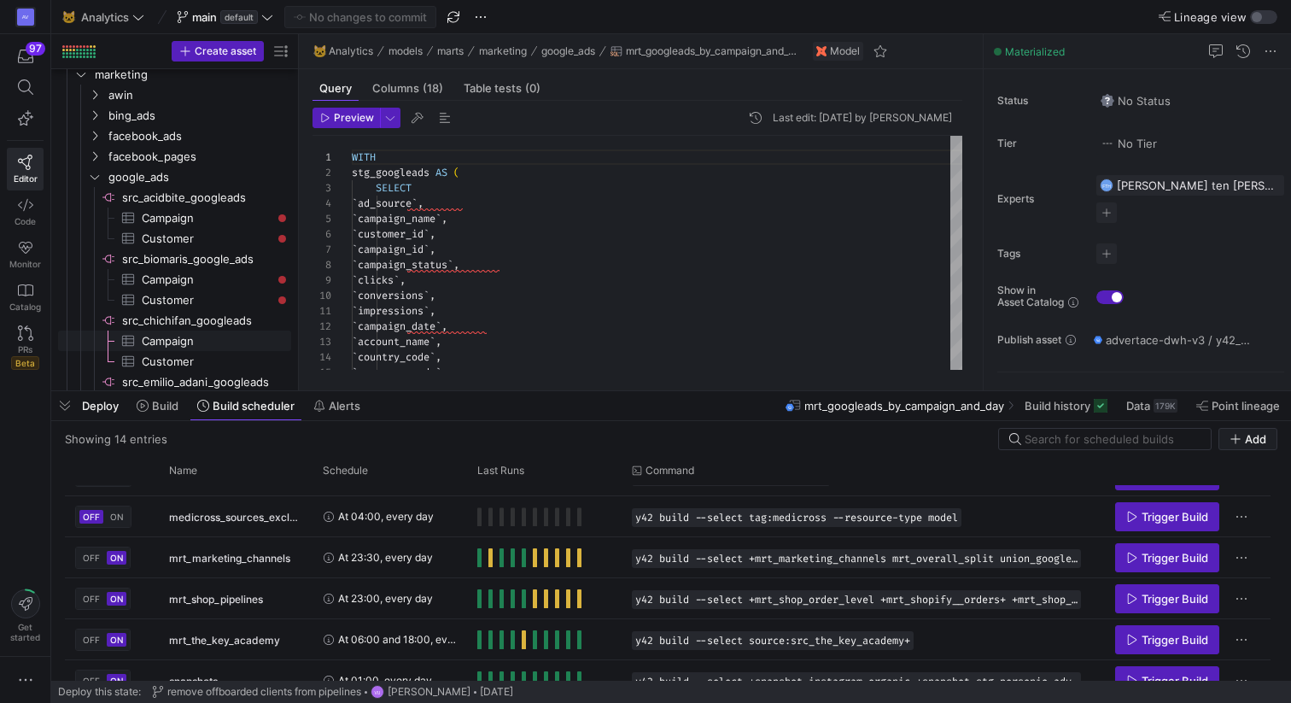
scroll to position [239, 0]
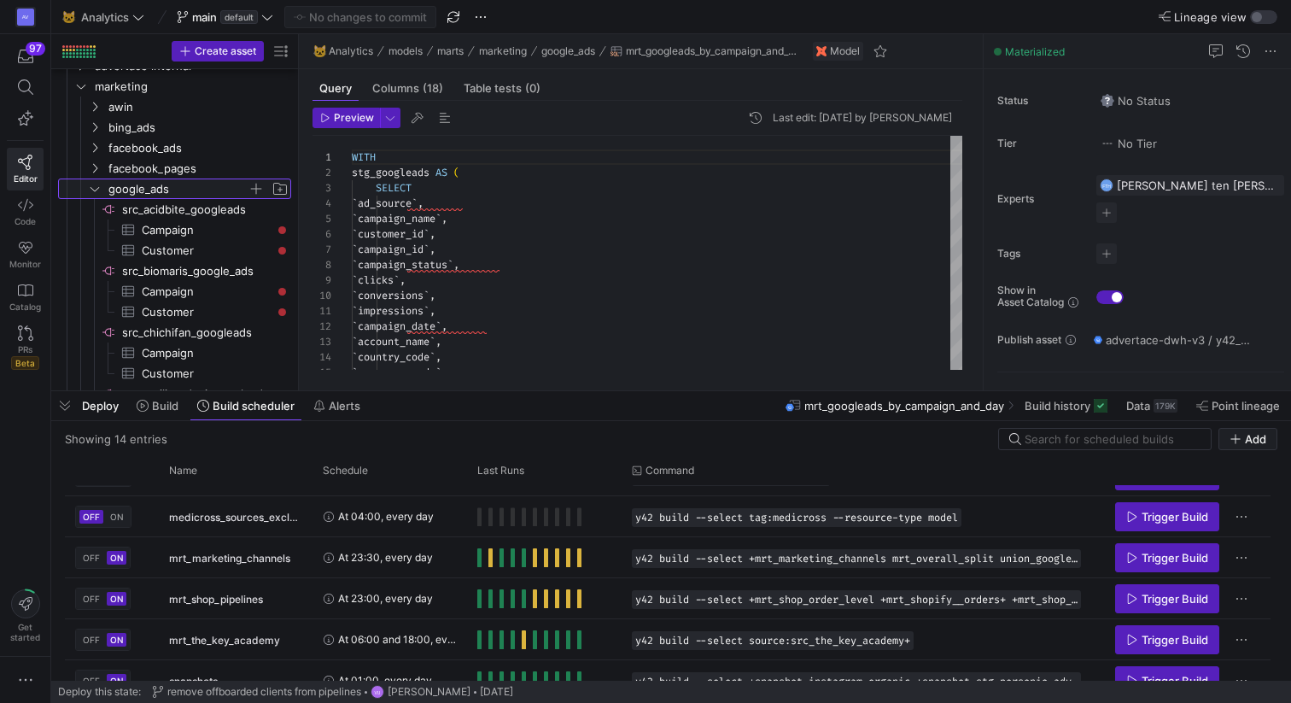
click at [93, 189] on icon "Press SPACE to select this row." at bounding box center [95, 189] width 12 height 10
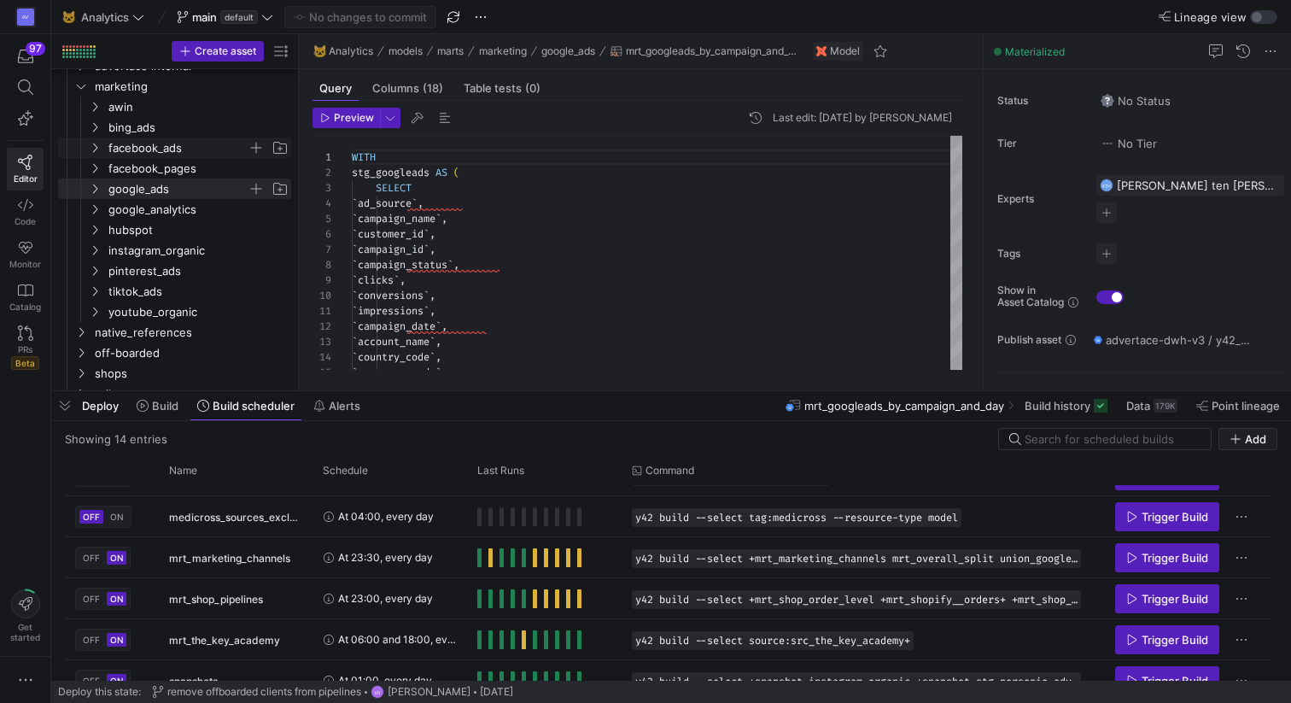
click at [92, 144] on icon "Press SPACE to select this row." at bounding box center [95, 148] width 12 height 10
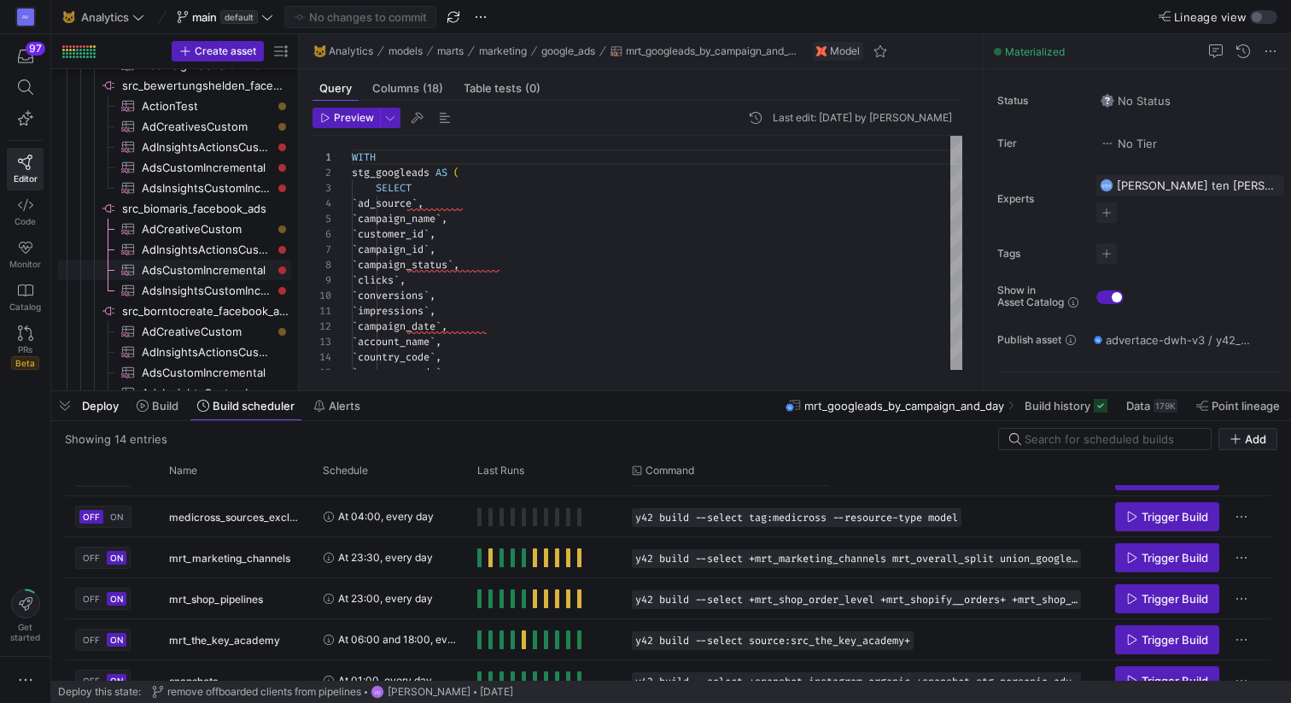
scroll to position [616, 0]
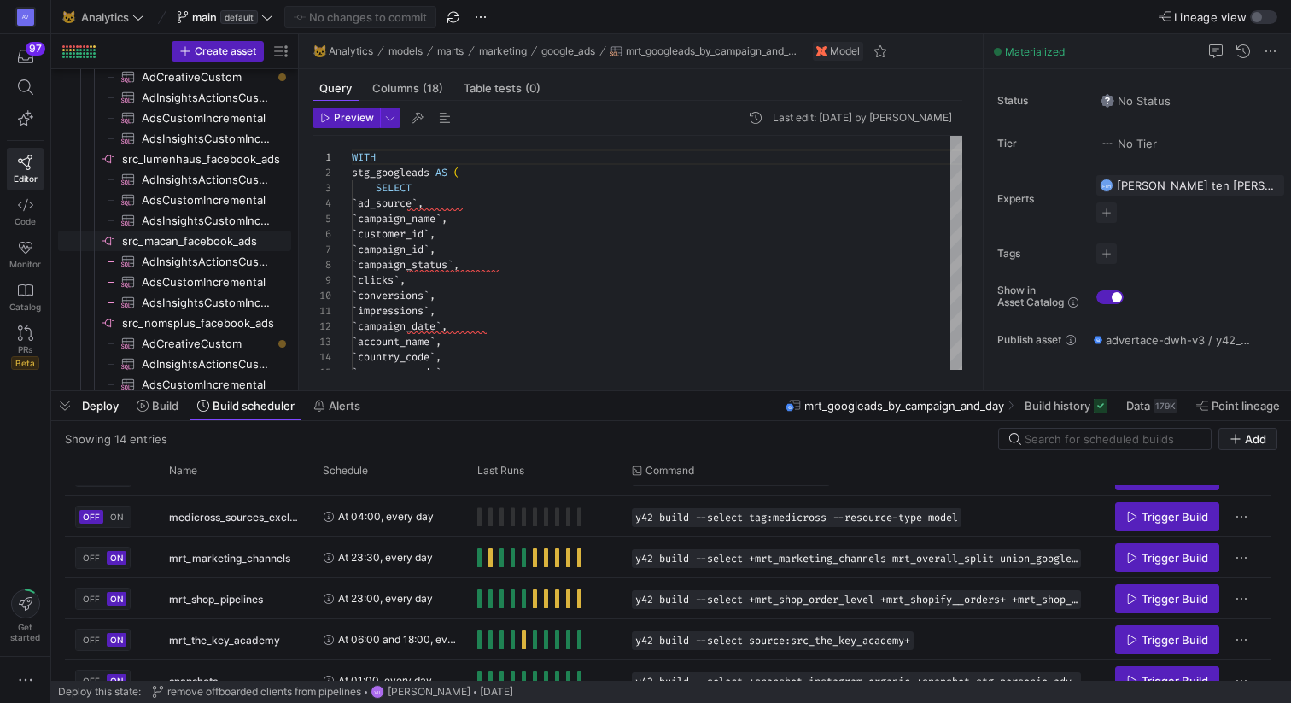
click at [173, 244] on span "src_macan_facebook_ads​​​​​​​​" at bounding box center [205, 241] width 166 height 20
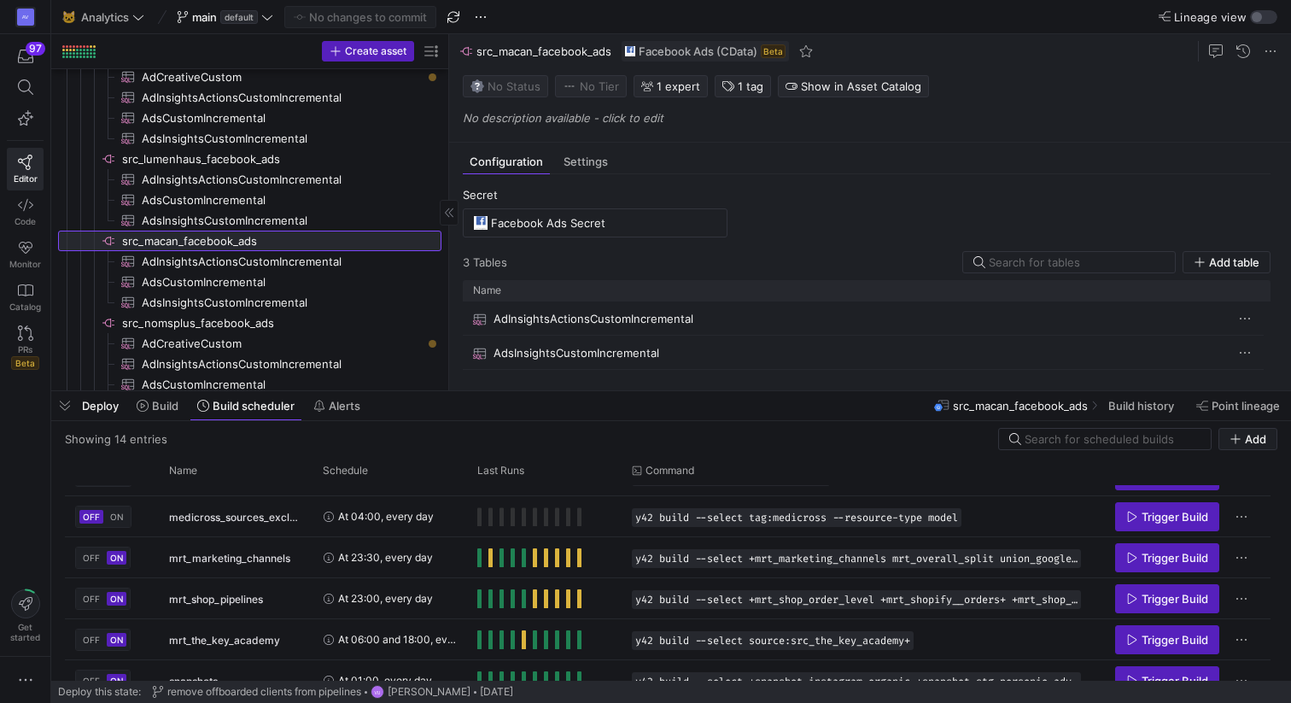
drag, startPoint x: 298, startPoint y: 233, endPoint x: 211, endPoint y: 265, distance: 92.6
click at [472, 236] on as-split "Create asset Drag here to set row groups Drag here to set column labels Group 1…" at bounding box center [671, 212] width 1240 height 356
click at [248, 266] on span "AdInsightsActionsCustomIncremental​​​​​​​​​" at bounding box center [282, 262] width 280 height 20
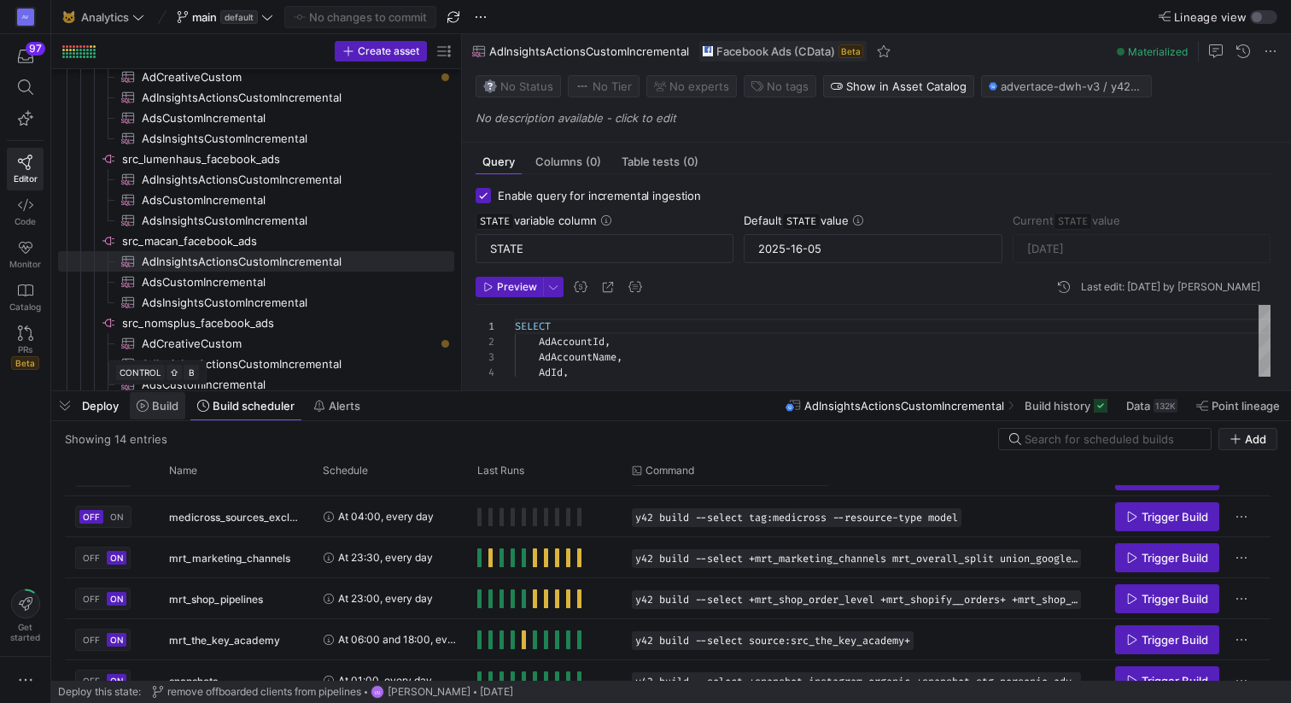
click at [155, 414] on span at bounding box center [157, 405] width 55 height 27
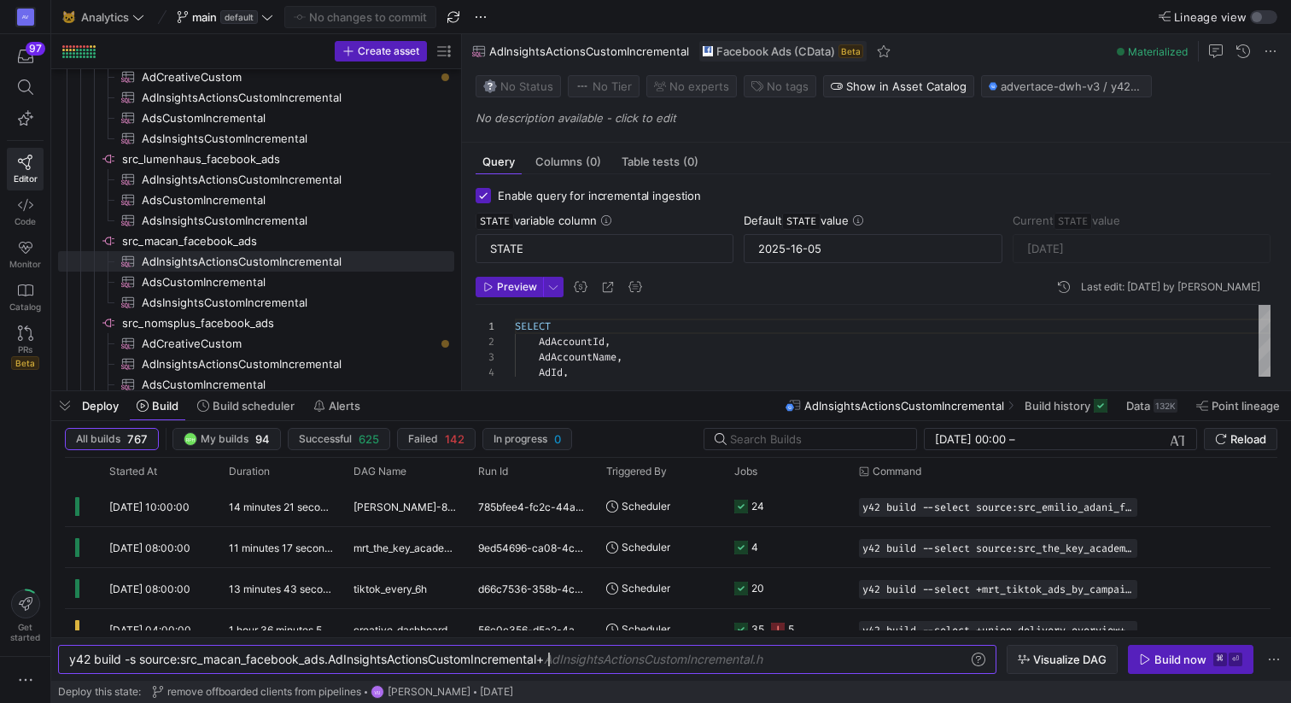
type textarea "y42 build -s source:src_macan_facebook_ads.AdInsightsActionsCustomIncremental+"
click at [1060, 663] on span "Visualize DAG" at bounding box center [1069, 659] width 73 height 14
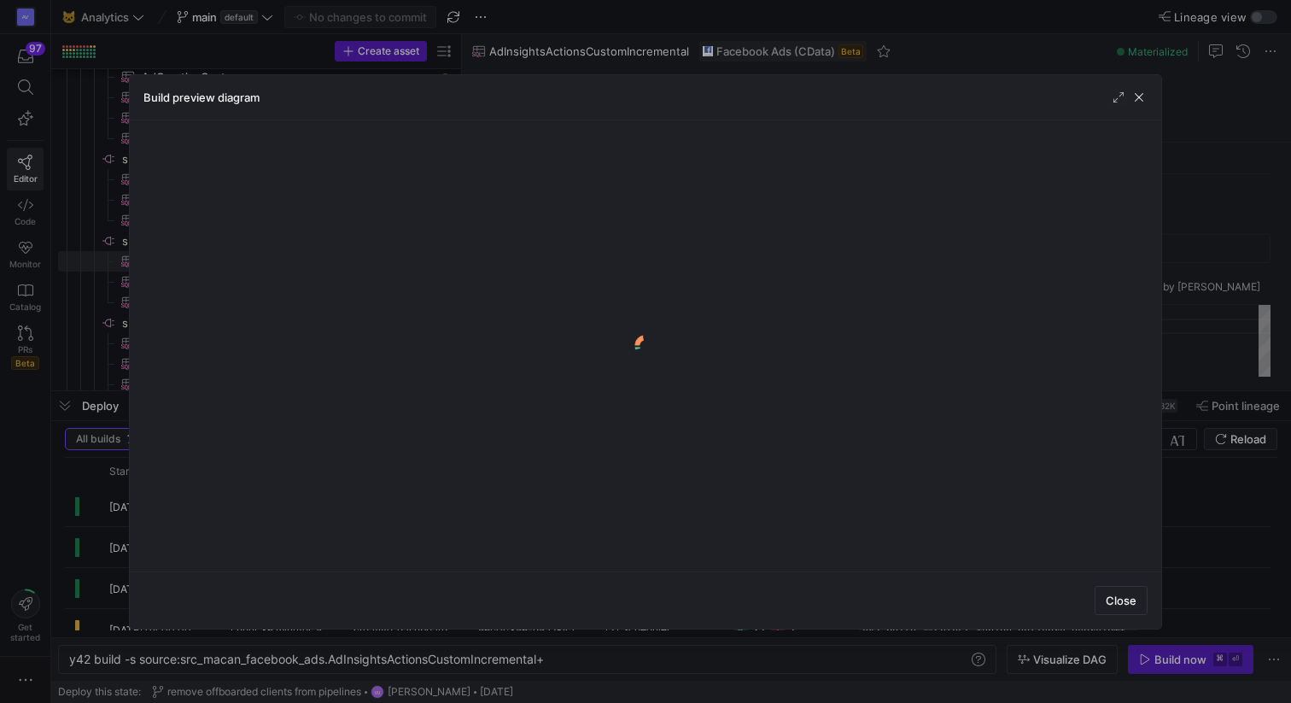
click at [1129, 98] on div at bounding box center [1129, 97] width 38 height 17
click at [1137, 98] on span "button" at bounding box center [1138, 97] width 17 height 17
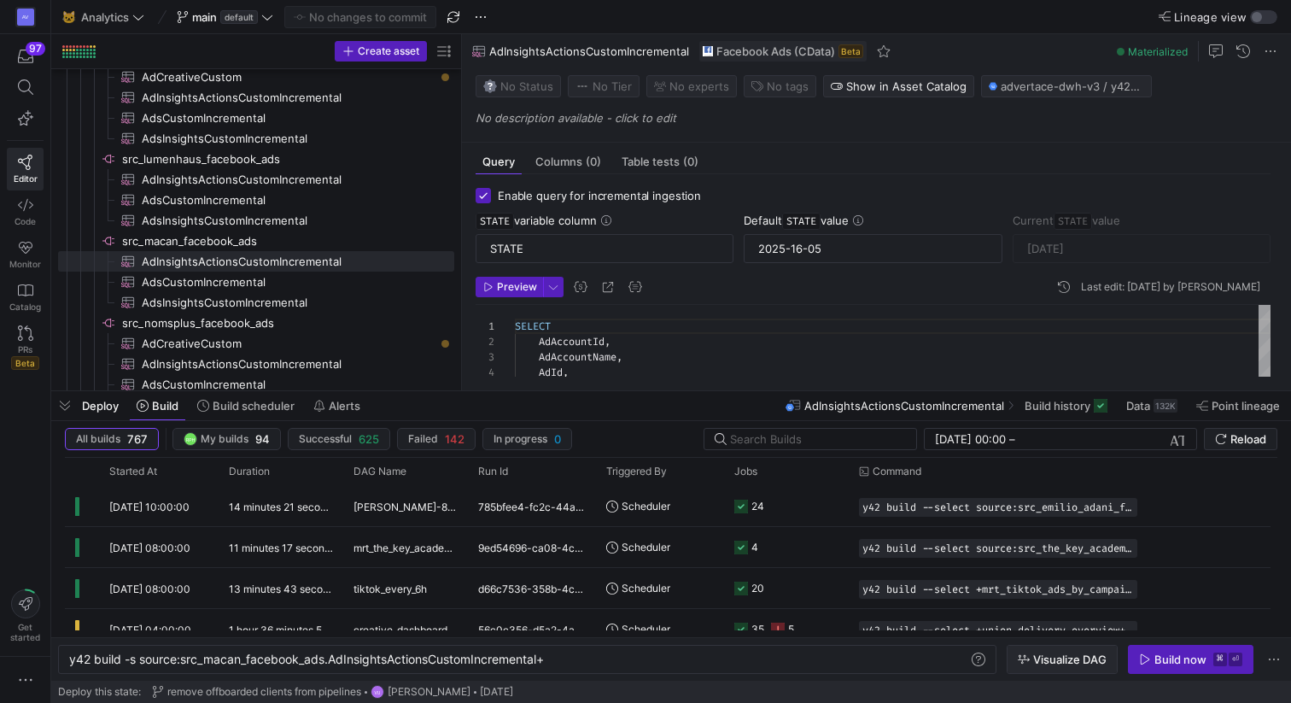
click at [1031, 667] on span "button" at bounding box center [1062, 659] width 109 height 27
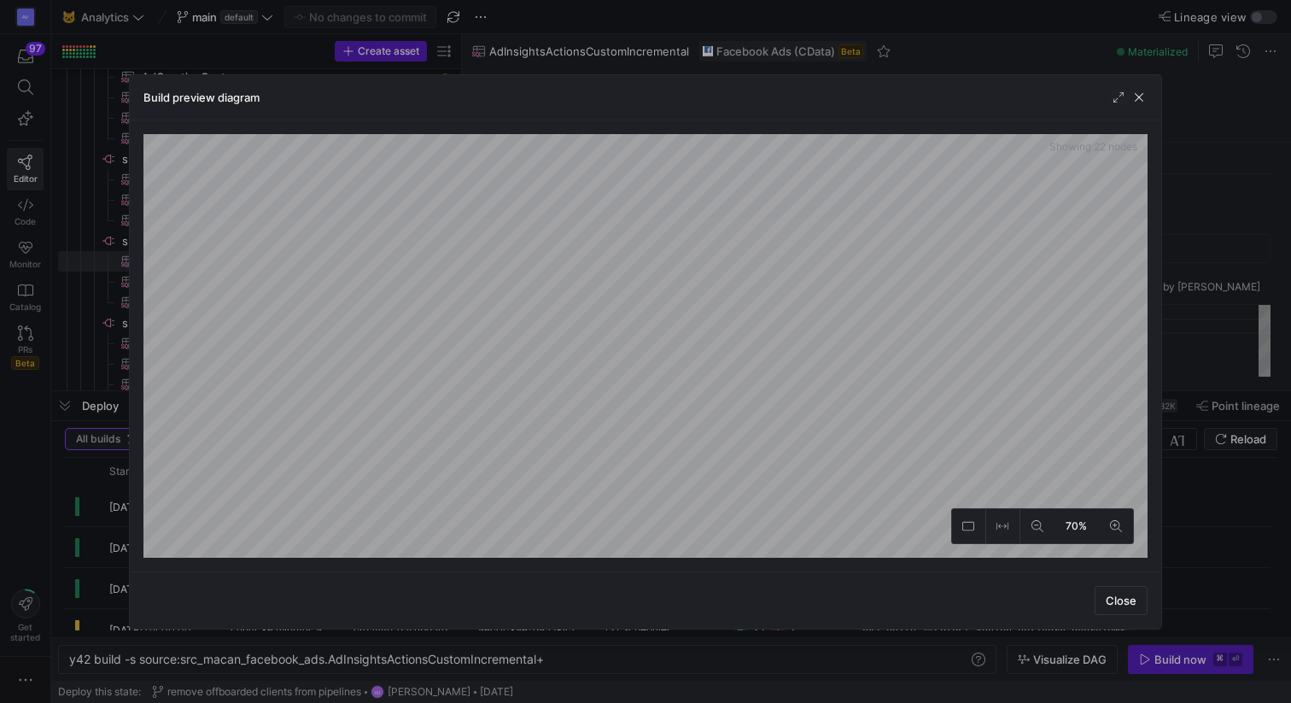
click at [1130, 108] on div "Build preview diagram" at bounding box center [645, 97] width 1031 height 45
click at [1137, 96] on span "button" at bounding box center [1138, 97] width 17 height 17
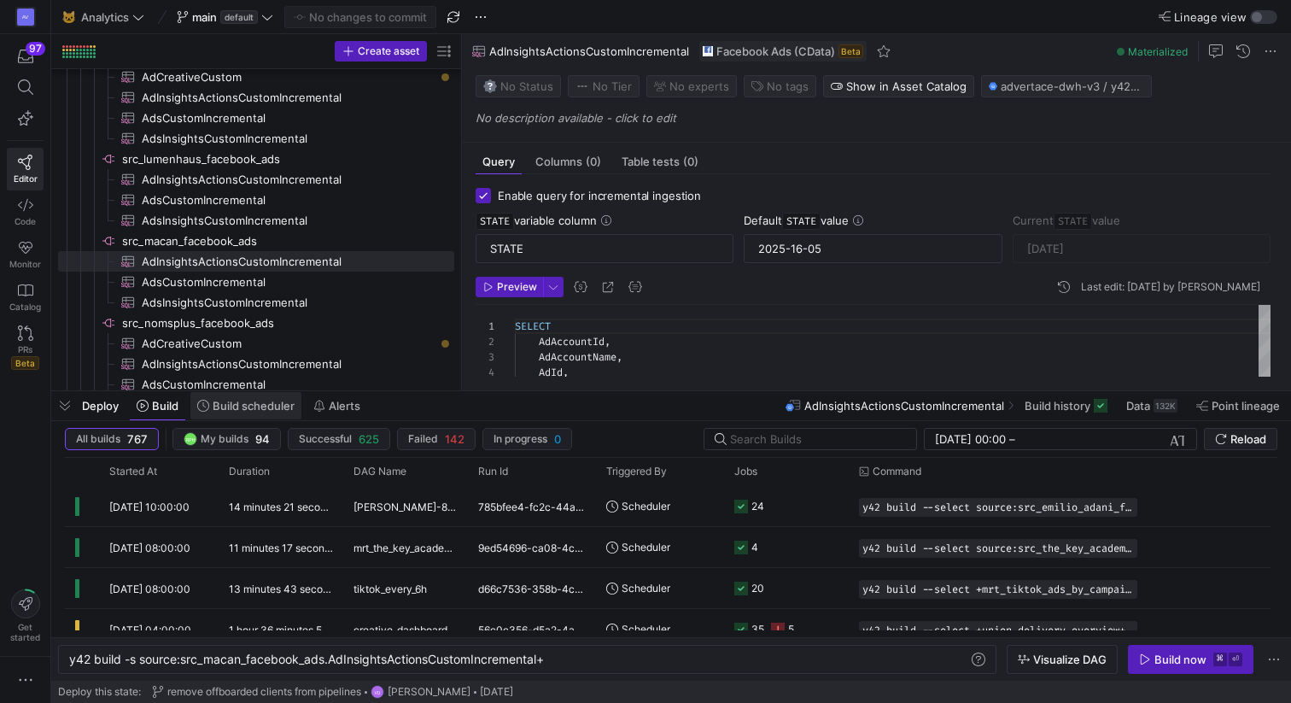
click at [262, 403] on span "Build scheduler" at bounding box center [254, 406] width 82 height 14
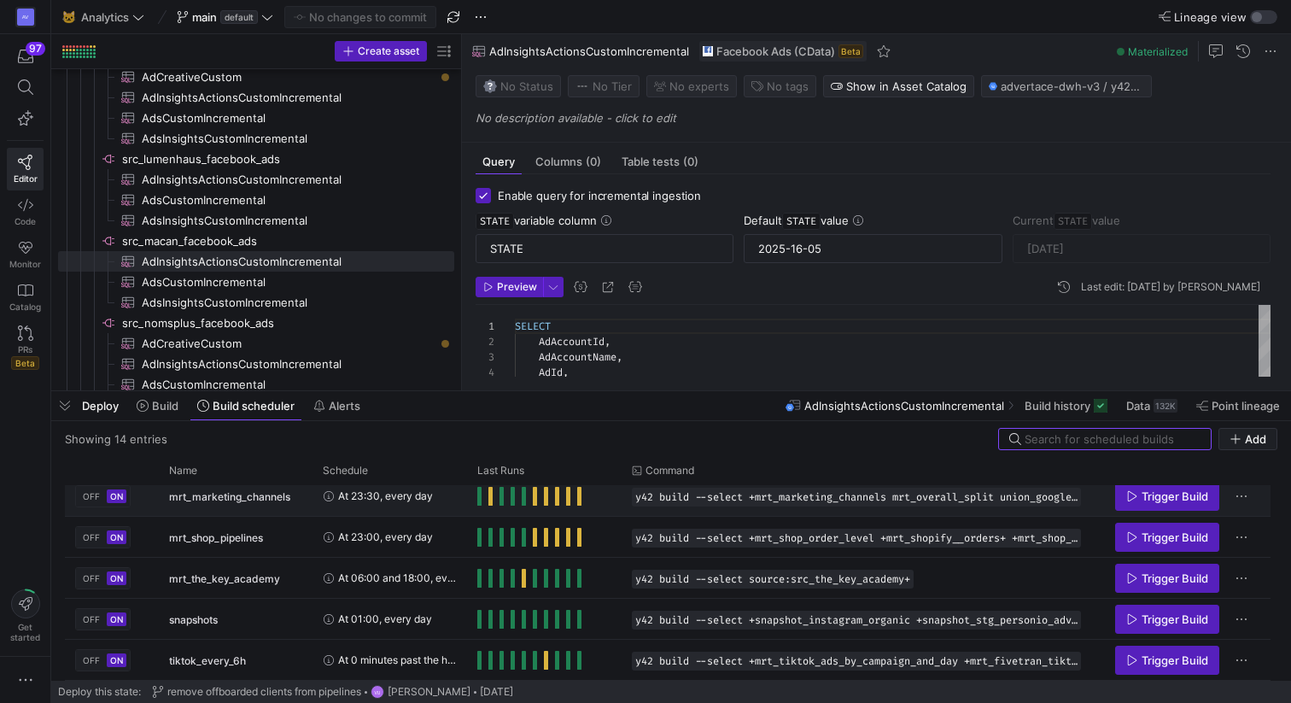
scroll to position [341, 0]
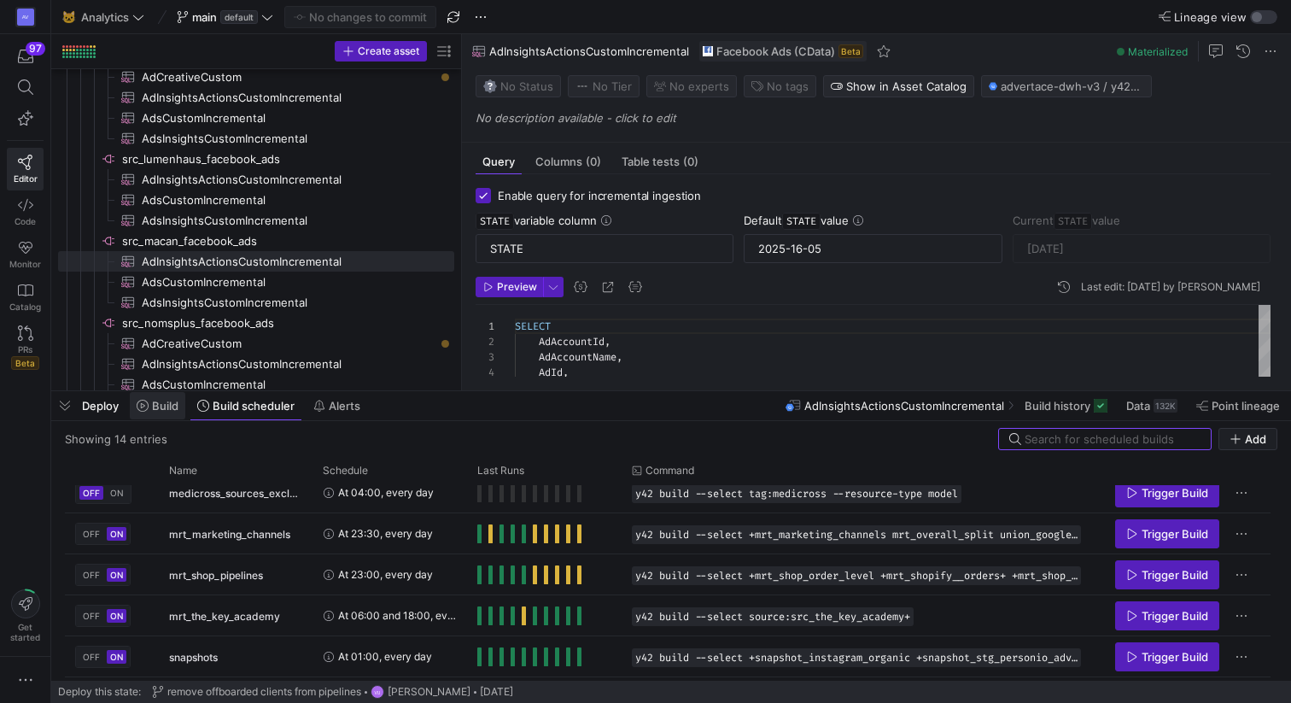
click at [157, 408] on span "Build" at bounding box center [165, 406] width 26 height 14
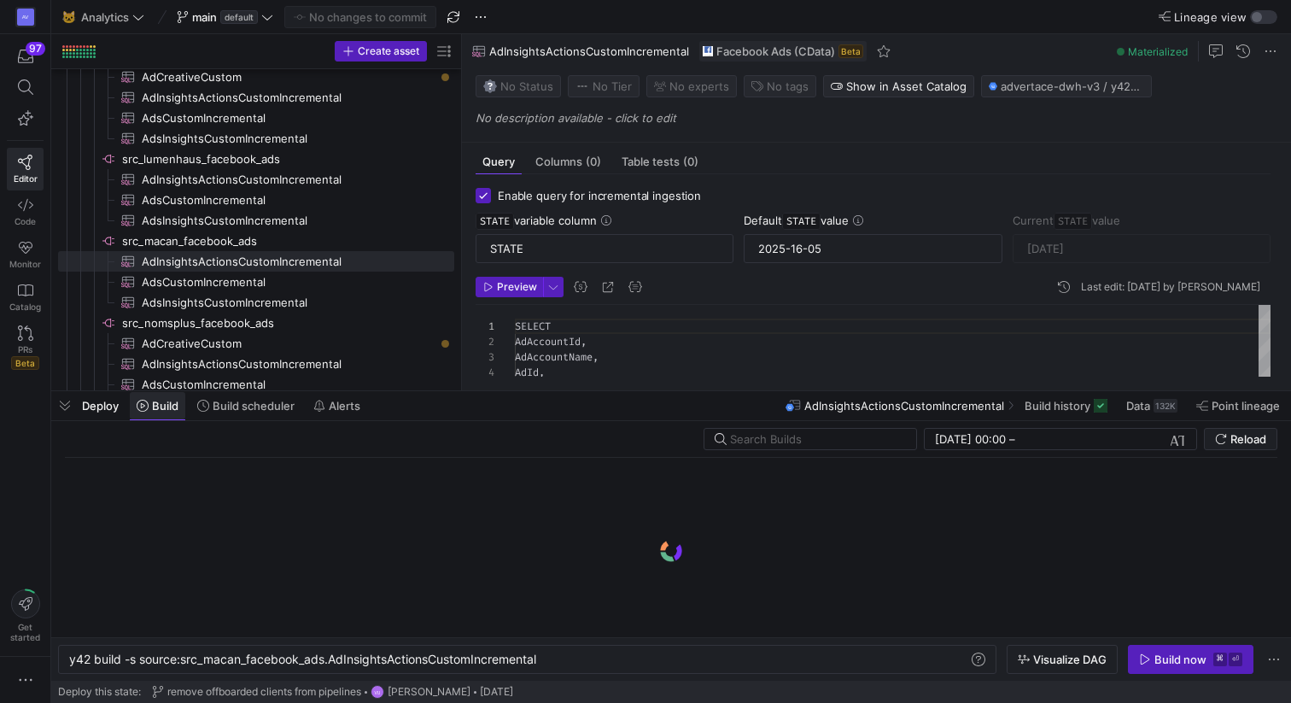
scroll to position [0, 471]
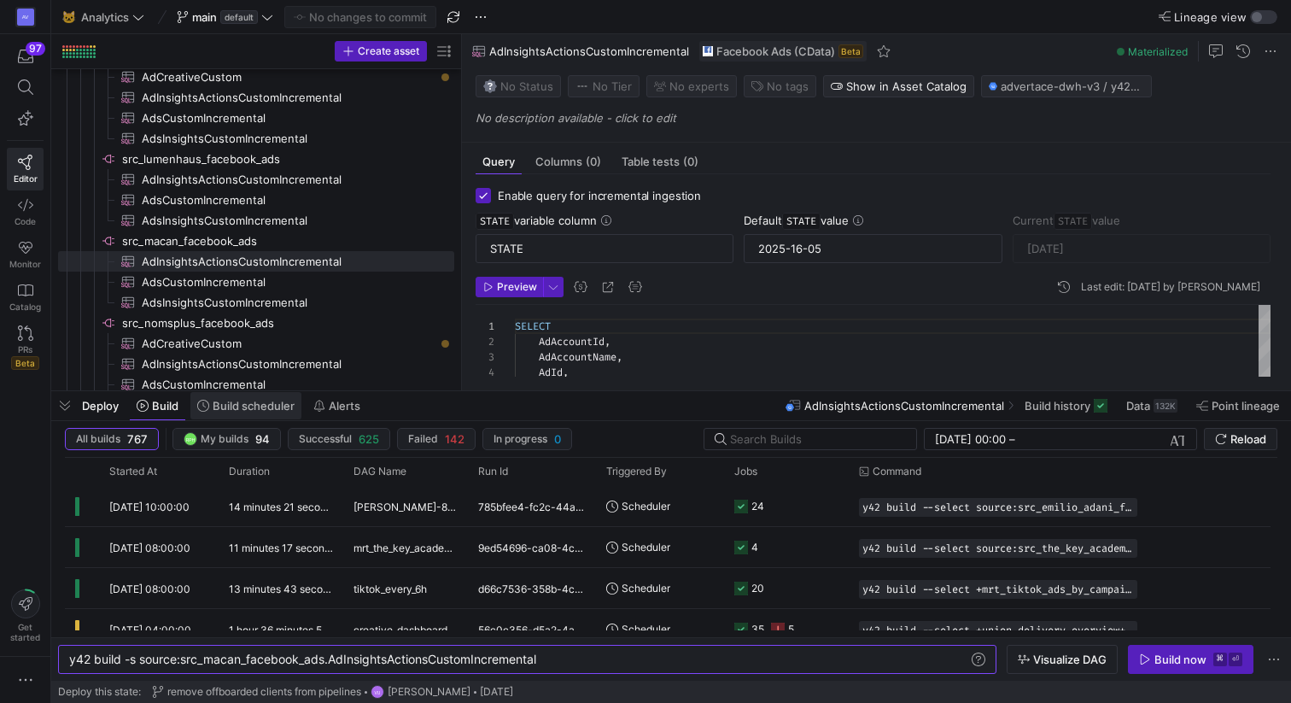
click at [242, 406] on span "Build scheduler" at bounding box center [254, 406] width 82 height 14
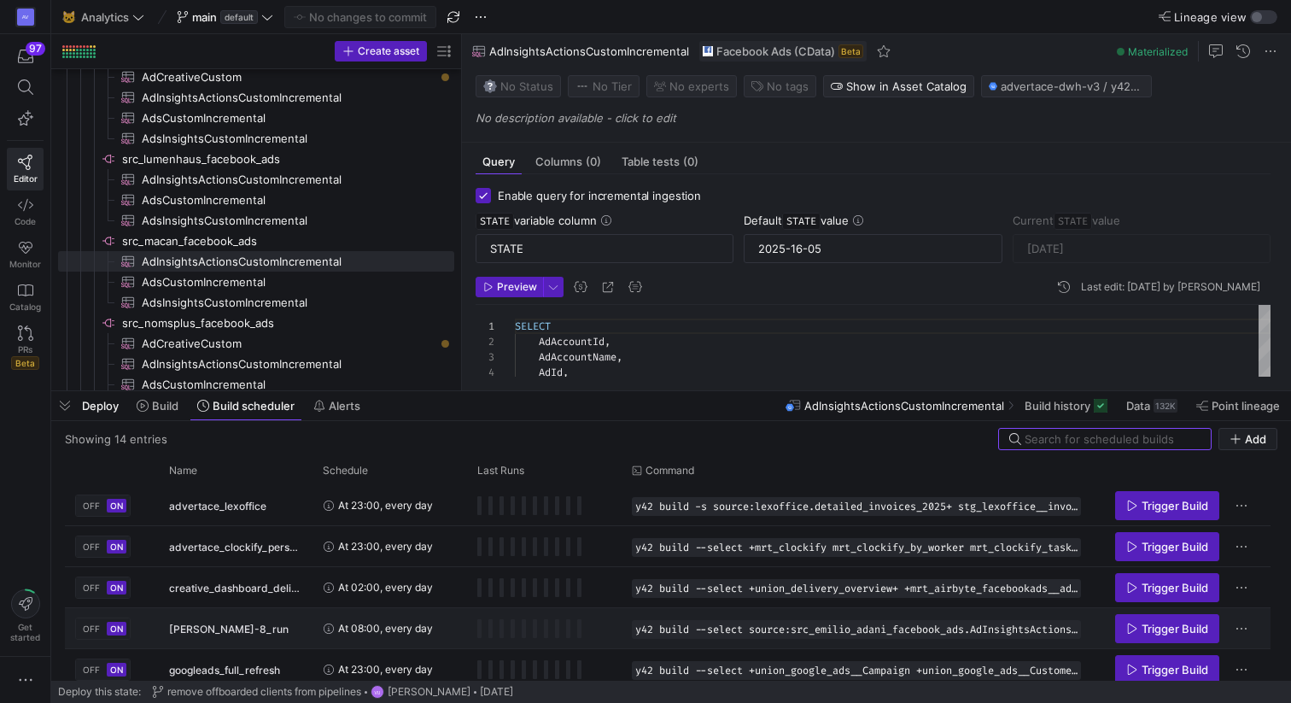
scroll to position [50, 0]
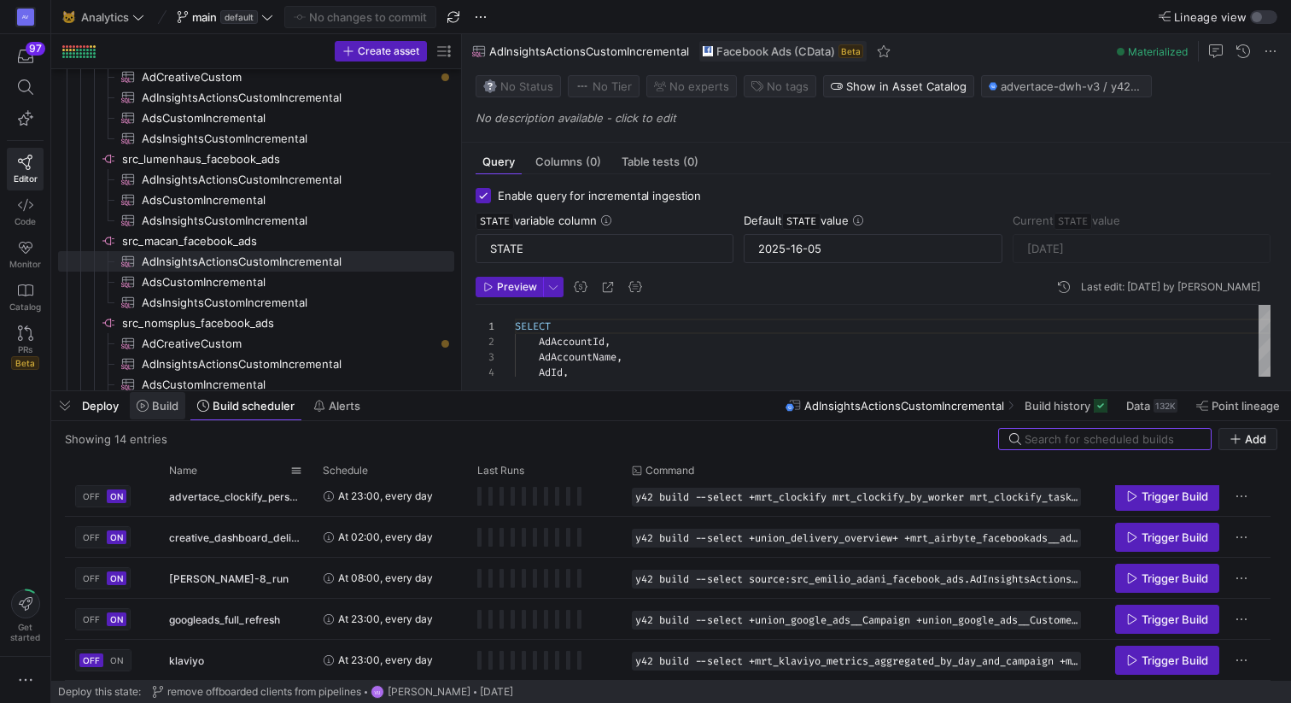
click at [164, 400] on span "Build" at bounding box center [165, 406] width 26 height 14
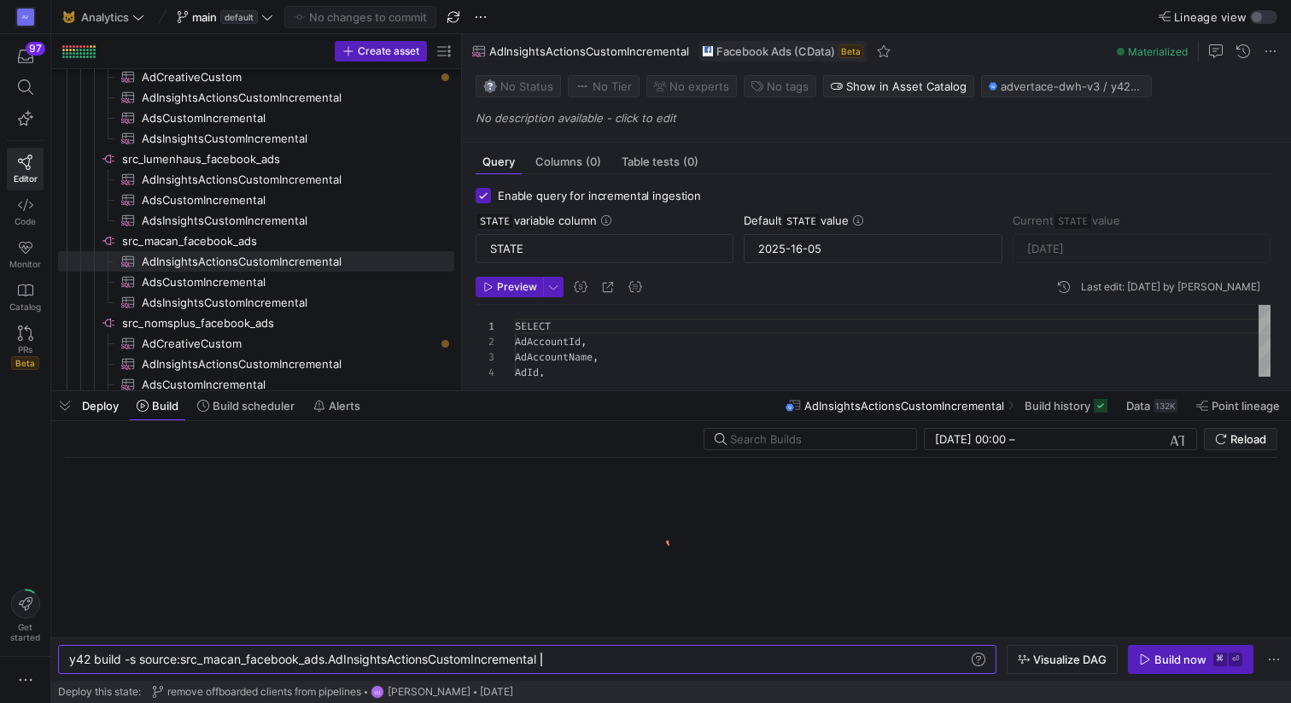
scroll to position [0, 471]
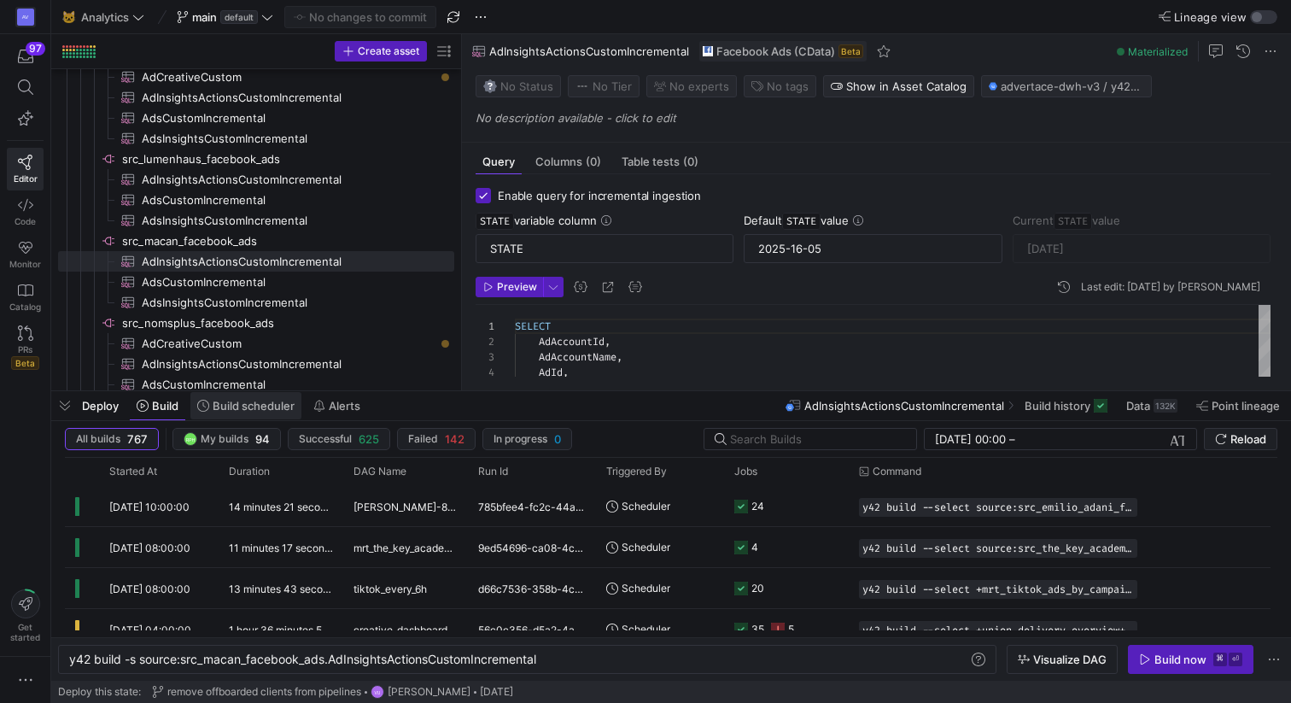
click at [226, 412] on span "Build scheduler" at bounding box center [254, 406] width 82 height 14
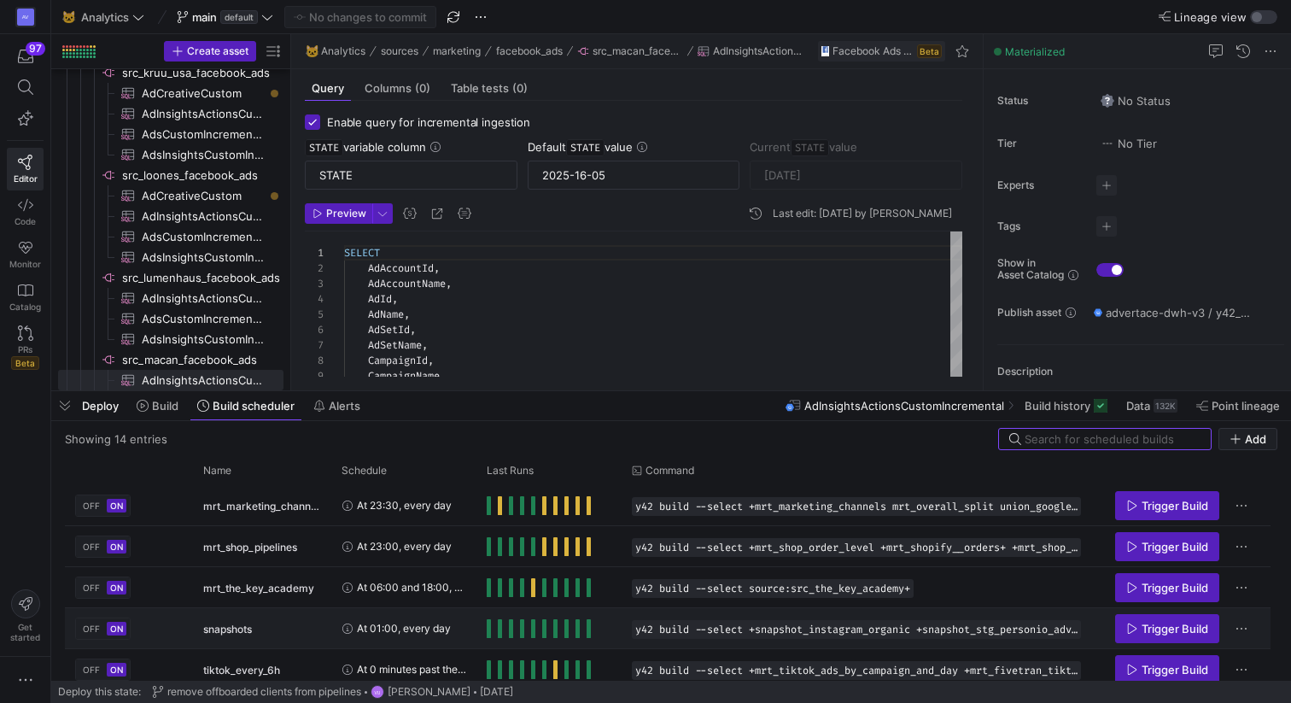
scroll to position [378, 0]
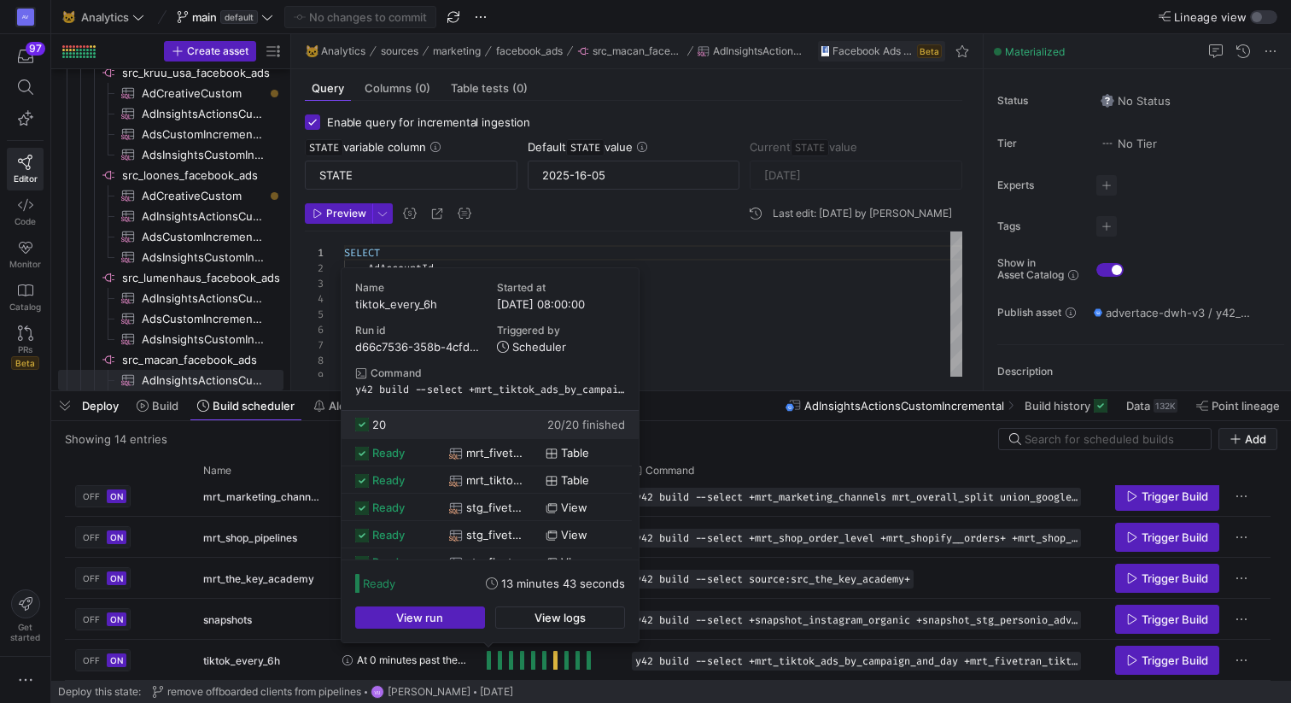
drag, startPoint x: 494, startPoint y: 302, endPoint x: 547, endPoint y: 303, distance: 52.9
click at [548, 303] on div "Name tiktok_every_6h Started at 23/09/25, 08:00:00 Run id d66c7536-358b-4cfd-a1…" at bounding box center [490, 339] width 297 height 142
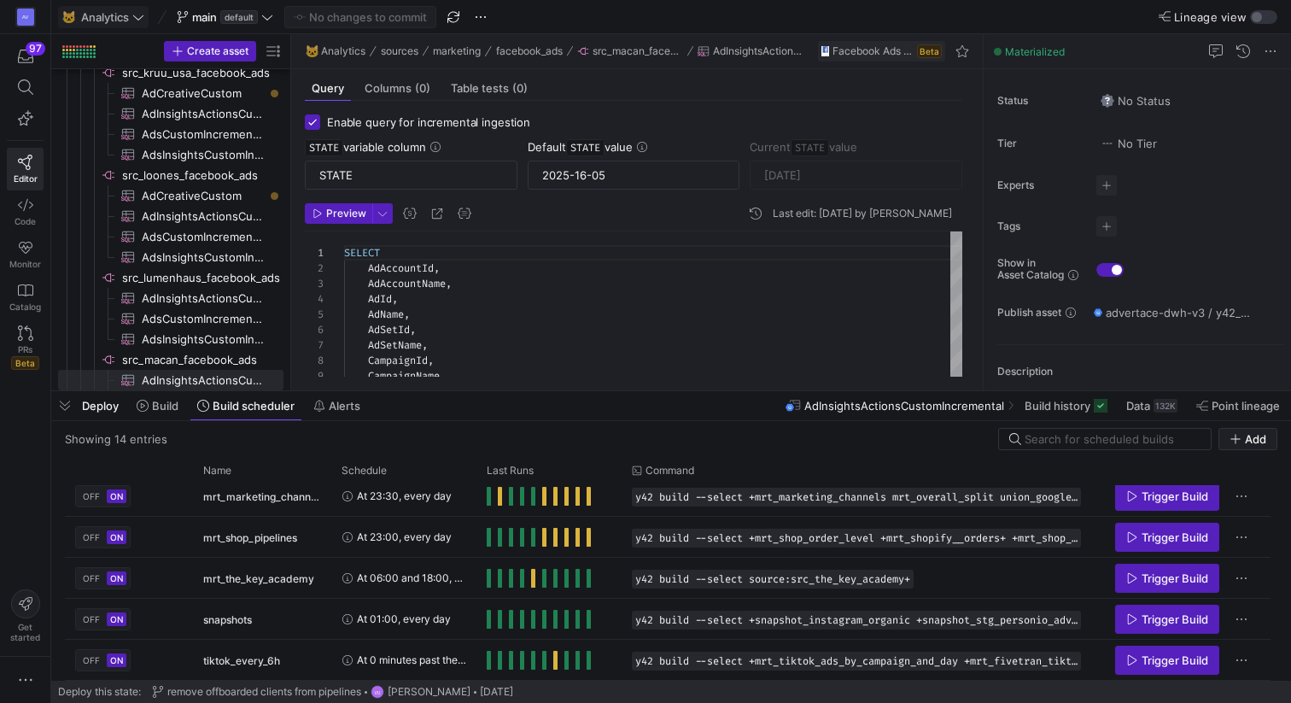
click at [91, 21] on span "Analytics" at bounding box center [105, 17] width 48 height 14
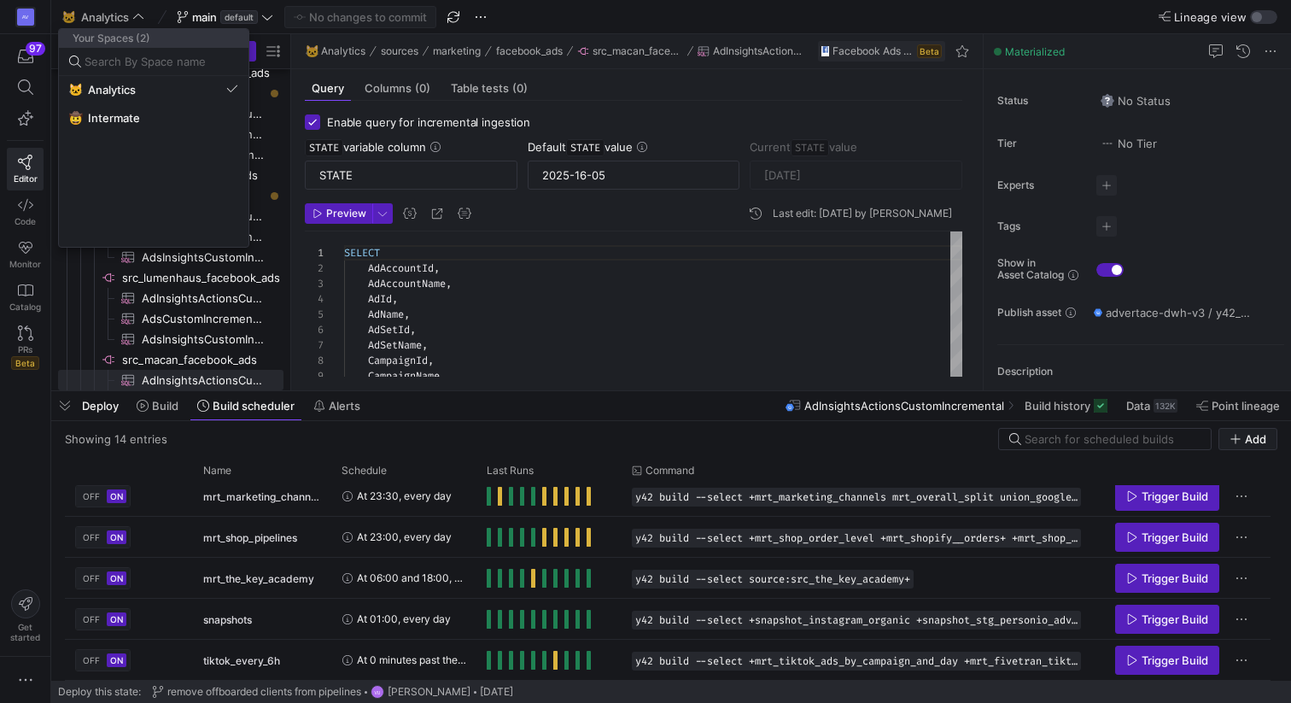
click at [26, 18] on div at bounding box center [645, 351] width 1291 height 703
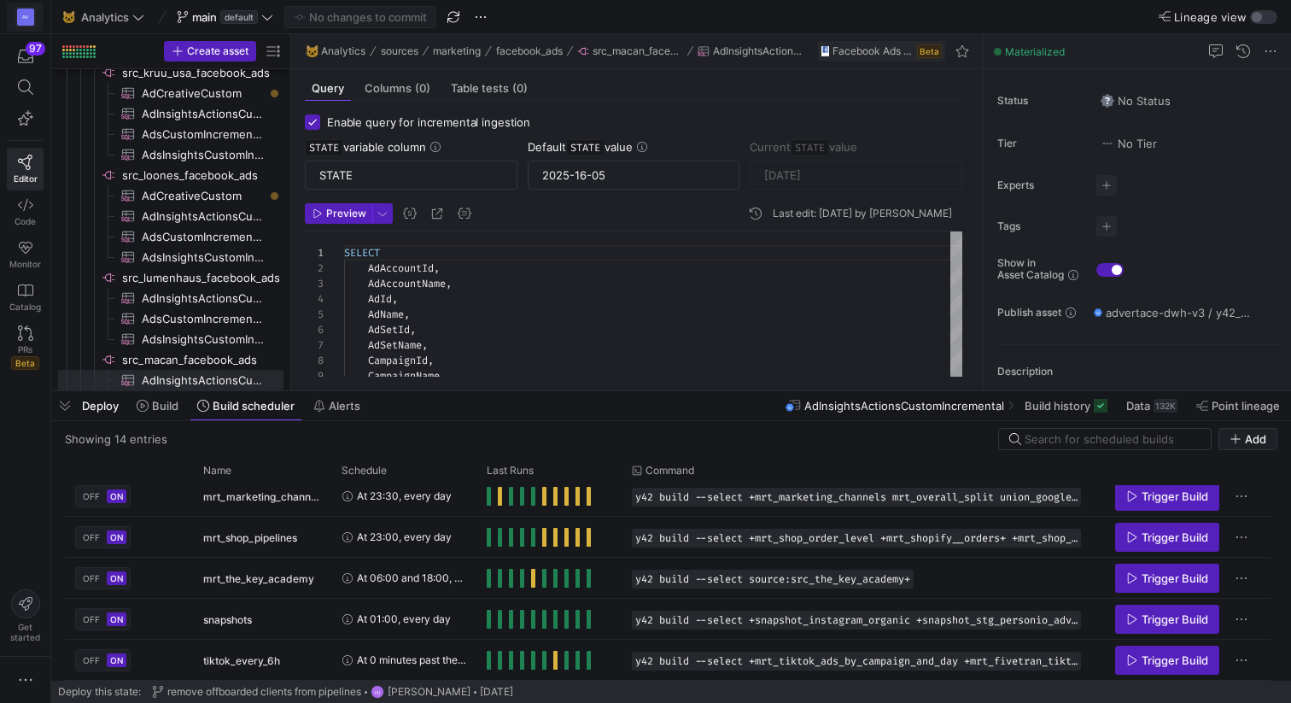
click at [22, 19] on div "AV" at bounding box center [25, 17] width 17 height 17
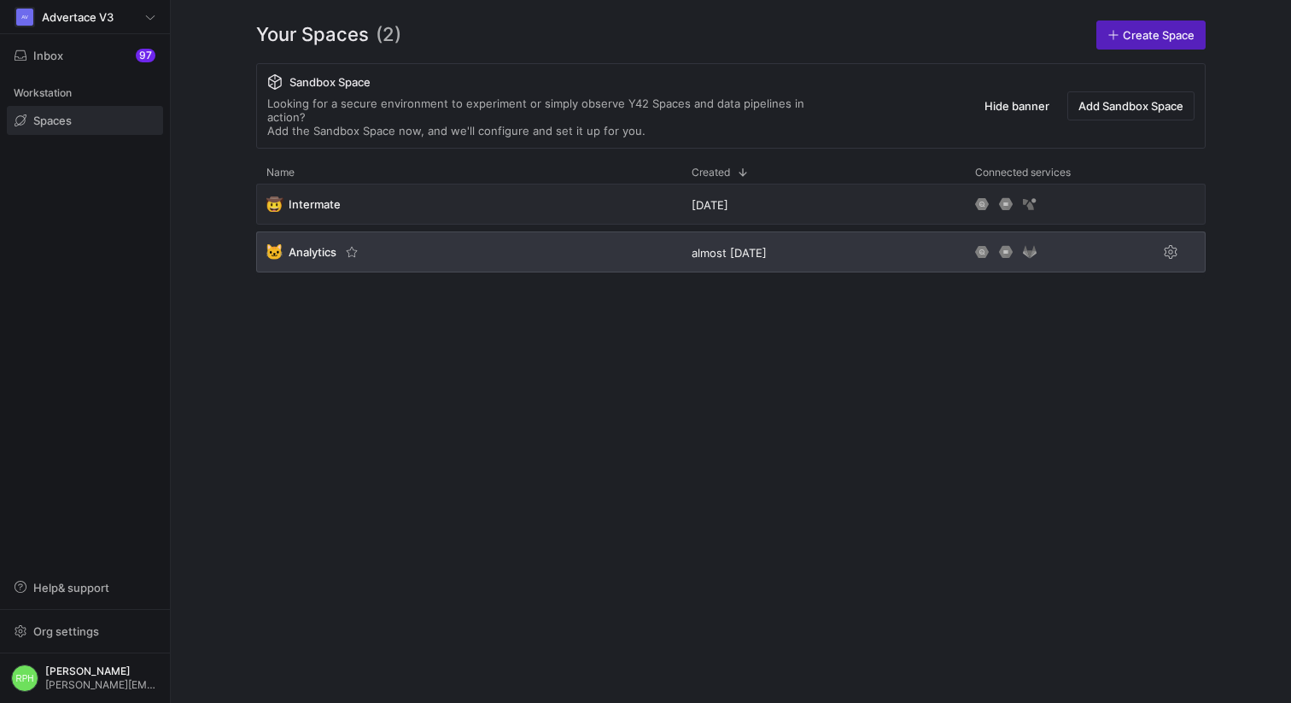
click at [306, 245] on span "Analytics" at bounding box center [313, 252] width 48 height 14
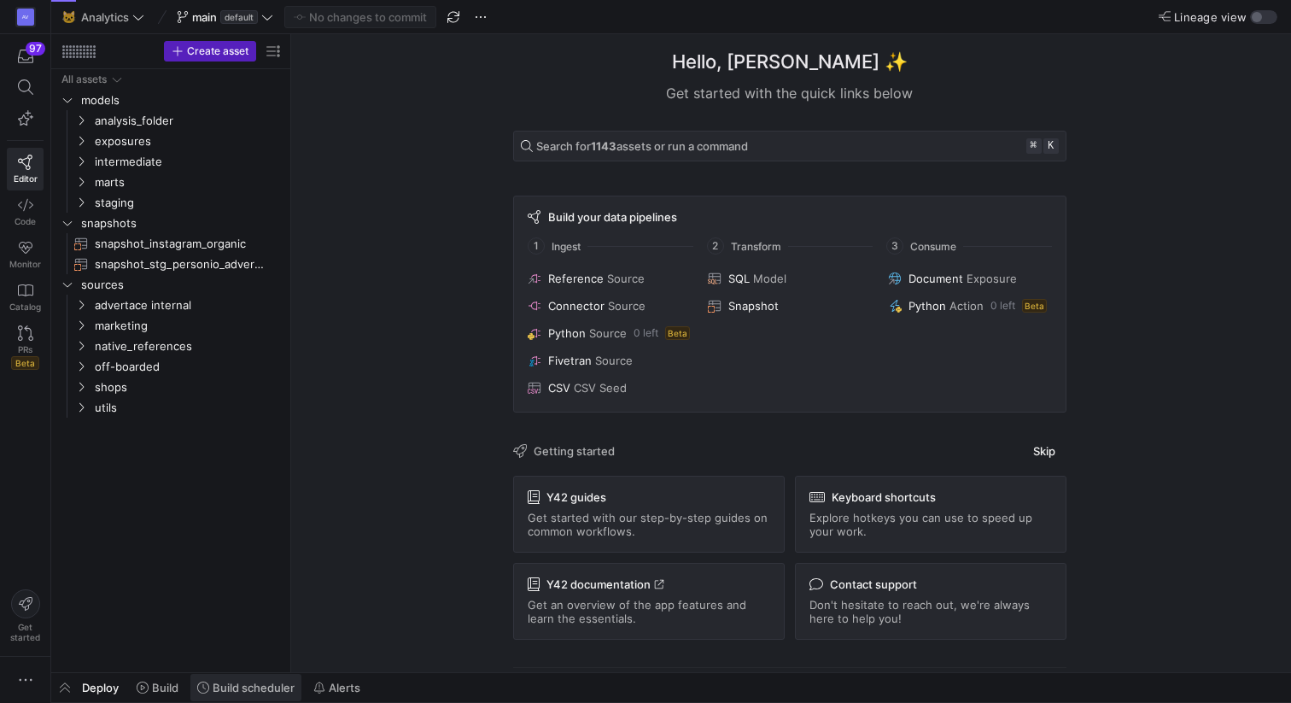
click at [228, 692] on span "Build scheduler" at bounding box center [254, 688] width 82 height 14
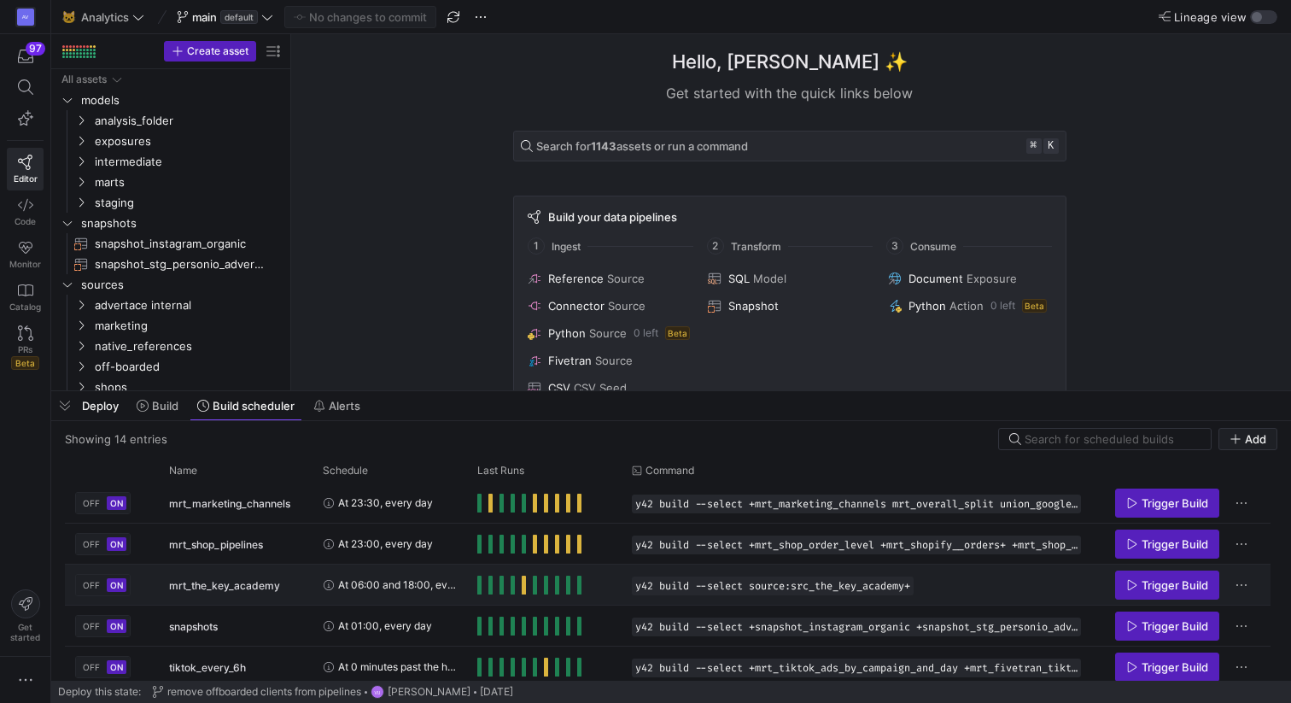
scroll to position [378, 0]
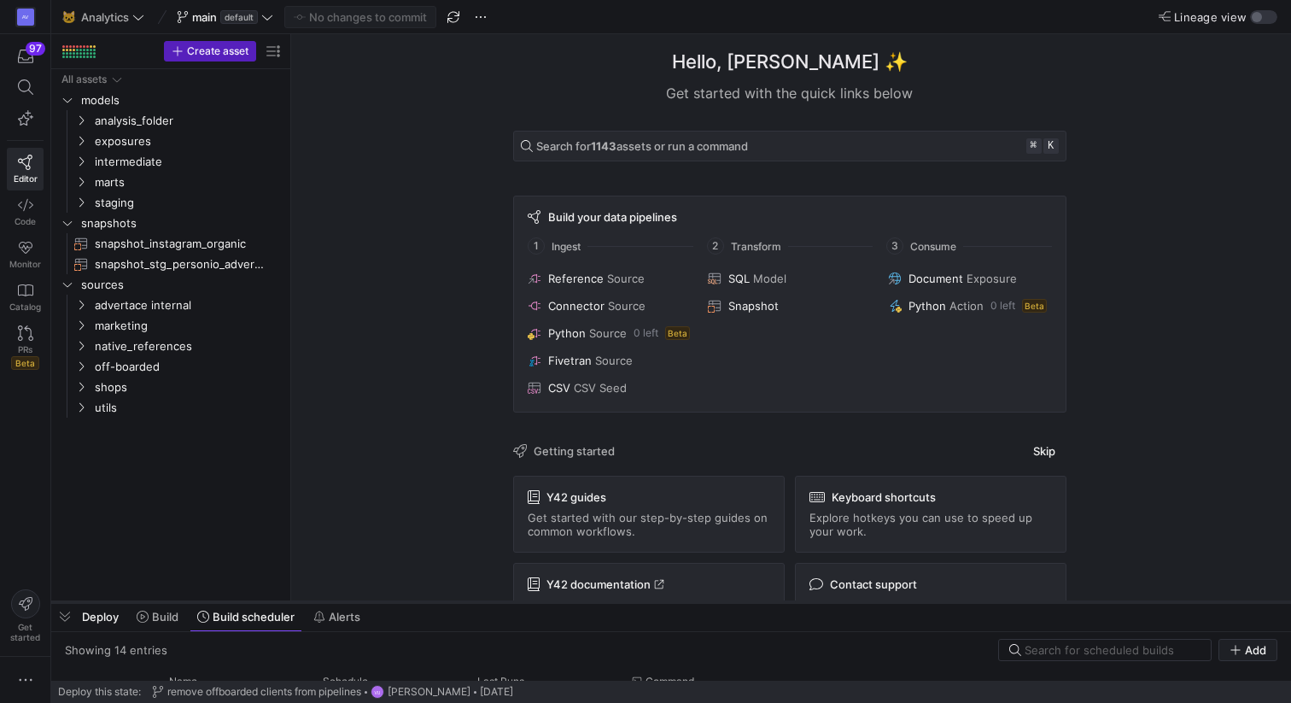
drag, startPoint x: 487, startPoint y: 393, endPoint x: 482, endPoint y: 620, distance: 227.2
click at [483, 605] on div at bounding box center [671, 602] width 1240 height 7
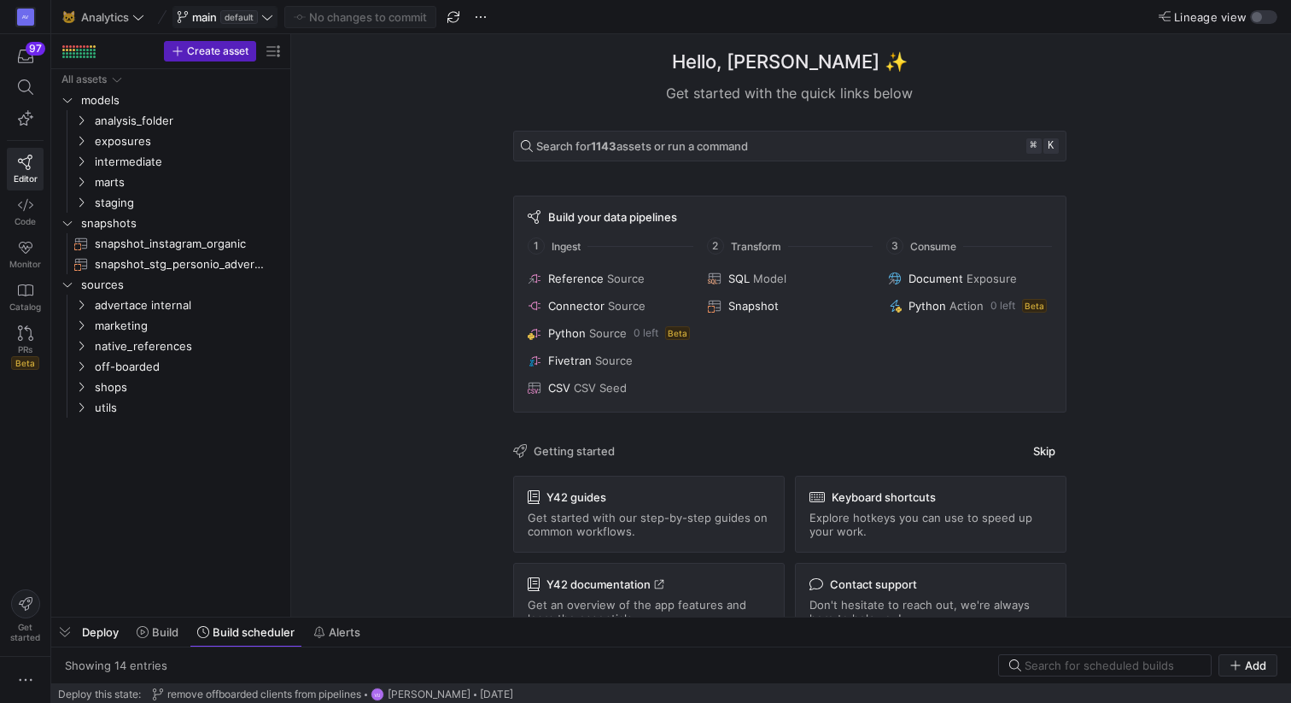
click at [266, 19] on icon at bounding box center [267, 17] width 12 height 12
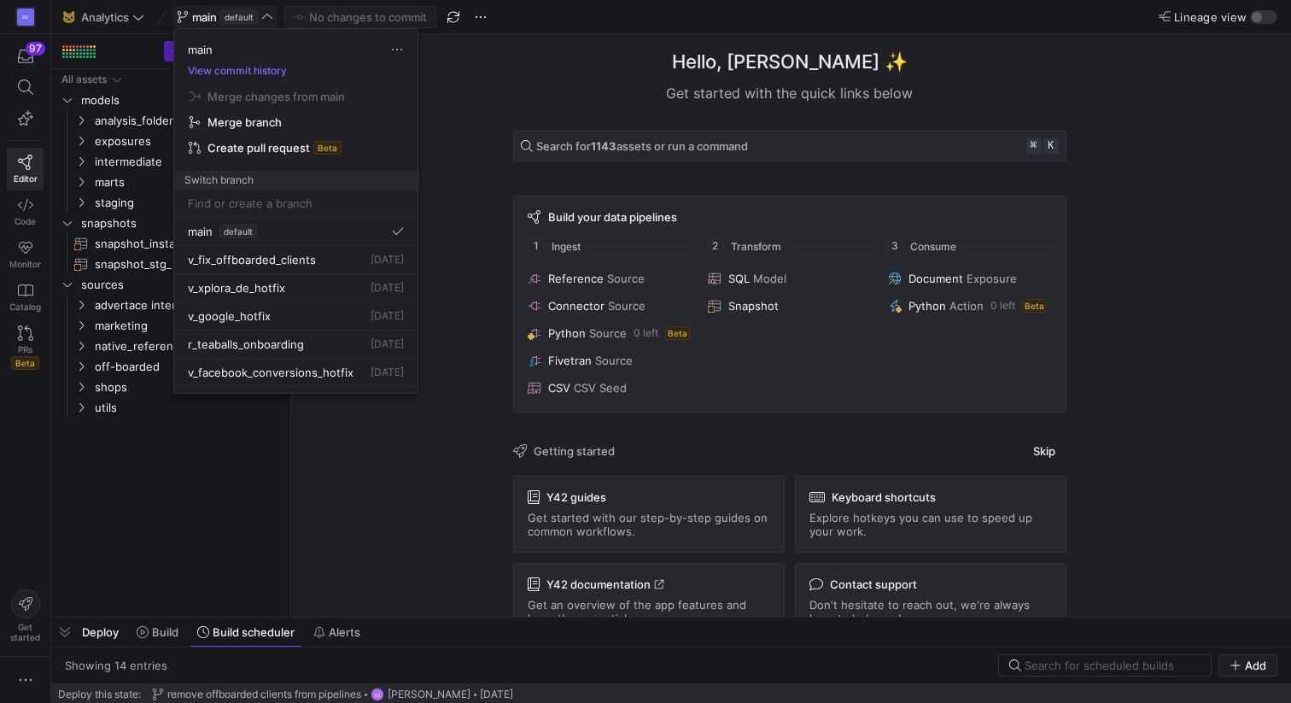
click at [215, 16] on div at bounding box center [645, 351] width 1291 height 703
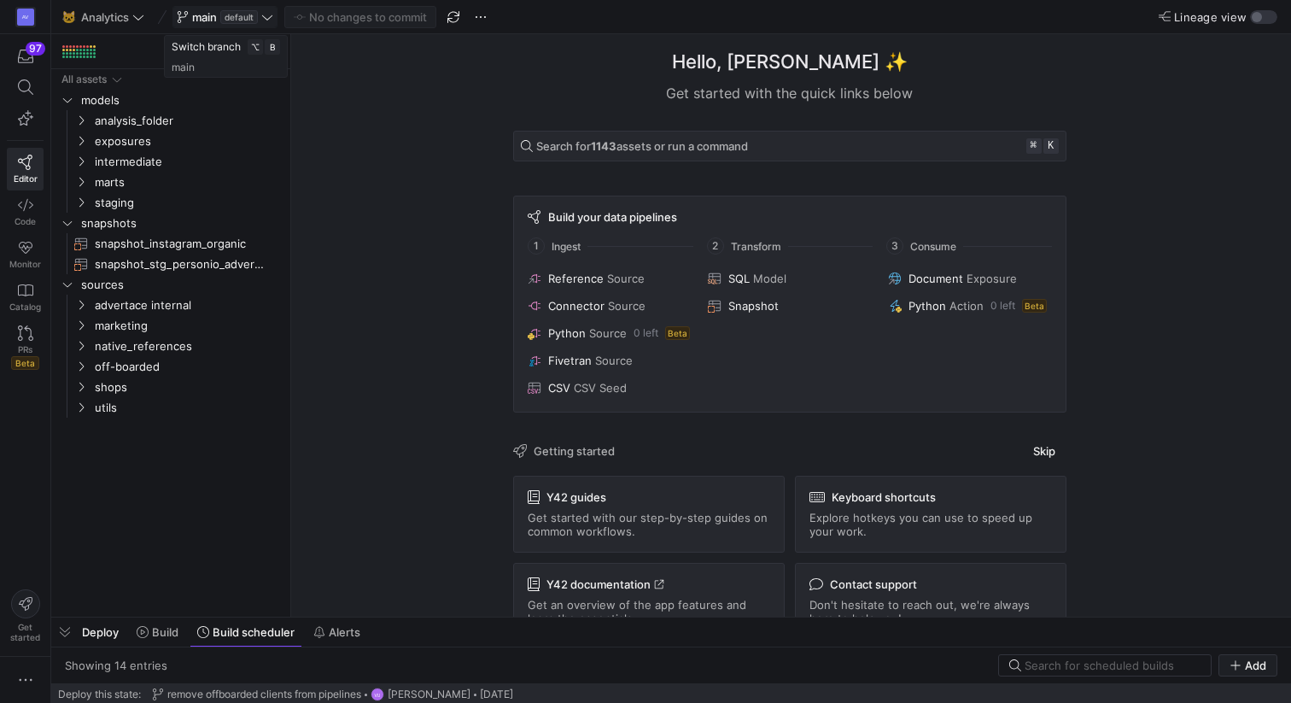
click at [224, 18] on span "default" at bounding box center [239, 17] width 38 height 14
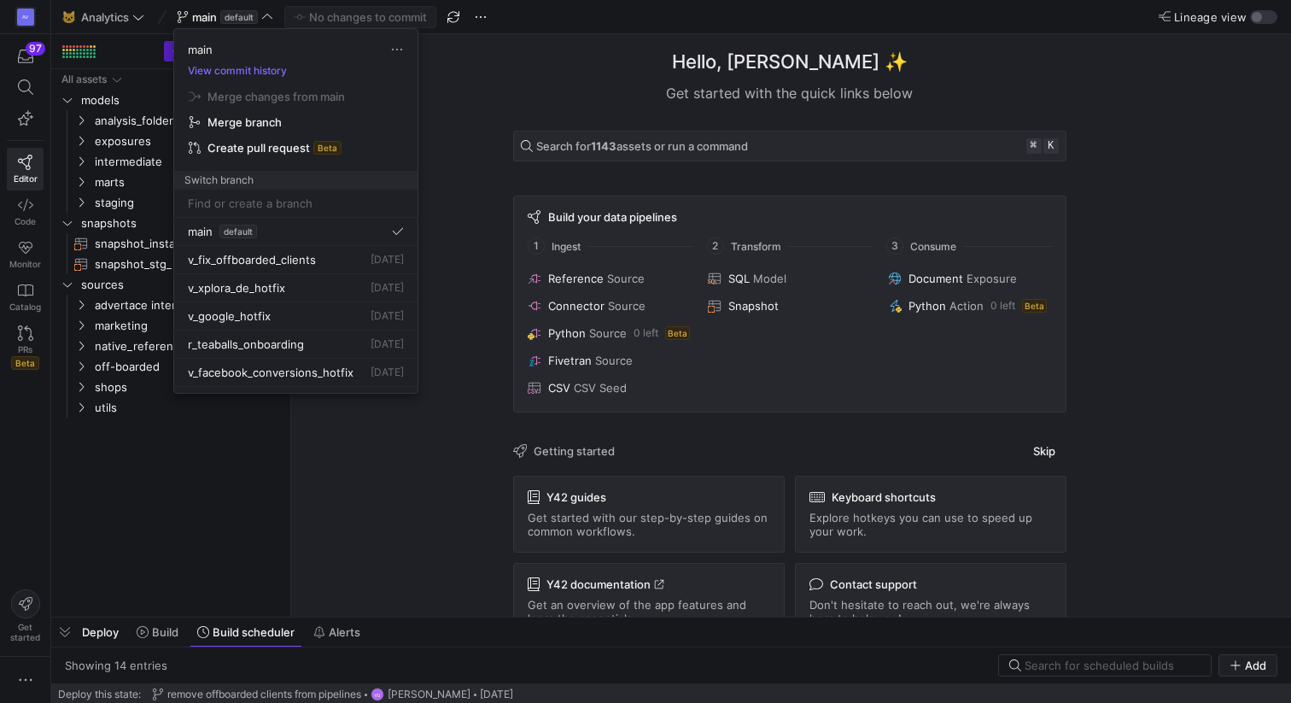
click at [262, 426] on div at bounding box center [645, 351] width 1291 height 703
